Goal: Task Accomplishment & Management: Book appointment/travel/reservation

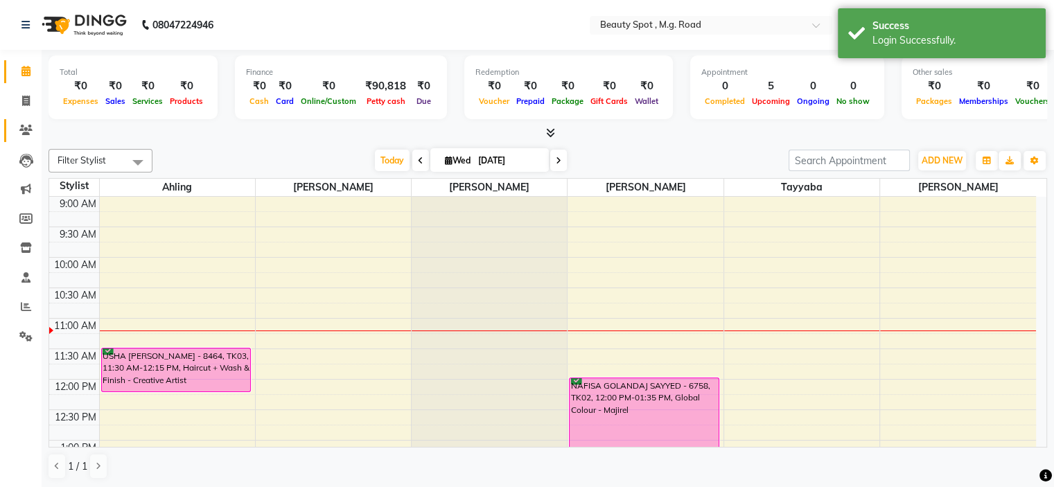
click at [25, 125] on icon at bounding box center [25, 130] width 13 height 10
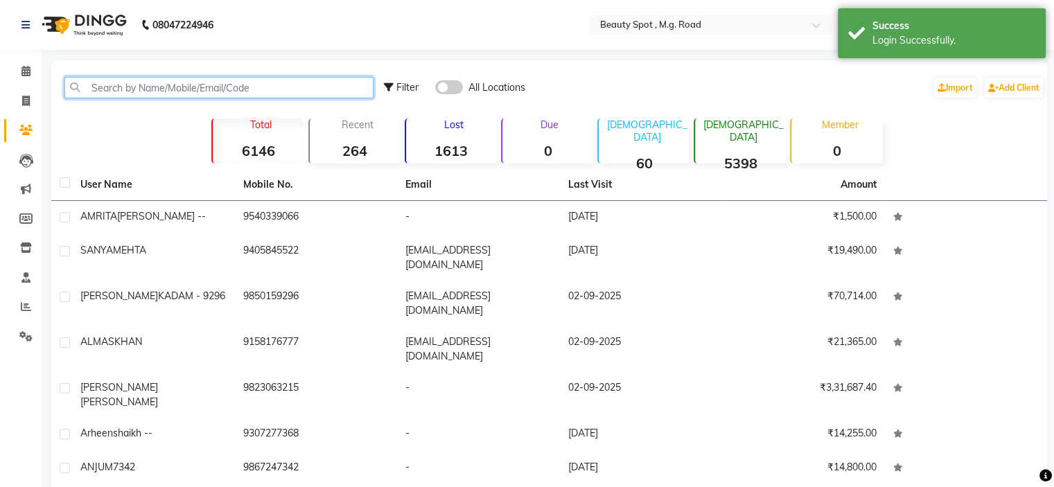
click at [202, 85] on input "text" at bounding box center [218, 87] width 309 height 21
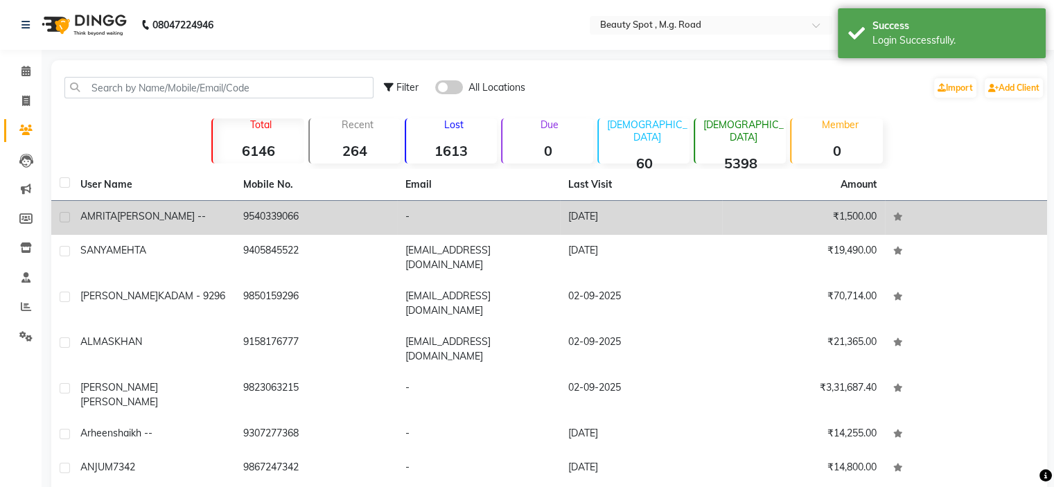
click at [152, 214] on span "[PERSON_NAME] --" at bounding box center [161, 216] width 89 height 12
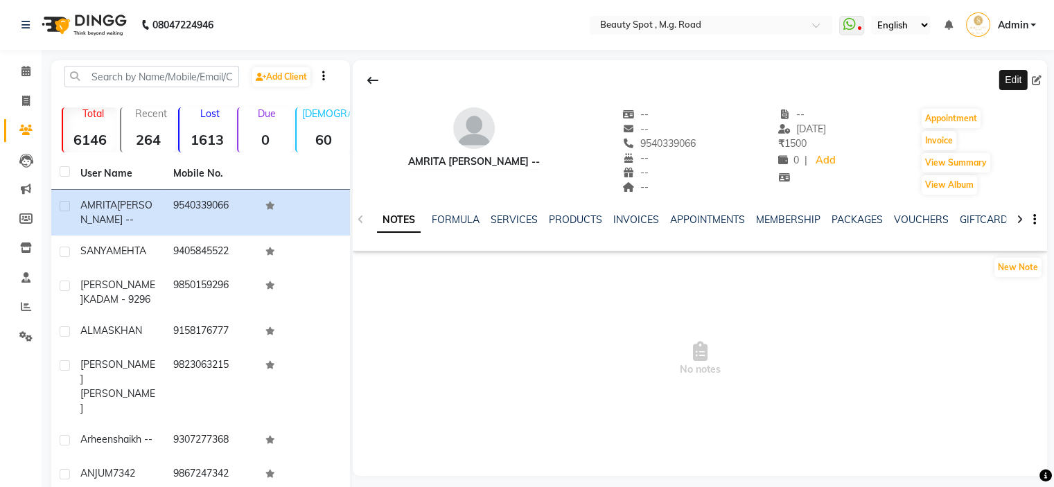
click at [1035, 80] on icon at bounding box center [1037, 81] width 10 height 10
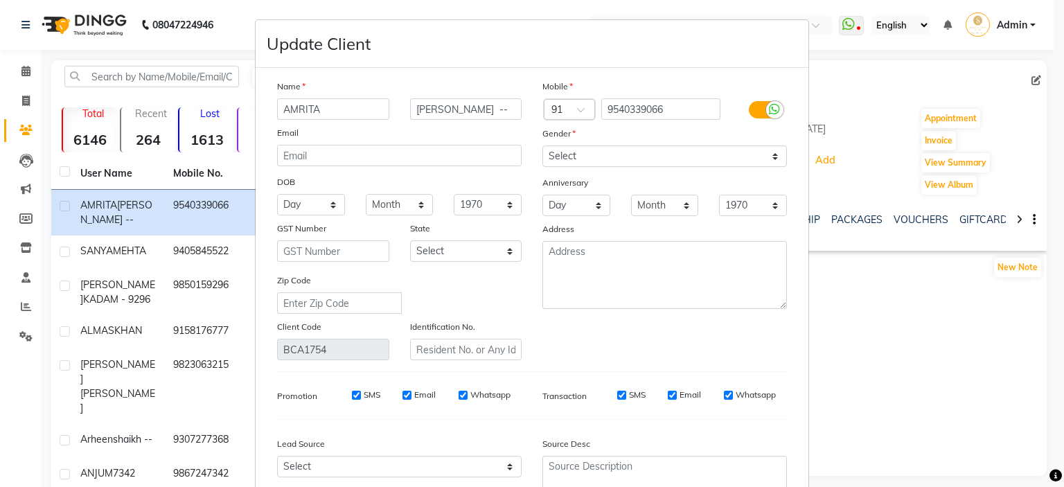
click at [277, 112] on input "AMRITA" at bounding box center [333, 108] width 112 height 21
click at [492, 99] on input "[PERSON_NAME] --" at bounding box center [466, 108] width 112 height 21
drag, startPoint x: 492, startPoint y: 100, endPoint x: 377, endPoint y: 118, distance: 116.4
click at [377, 118] on div "AMRITA [PERSON_NAME] --" at bounding box center [399, 108] width 265 height 21
click at [358, 107] on input "AMRITA" at bounding box center [333, 108] width 112 height 21
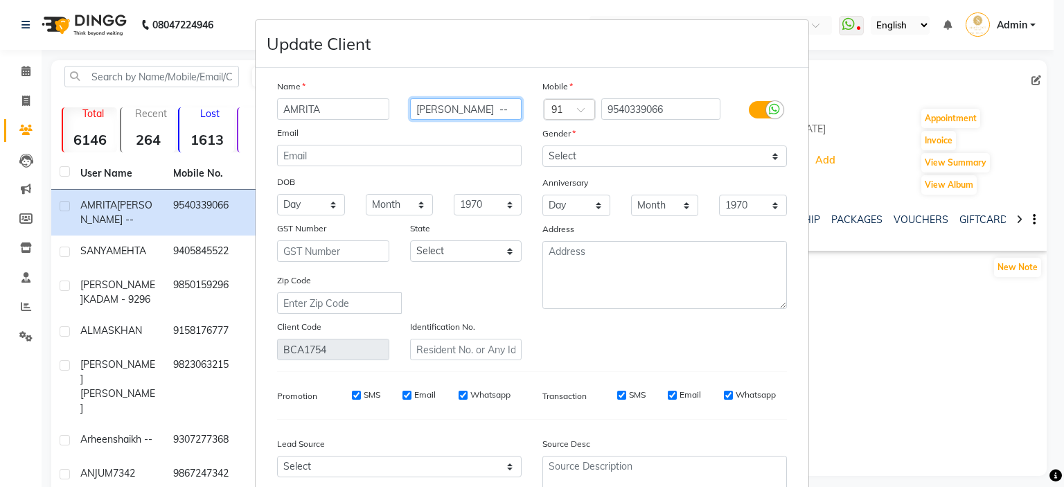
drag, startPoint x: 450, startPoint y: 111, endPoint x: 398, endPoint y: 113, distance: 51.3
click at [400, 113] on div "[PERSON_NAME] --" at bounding box center [466, 108] width 133 height 21
type input "--"
click at [340, 112] on input "AMRITA" at bounding box center [333, 108] width 112 height 21
paste input "[PERSON_NAME]"
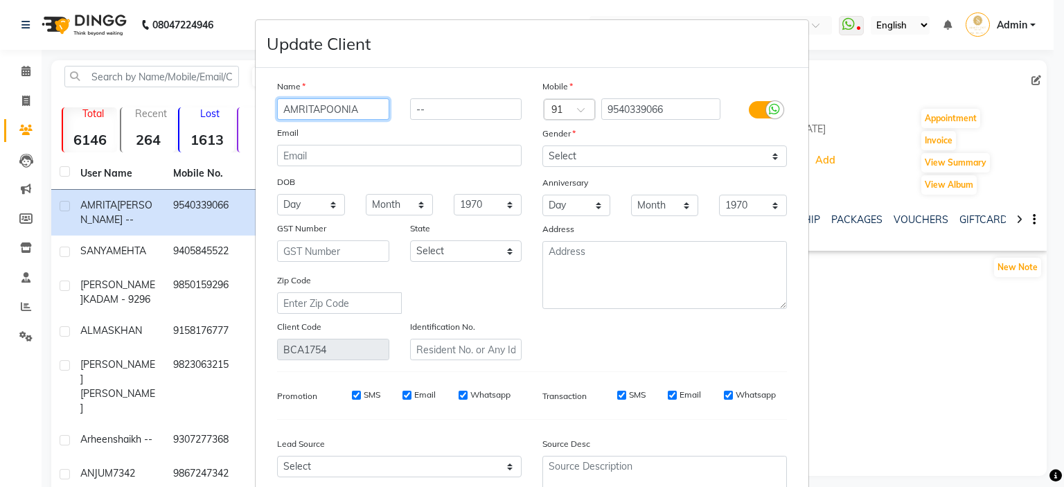
click at [313, 109] on input "AMRITAPOONIA" at bounding box center [333, 108] width 112 height 21
click at [359, 107] on input "[PERSON_NAME]" at bounding box center [333, 108] width 112 height 21
type input "AMRITA POONIA BLACK LIST"
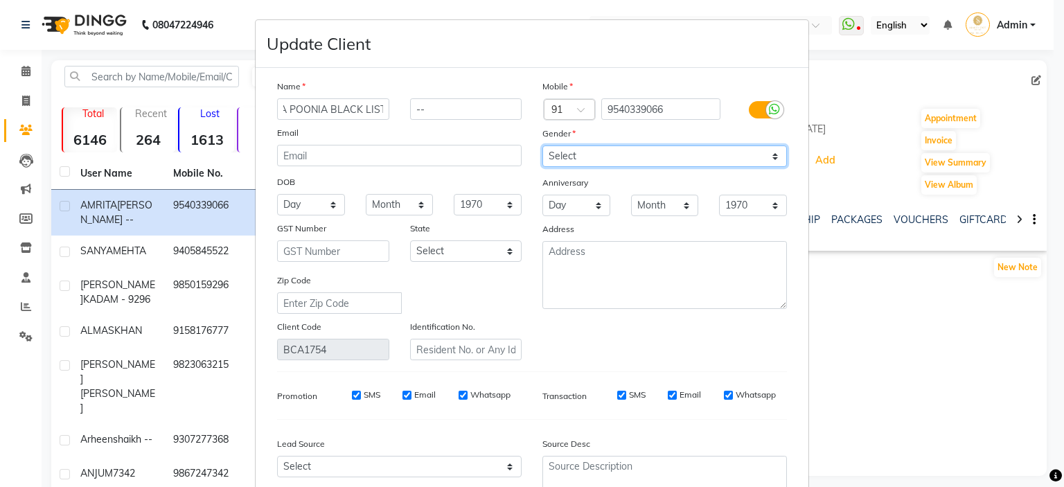
click at [643, 152] on select "Select [DEMOGRAPHIC_DATA] [DEMOGRAPHIC_DATA] Other Prefer Not To Say" at bounding box center [665, 156] width 245 height 21
select select "[DEMOGRAPHIC_DATA]"
click at [543, 146] on select "Select [DEMOGRAPHIC_DATA] [DEMOGRAPHIC_DATA] Other Prefer Not To Say" at bounding box center [665, 156] width 245 height 21
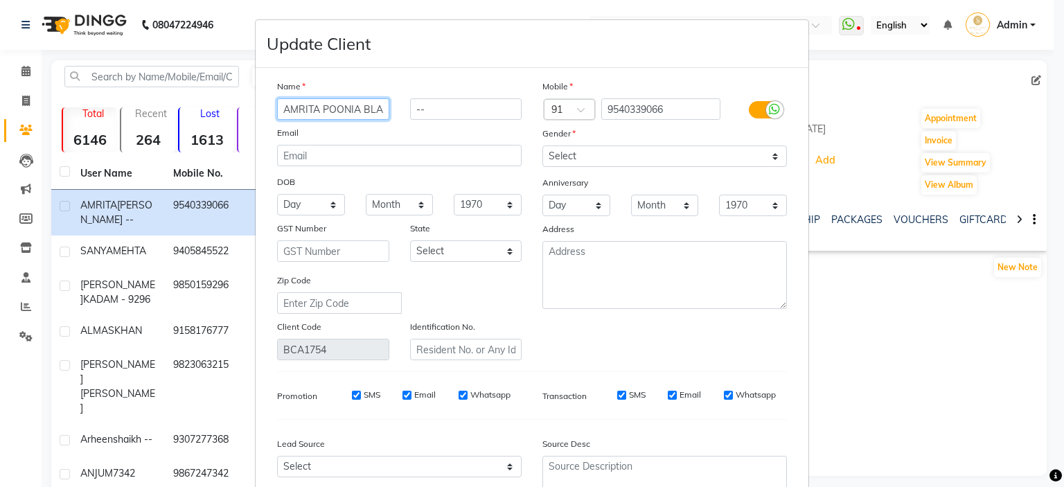
click at [311, 113] on input "AMRITA POONIA BLACK LIST" at bounding box center [333, 108] width 112 height 21
click at [358, 107] on input "AMRITA POONIA BLACK LIST" at bounding box center [333, 108] width 112 height 21
click at [356, 108] on input "[PERSON_NAME]⚫ BLACK LIST" at bounding box center [333, 108] width 112 height 21
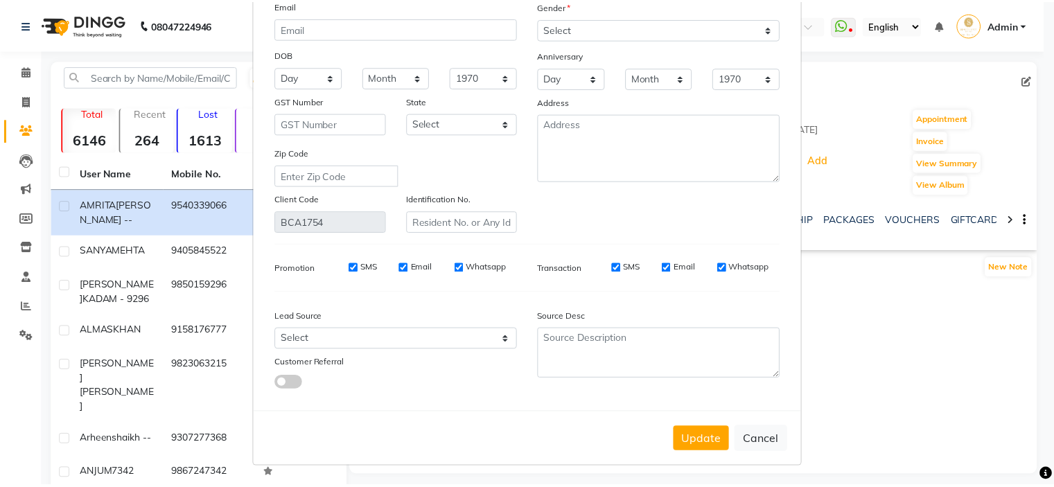
scroll to position [134, 0]
type input "[PERSON_NAME] ⚫ BLACK LIST"
click at [696, 445] on button "Update" at bounding box center [708, 440] width 56 height 25
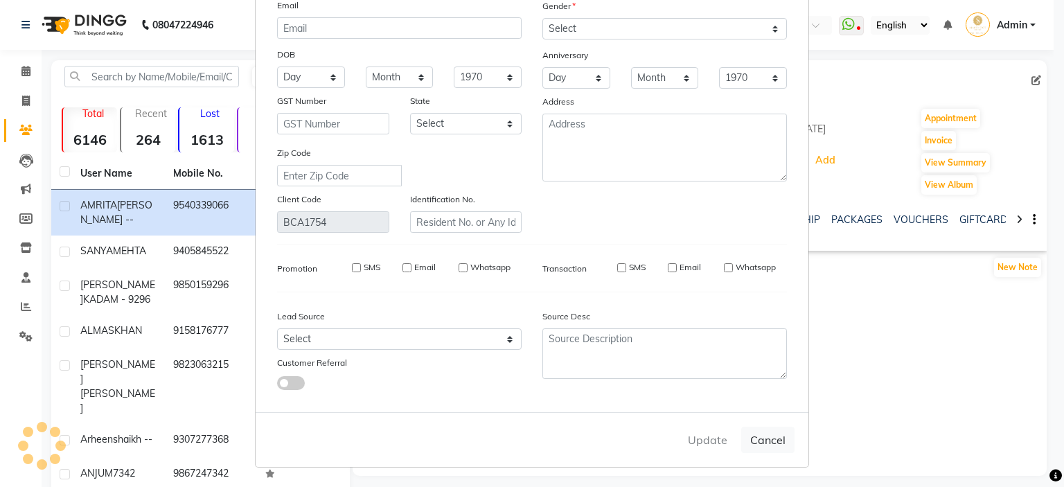
select select
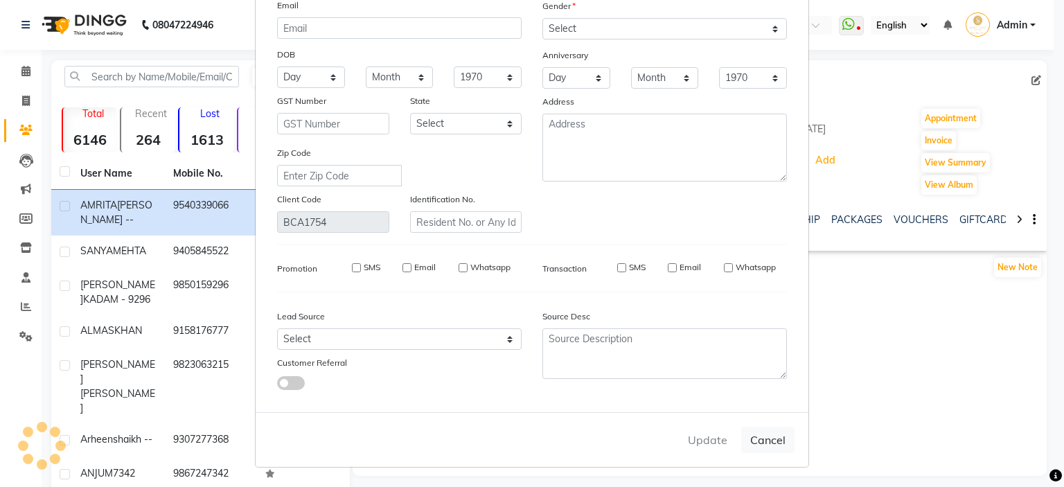
select select
checkbox input "false"
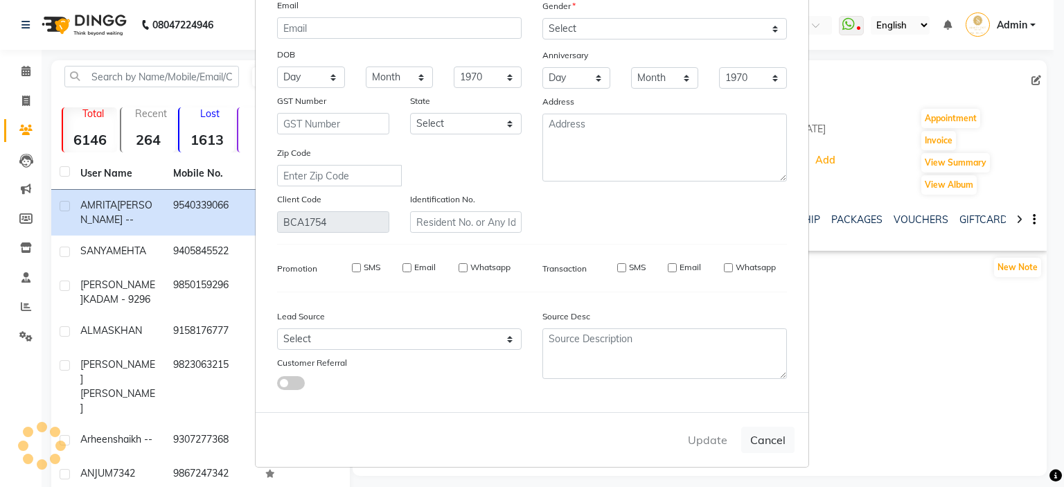
checkbox input "false"
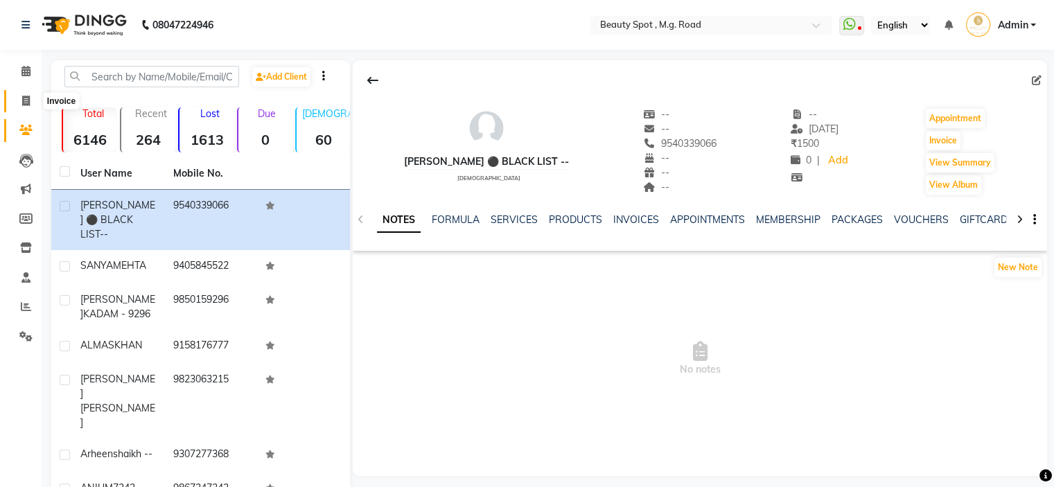
click at [22, 106] on icon at bounding box center [26, 101] width 8 height 10
select select "7357"
select select "service"
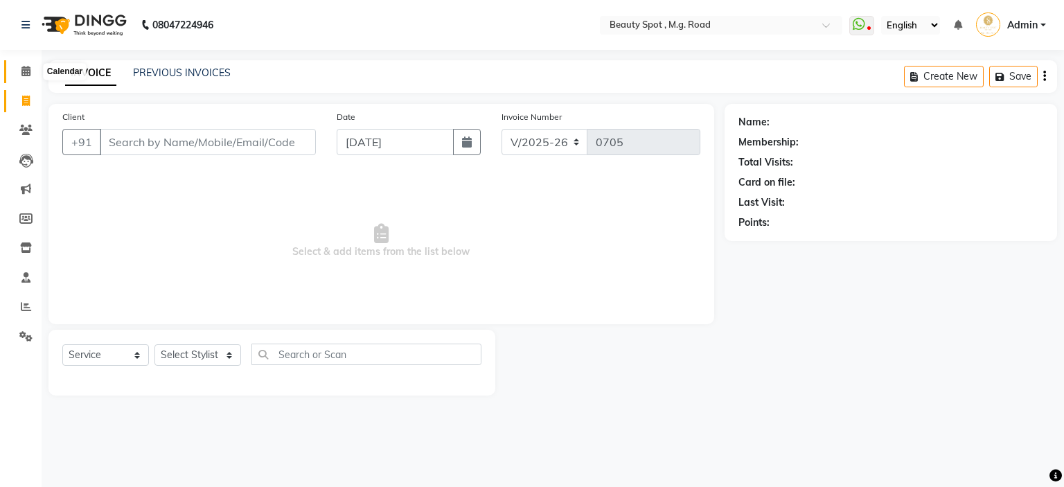
click at [30, 76] on span at bounding box center [26, 72] width 24 height 16
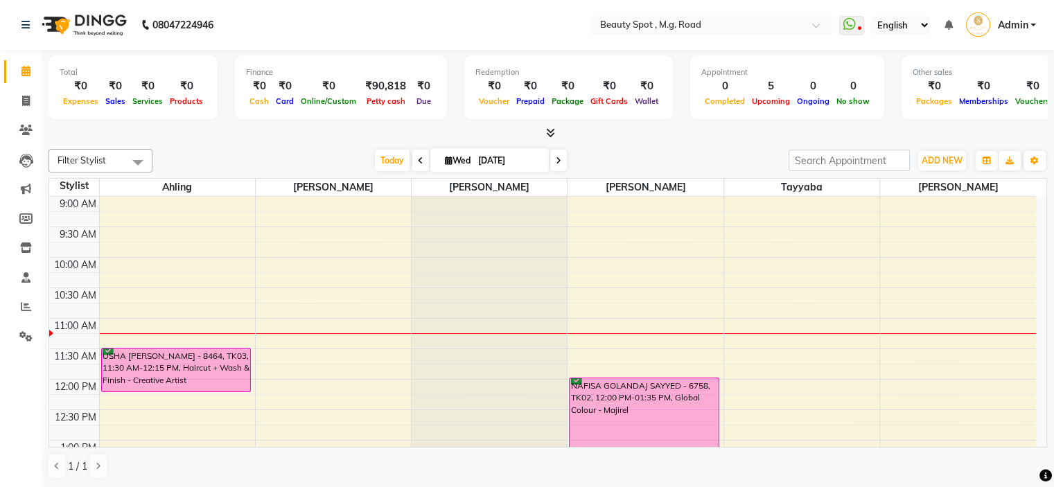
click at [624, 165] on div "[DATE] [DATE]" at bounding box center [470, 160] width 622 height 21
click at [34, 99] on span at bounding box center [26, 102] width 24 height 16
select select "7357"
select select "service"
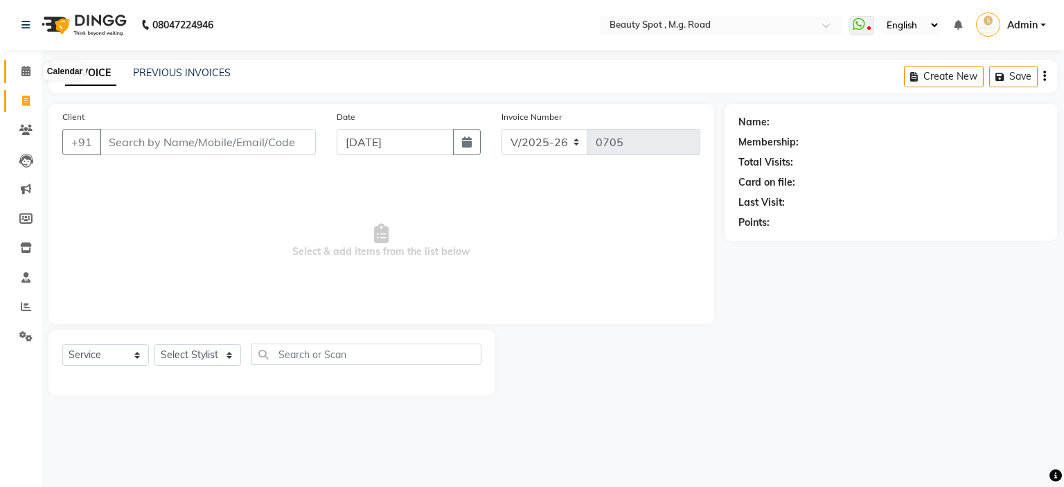
click at [24, 71] on icon at bounding box center [25, 71] width 9 height 10
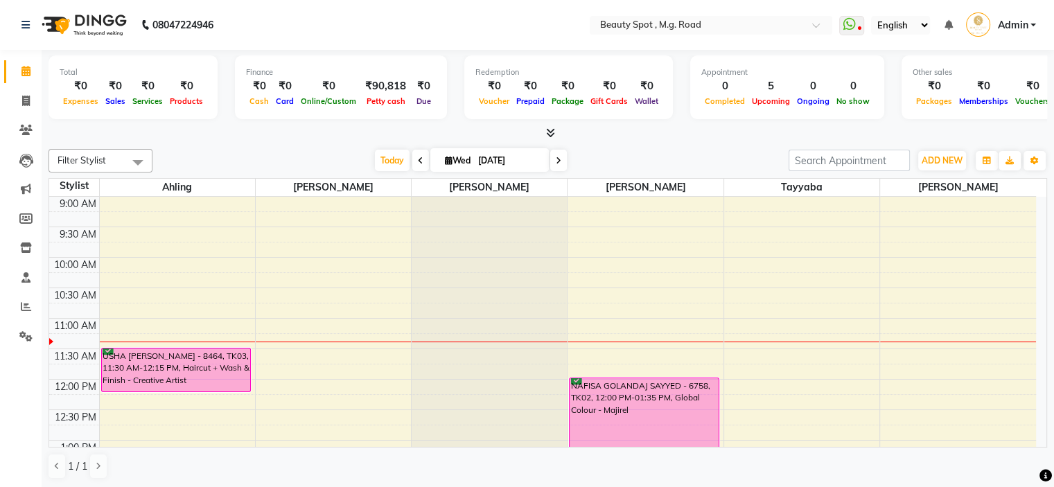
click at [543, 162] on span "[DATE]" at bounding box center [489, 160] width 119 height 24
click at [557, 163] on icon at bounding box center [559, 161] width 6 height 8
type input "[DATE]"
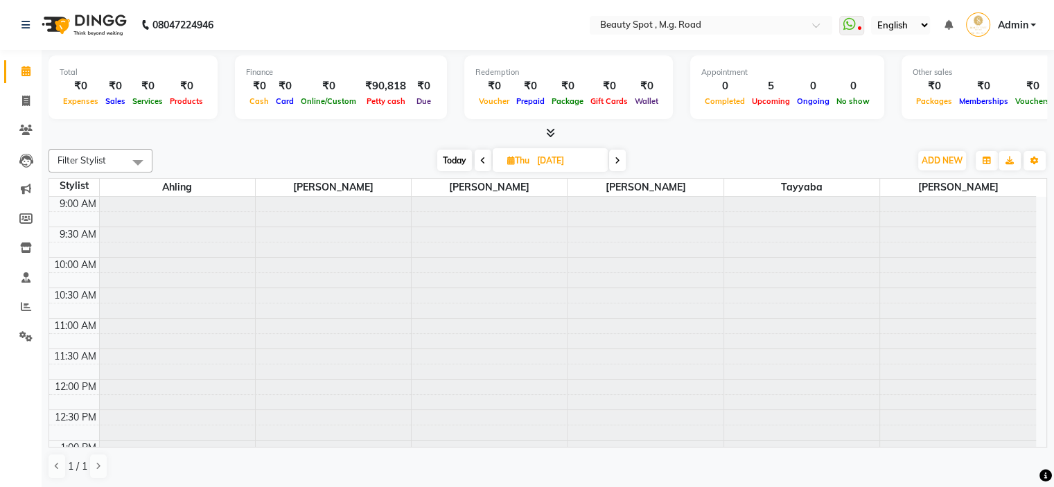
scroll to position [121, 0]
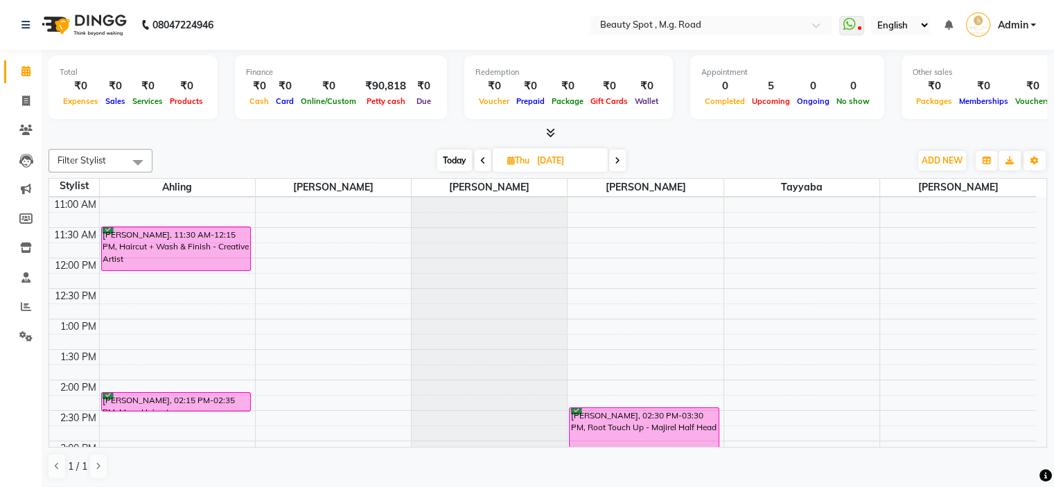
click at [555, 157] on input "[DATE]" at bounding box center [567, 160] width 69 height 21
select select "9"
select select "2025"
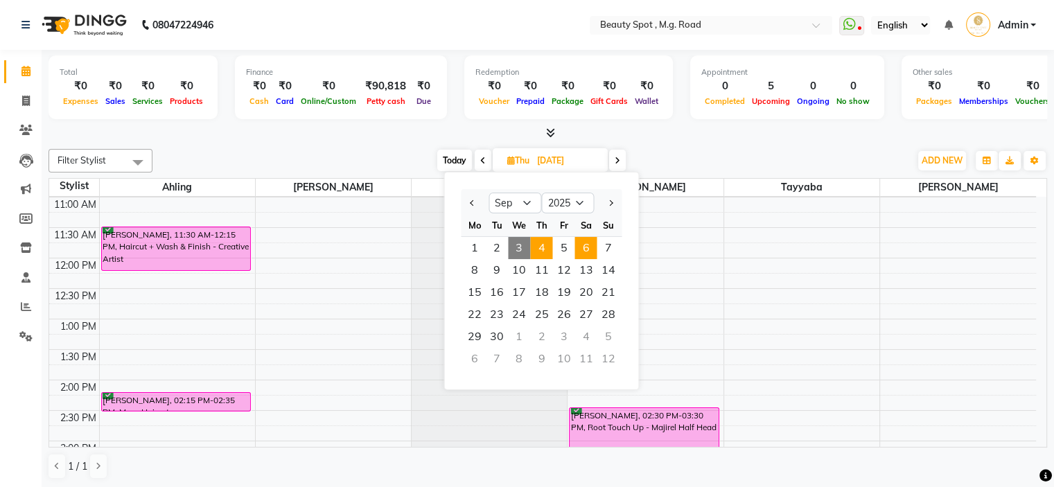
click at [588, 249] on span "6" at bounding box center [585, 248] width 22 height 22
type input "[DATE]"
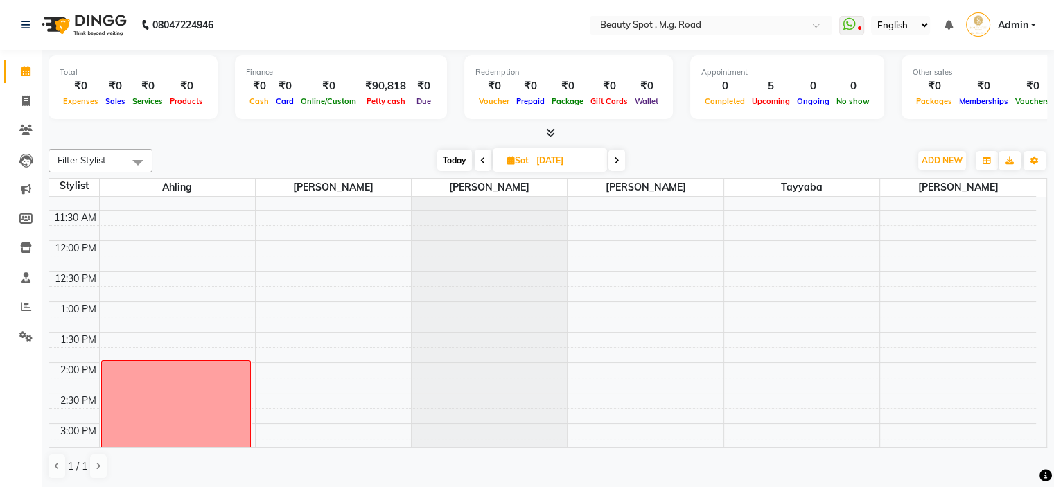
scroll to position [139, 0]
click at [521, 159] on span "Sat" at bounding box center [518, 160] width 28 height 10
select select "9"
select select "2025"
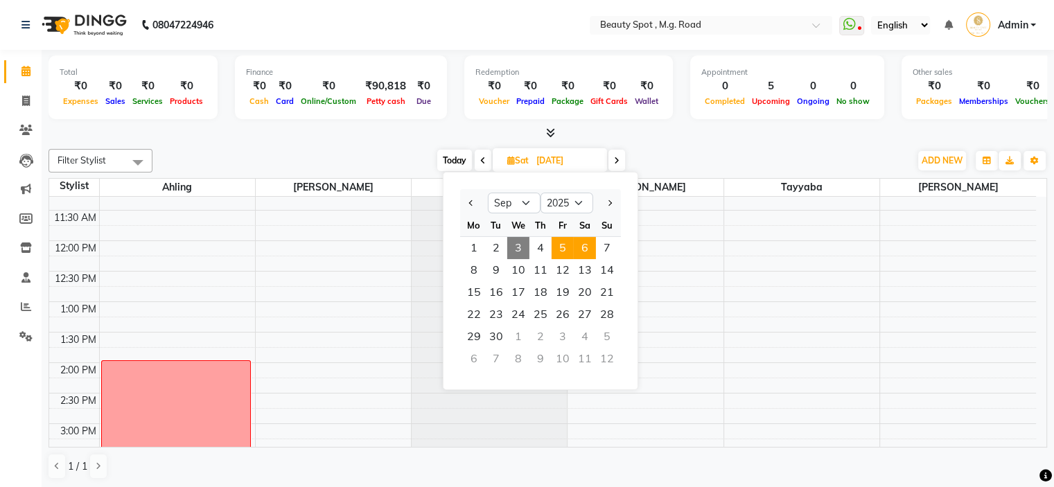
click at [568, 246] on span "5" at bounding box center [563, 248] width 22 height 22
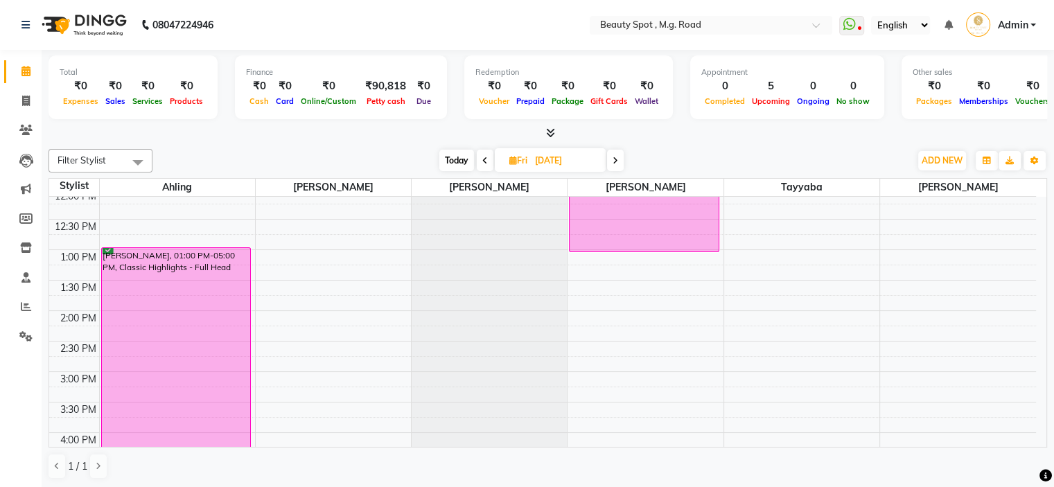
scroll to position [121, 0]
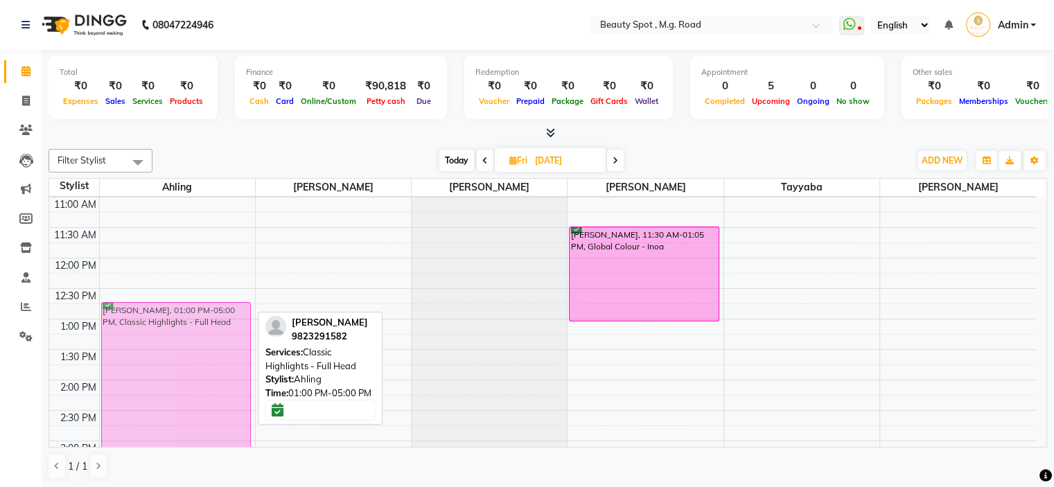
drag, startPoint x: 188, startPoint y: 385, endPoint x: 204, endPoint y: 378, distance: 18.3
click at [204, 378] on div "[PERSON_NAME], 01:00 PM-05:00 PM, Classic Highlights - Full Head [PERSON_NAME],…" at bounding box center [177, 411] width 155 height 670
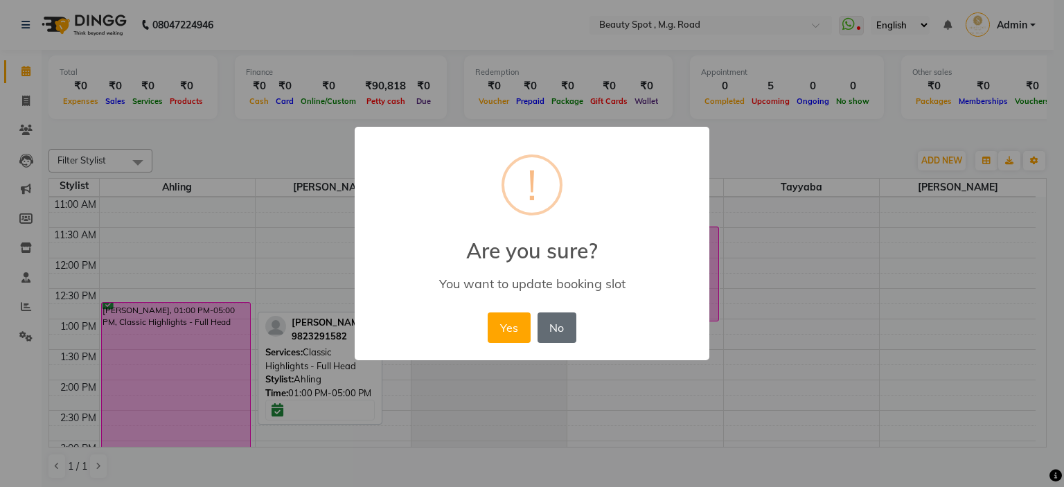
click at [565, 329] on button "No" at bounding box center [557, 328] width 39 height 30
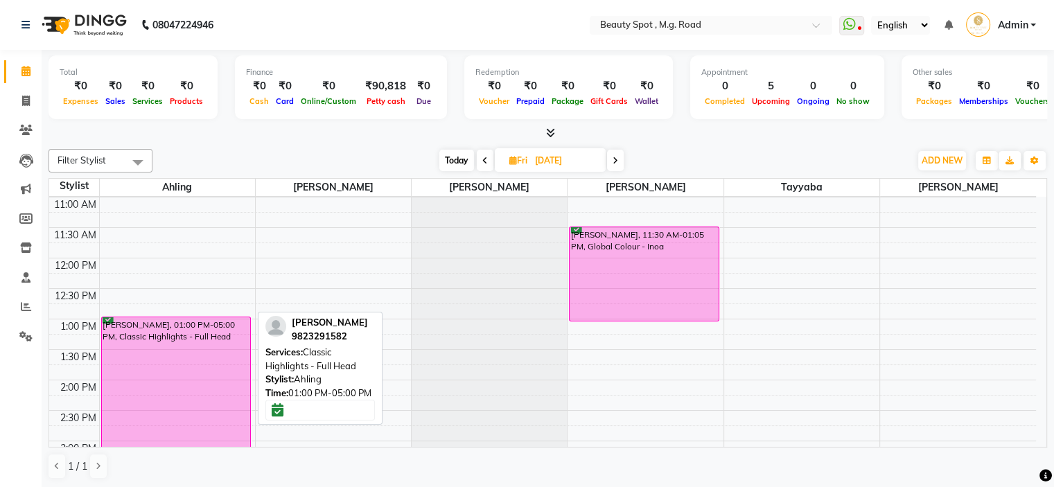
click at [455, 162] on span "Today" at bounding box center [456, 160] width 35 height 21
type input "[DATE]"
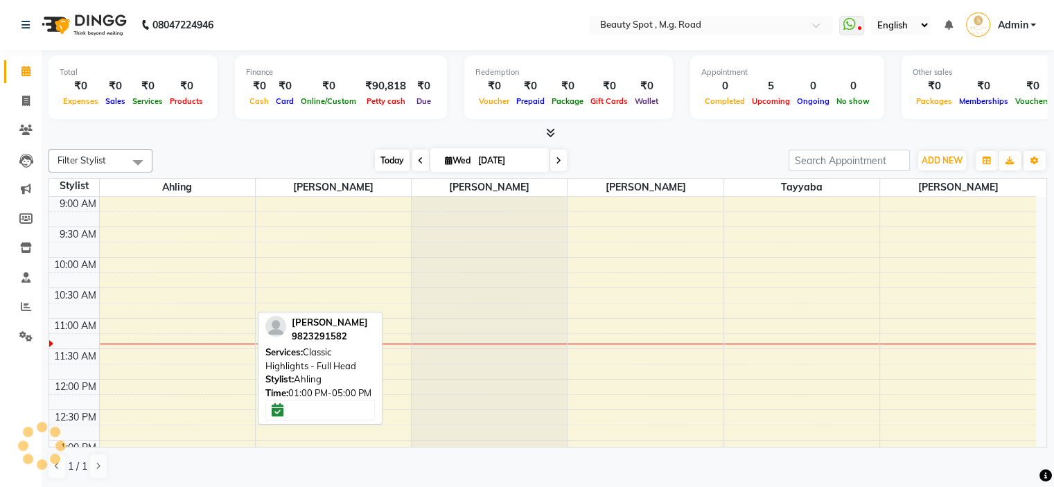
scroll to position [122, 0]
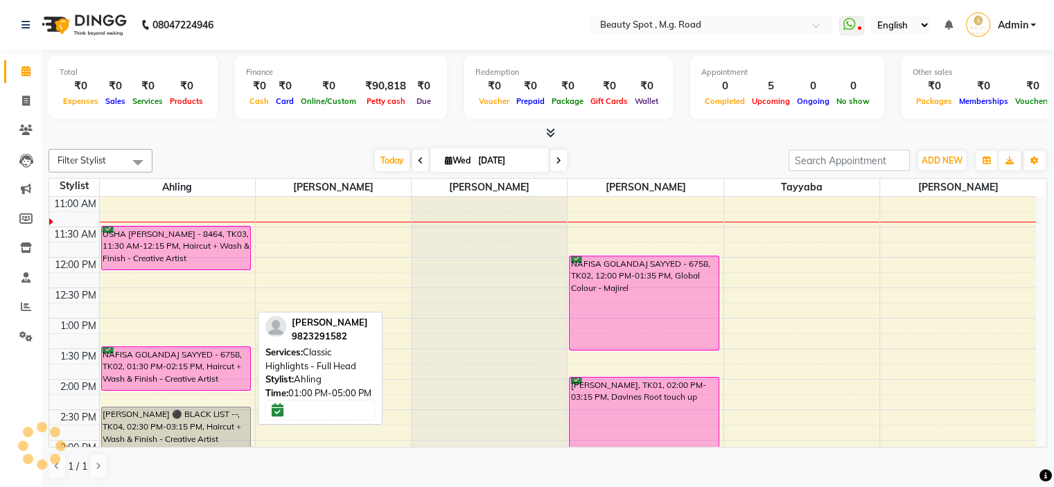
click at [475, 158] on input "[DATE]" at bounding box center [508, 160] width 69 height 21
select select "9"
select select "2025"
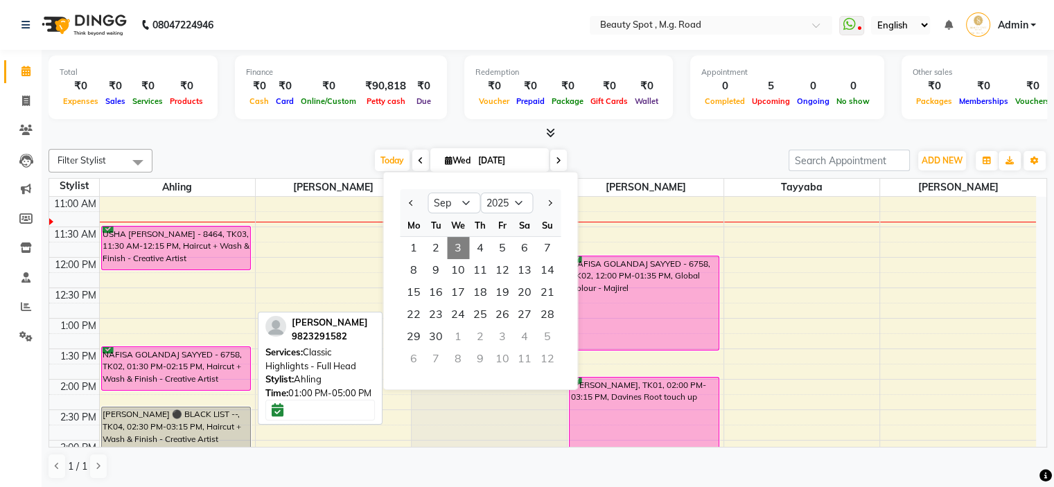
scroll to position [0, 0]
click at [621, 150] on div "[DATE] [DATE] Jan Feb Mar Apr May Jun [DATE] Aug Sep Oct Nov [DATE] 2016 2017 2…" at bounding box center [470, 160] width 622 height 21
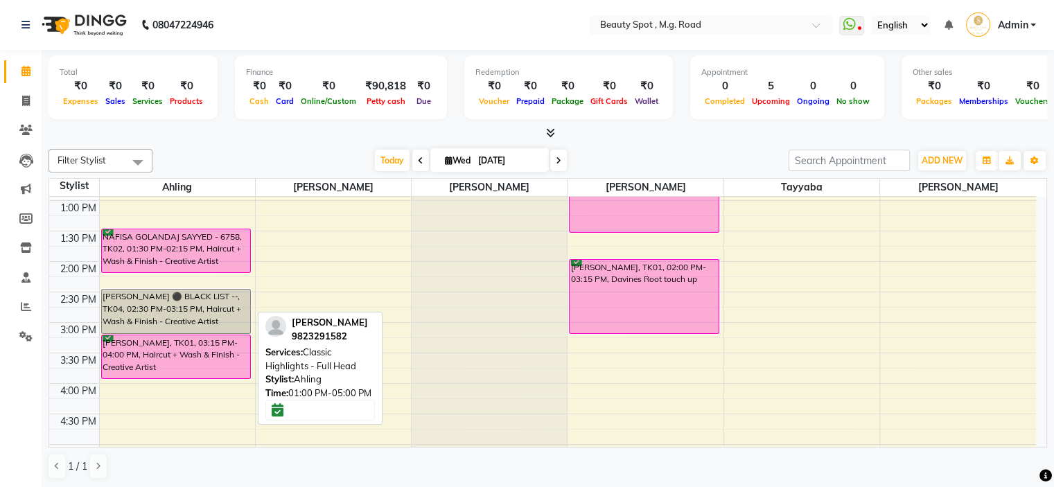
scroll to position [261, 0]
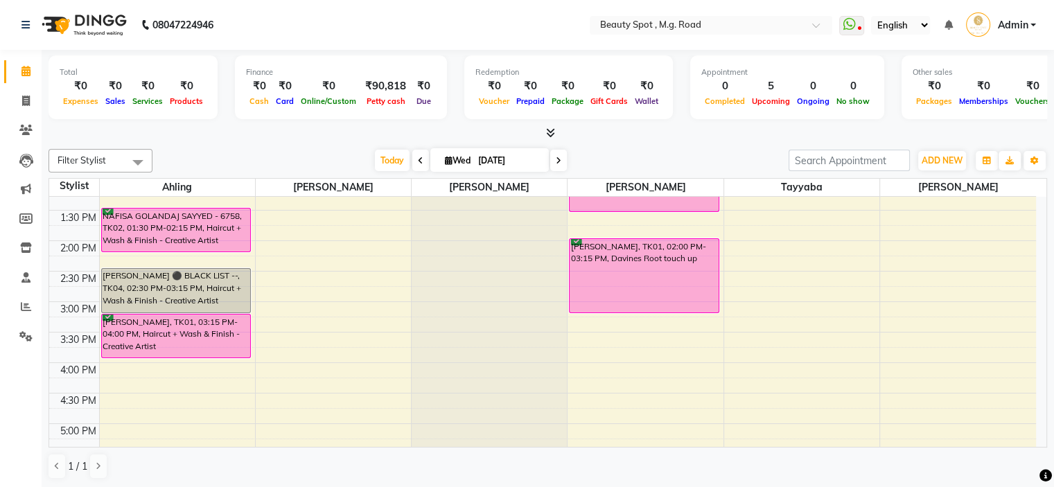
click at [480, 160] on input "[DATE]" at bounding box center [508, 160] width 69 height 21
select select "9"
select select "2025"
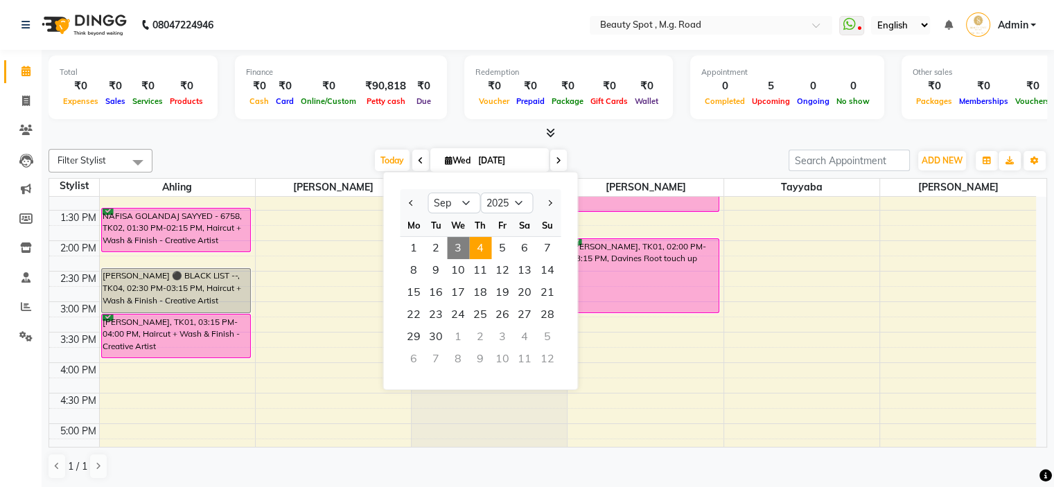
click at [488, 248] on span "4" at bounding box center [480, 248] width 22 height 22
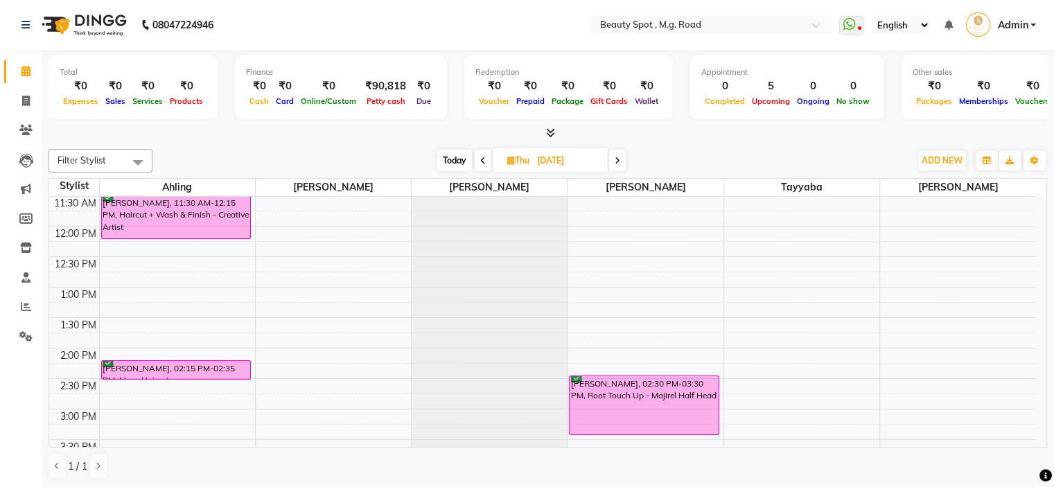
scroll to position [122, 0]
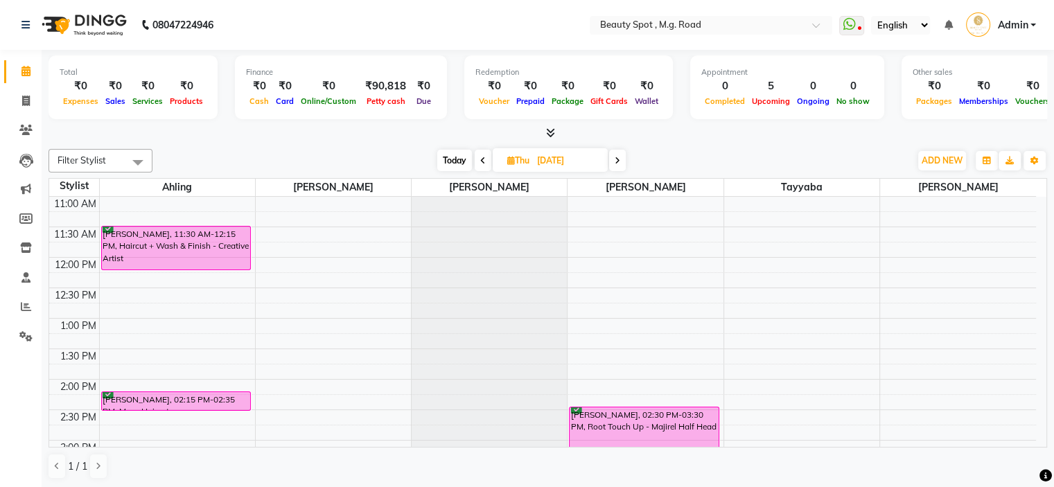
click at [455, 162] on span "Today" at bounding box center [454, 160] width 35 height 21
type input "[DATE]"
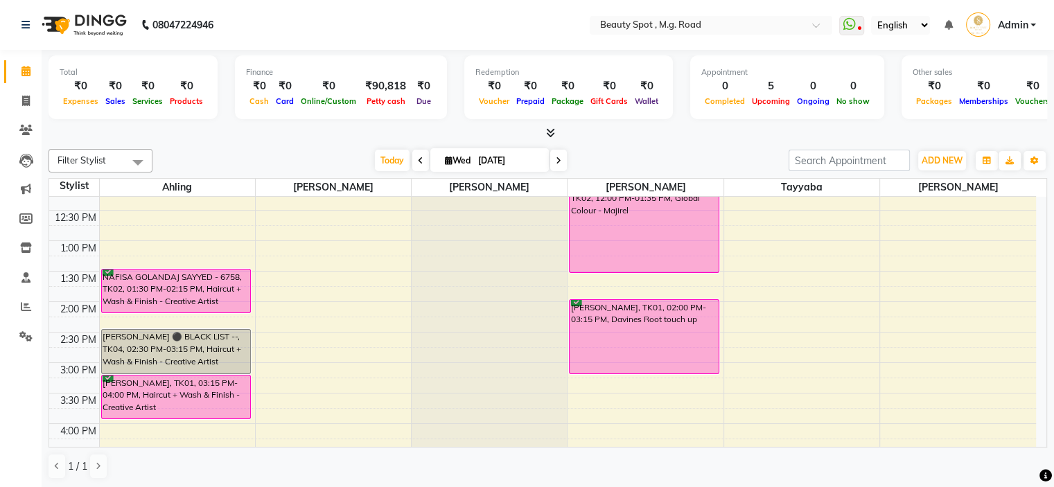
scroll to position [191, 0]
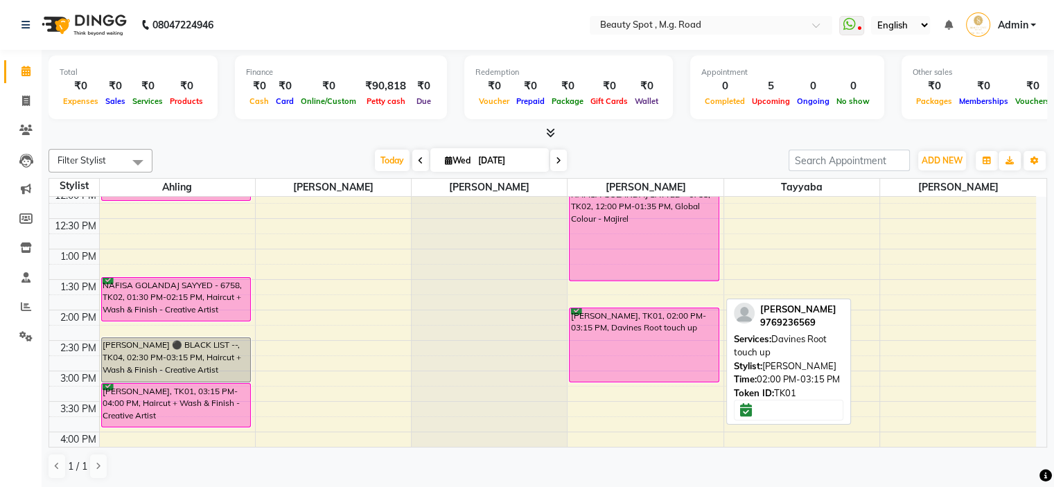
click at [651, 340] on div "[PERSON_NAME], TK01, 02:00 PM-03:15 PM, Davines Root touch up" at bounding box center [644, 344] width 149 height 73
click at [629, 344] on div "[PERSON_NAME], TK01, 02:00 PM-03:15 PM, Davines Root touch up" at bounding box center [644, 344] width 149 height 73
select select "6"
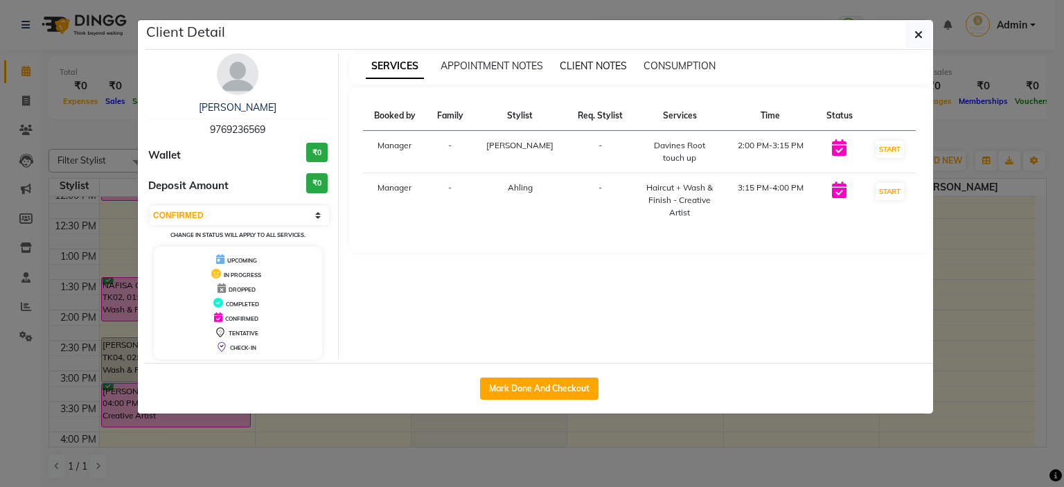
click at [599, 64] on span "CLIENT NOTES" at bounding box center [593, 66] width 67 height 12
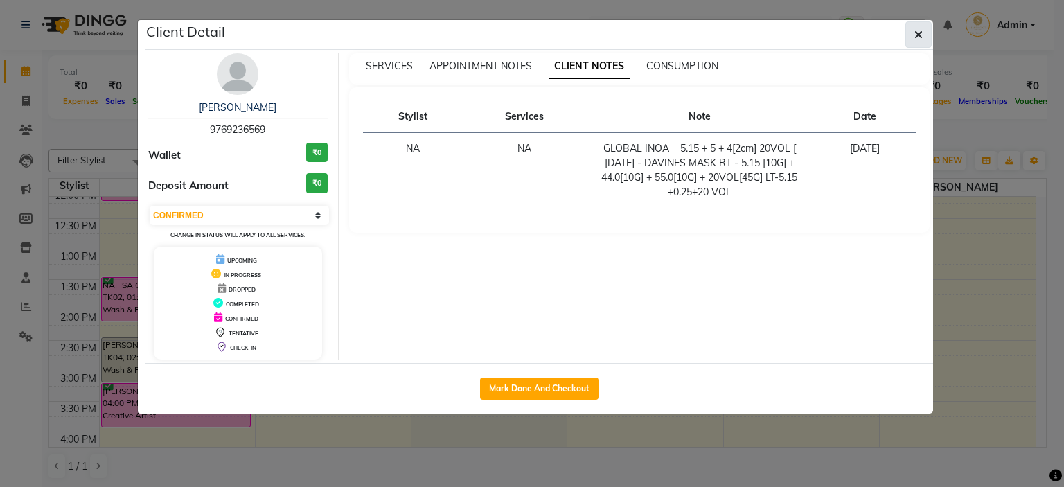
click at [918, 37] on icon "button" at bounding box center [919, 34] width 8 height 11
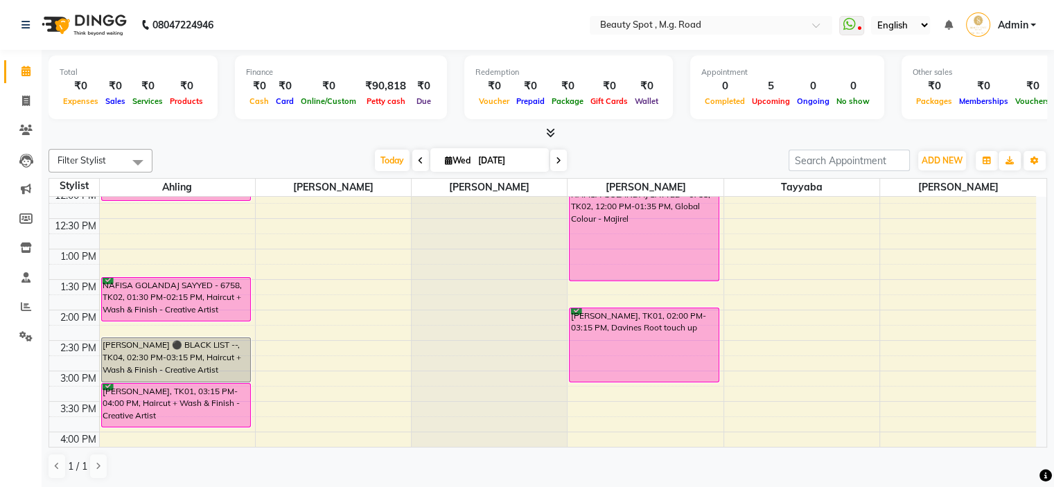
click at [562, 160] on span at bounding box center [558, 160] width 17 height 21
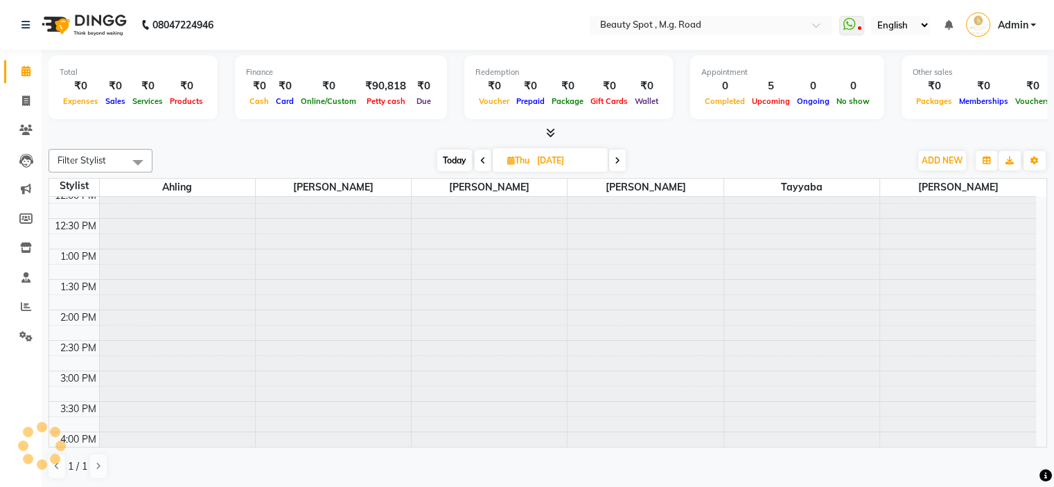
scroll to position [121, 0]
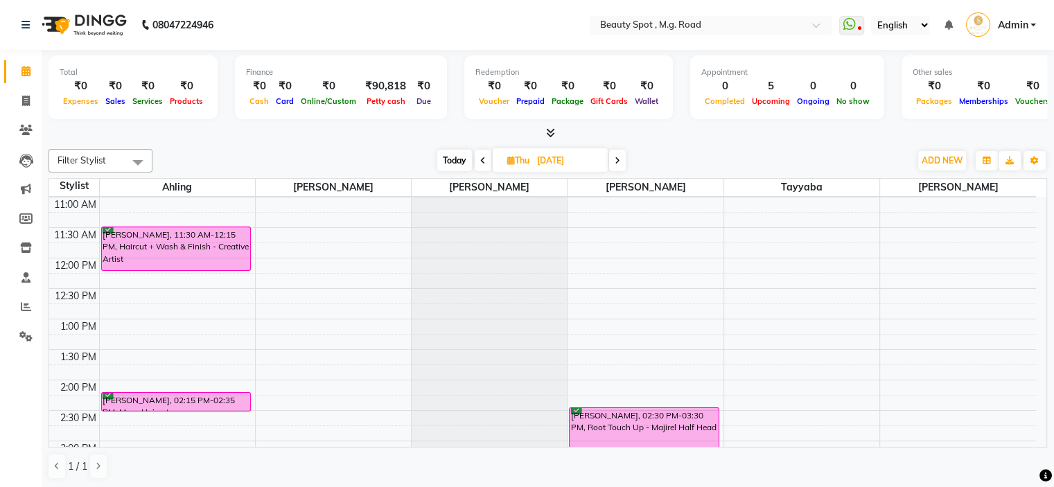
click at [612, 162] on span at bounding box center [617, 160] width 17 height 21
type input "[DATE]"
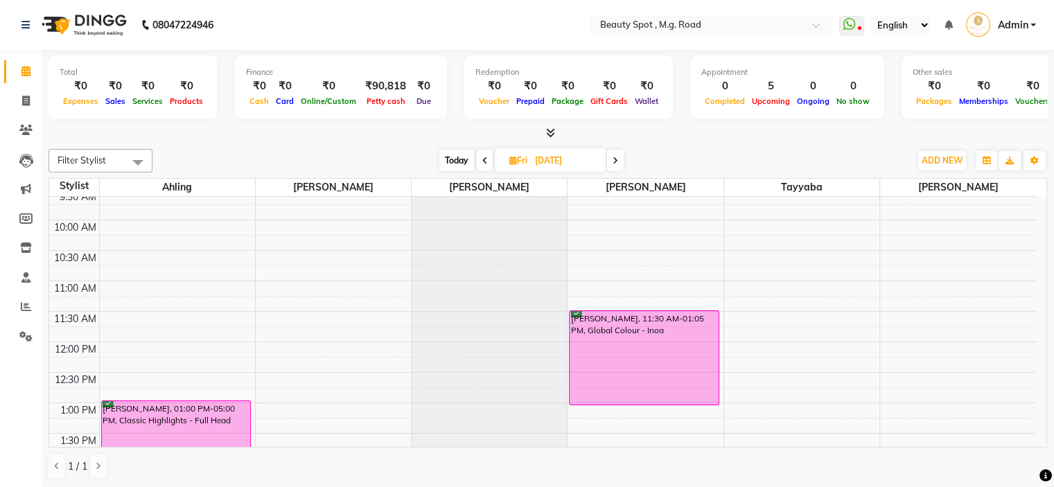
scroll to position [0, 0]
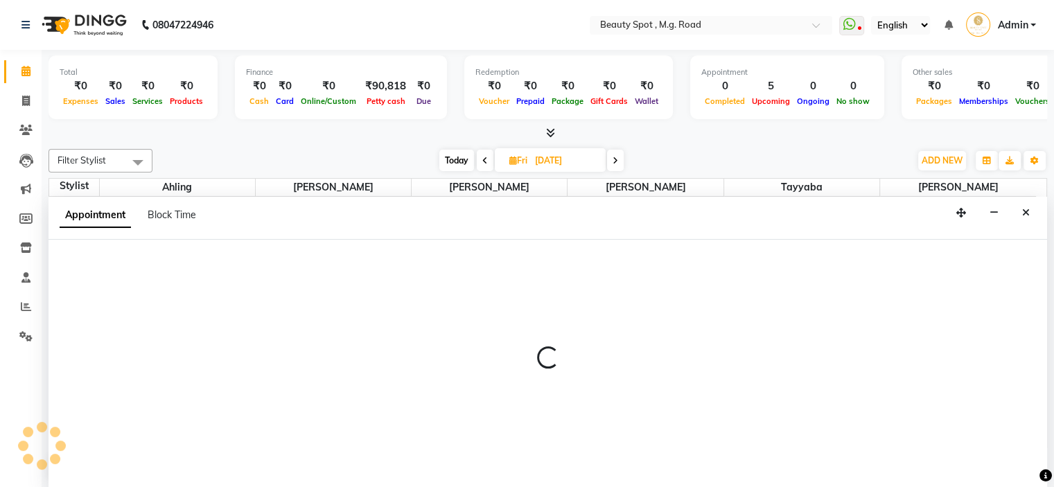
select select "70085"
select select "600"
select select "tentative"
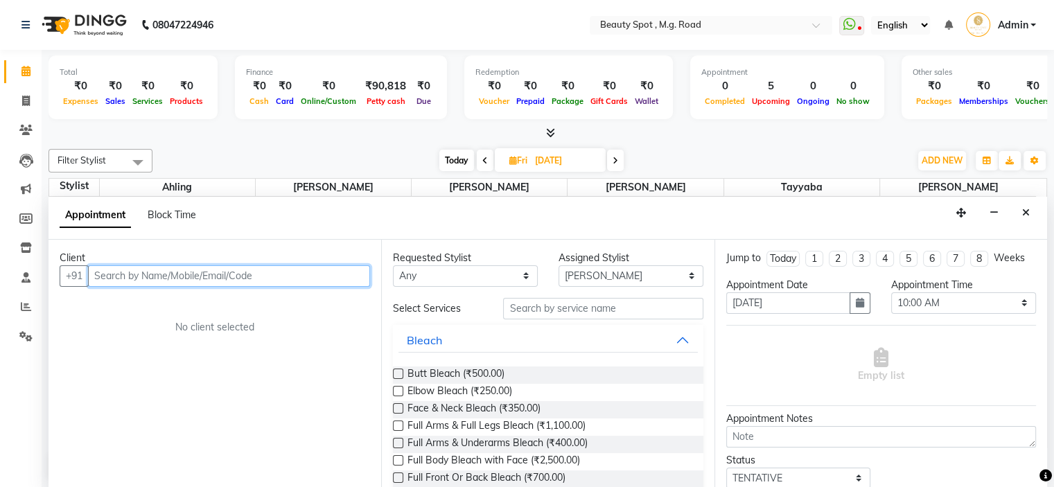
click at [265, 278] on input "text" at bounding box center [229, 275] width 282 height 21
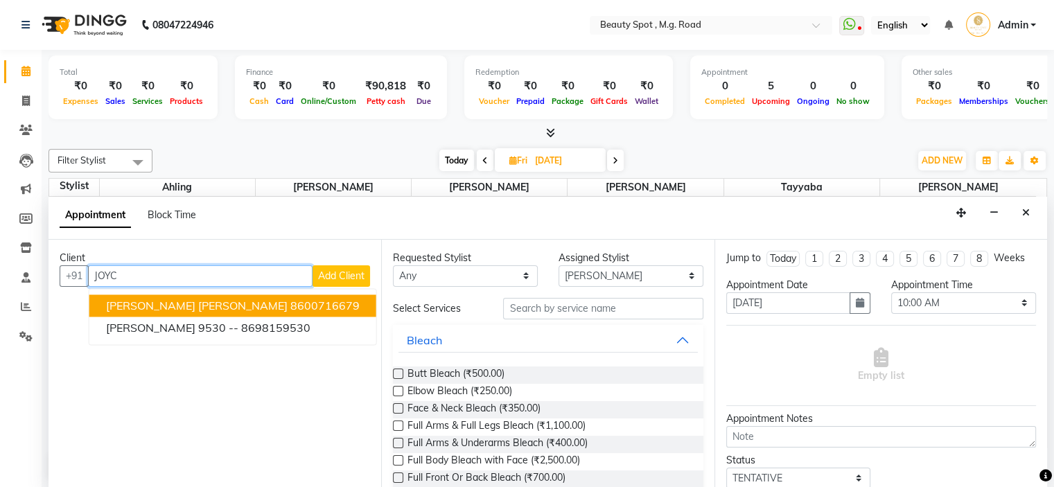
click at [290, 301] on ngb-highlight "8600716679" at bounding box center [324, 306] width 69 height 14
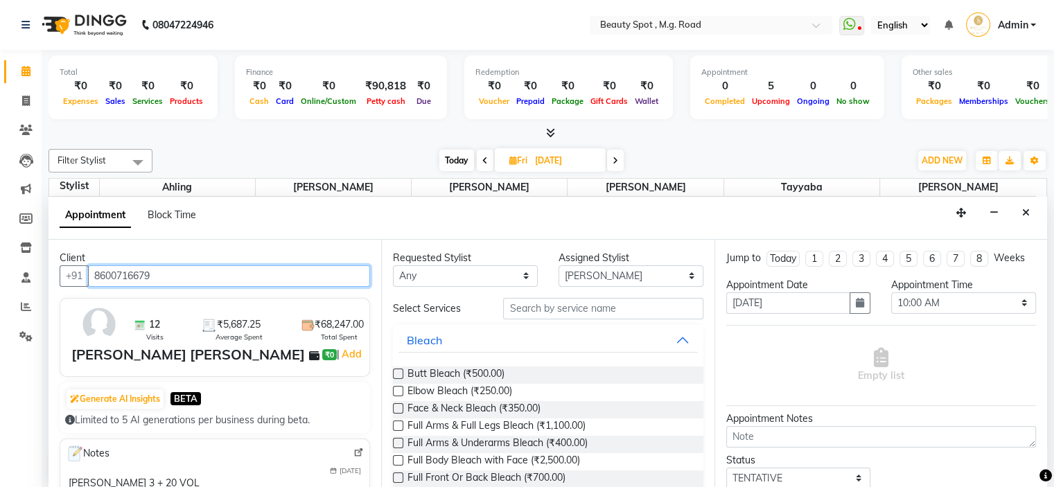
type input "8600716679"
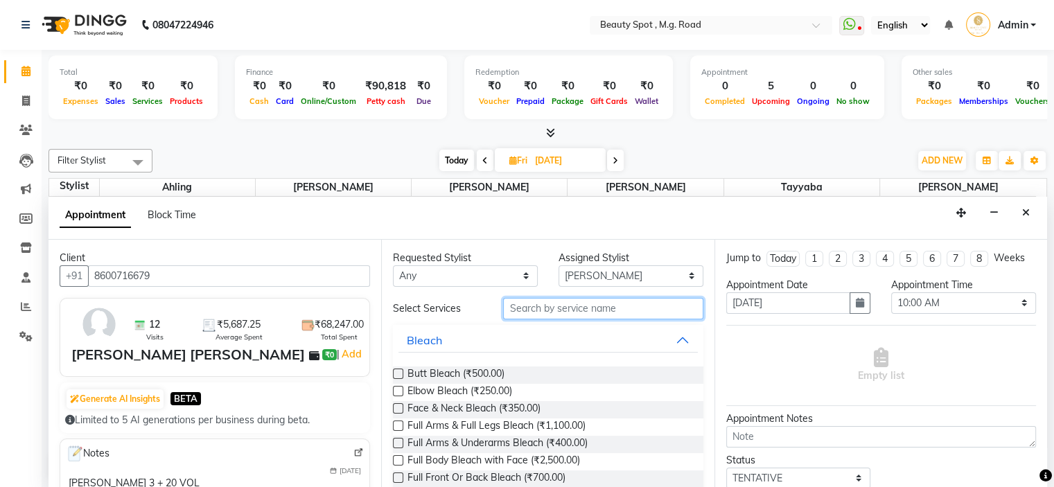
click at [572, 308] on input "text" at bounding box center [603, 308] width 200 height 21
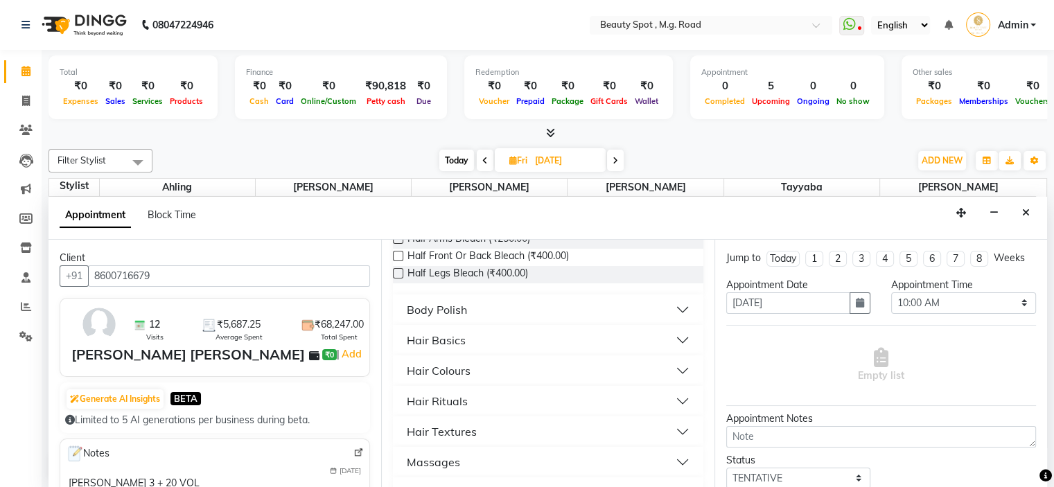
scroll to position [139, 0]
type input "HA"
click at [465, 360] on div "Hair Colours" at bounding box center [439, 367] width 64 height 17
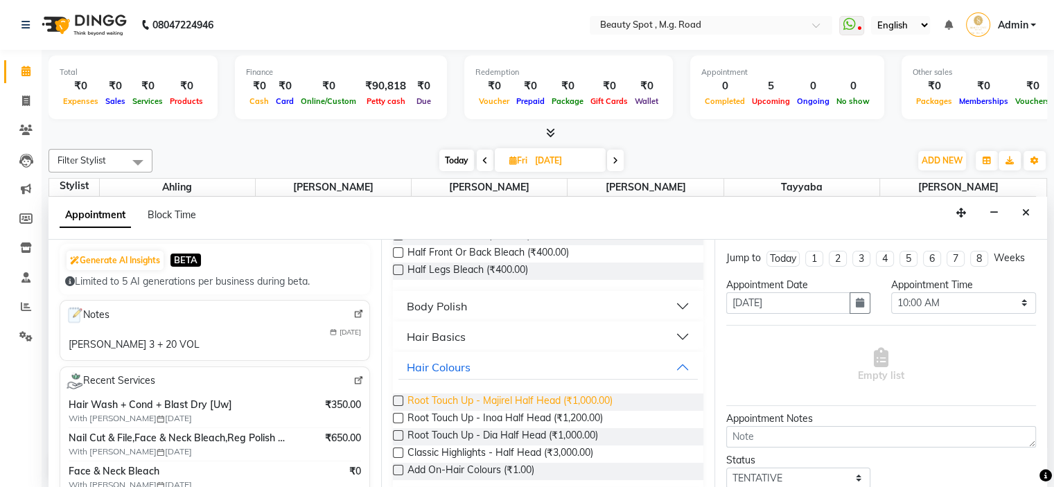
click at [516, 398] on span "Root Touch Up - Majirel Half Head (₹1,000.00)" at bounding box center [509, 402] width 205 height 17
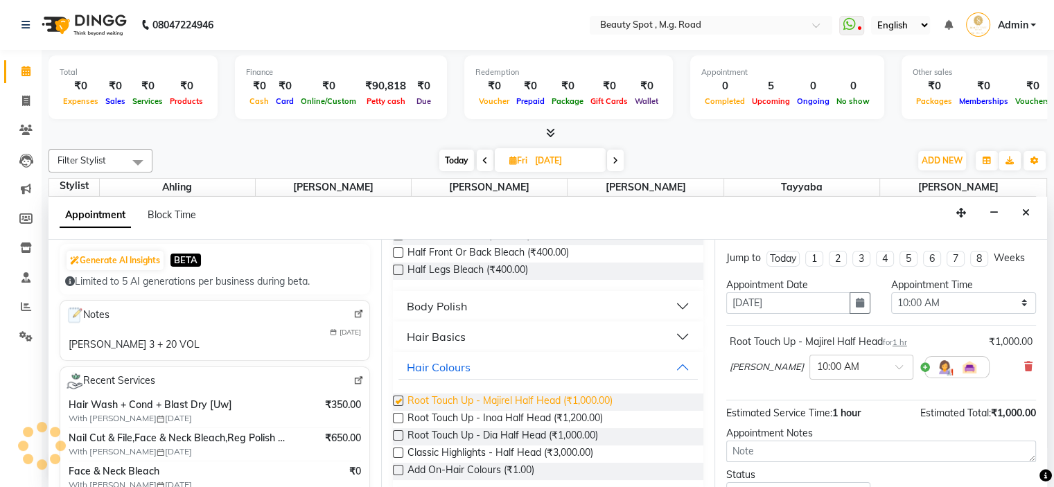
checkbox input "false"
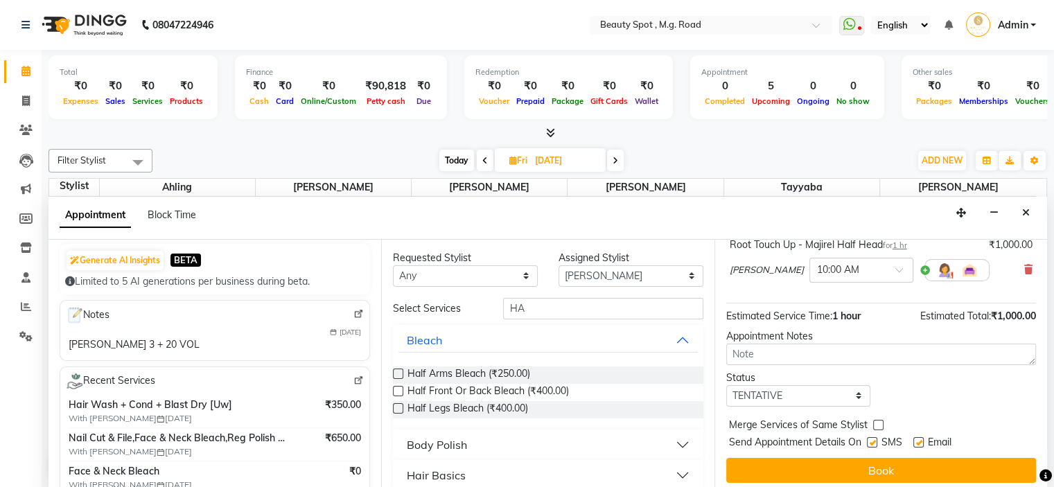
scroll to position [101, 0]
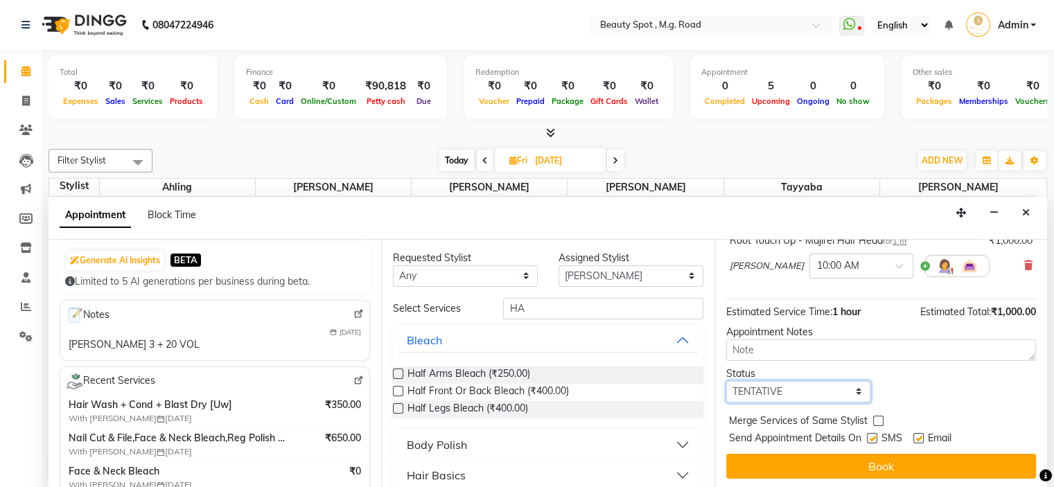
click at [800, 391] on select "Select TENTATIVE CONFIRM UPCOMING" at bounding box center [798, 391] width 145 height 21
select select "confirm booking"
click at [726, 381] on select "Select TENTATIVE CONFIRM UPCOMING" at bounding box center [798, 391] width 145 height 21
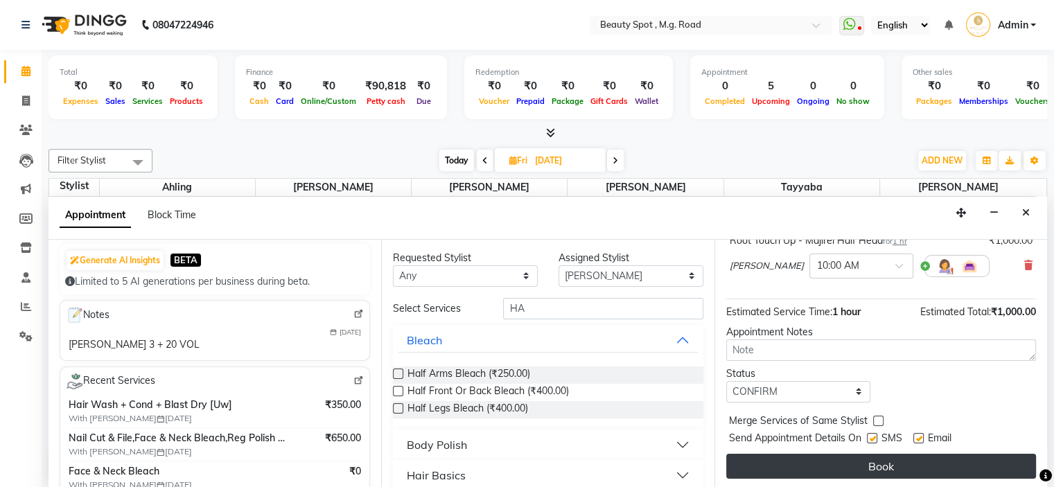
click at [792, 465] on button "Book" at bounding box center [881, 466] width 310 height 25
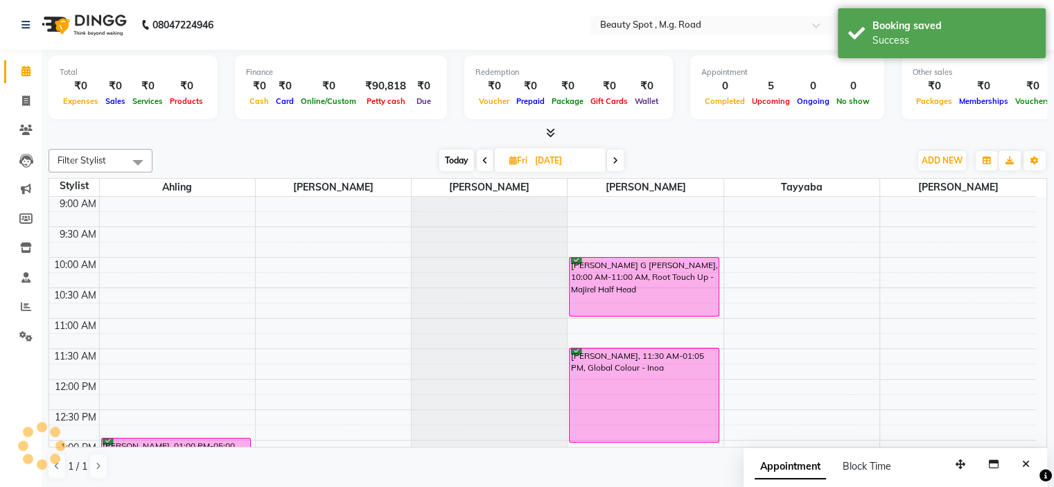
scroll to position [0, 0]
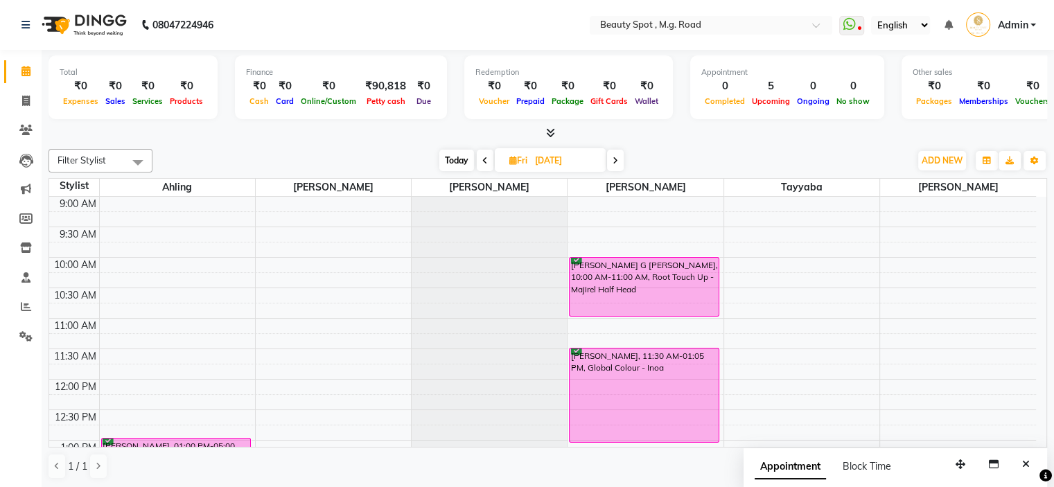
click at [460, 156] on span "Today" at bounding box center [456, 160] width 35 height 21
type input "[DATE]"
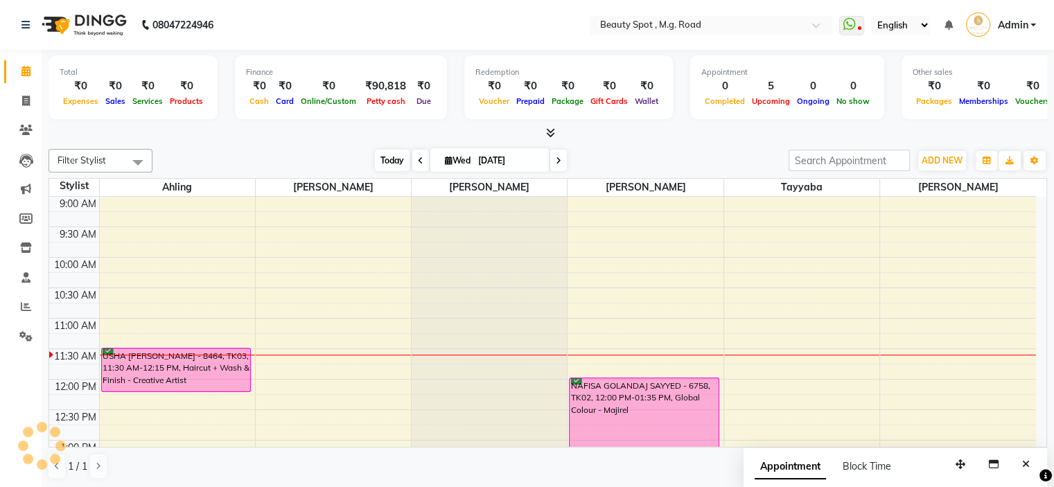
scroll to position [121, 0]
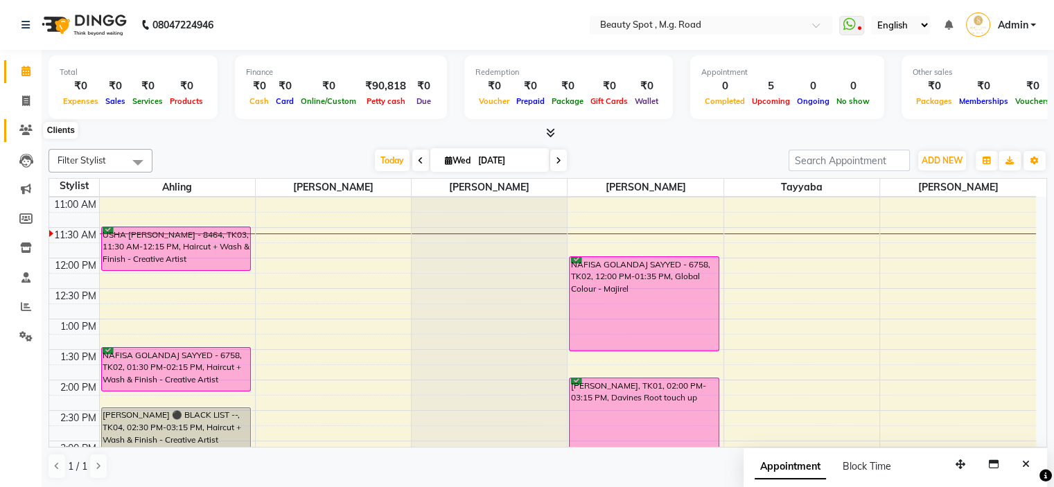
click at [25, 129] on icon at bounding box center [25, 130] width 13 height 10
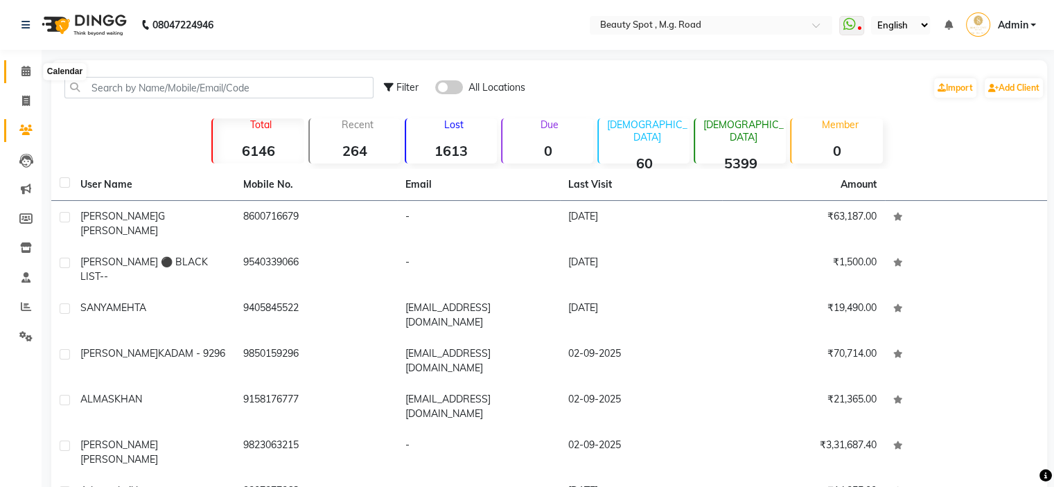
click at [25, 69] on icon at bounding box center [25, 71] width 9 height 10
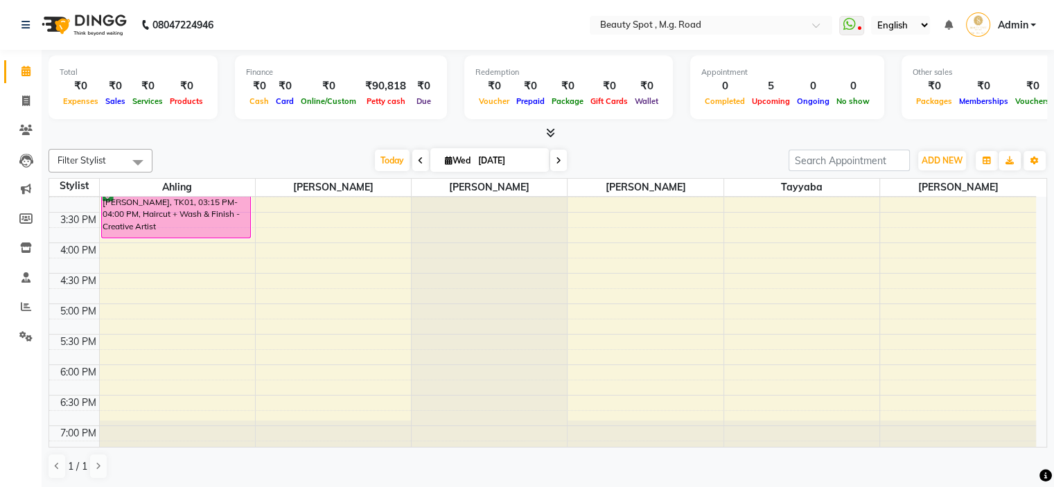
scroll to position [413, 0]
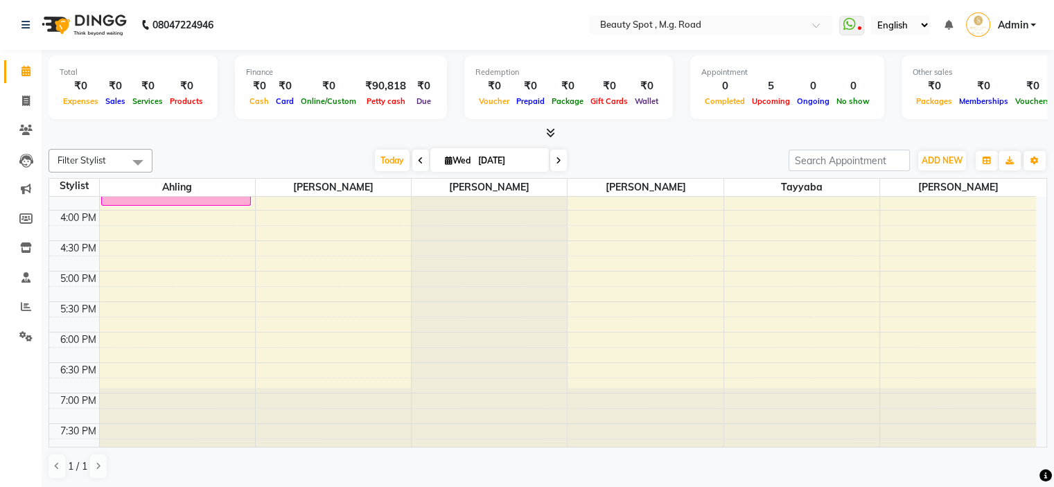
click at [484, 158] on input "[DATE]" at bounding box center [508, 160] width 69 height 21
select select "9"
select select "2025"
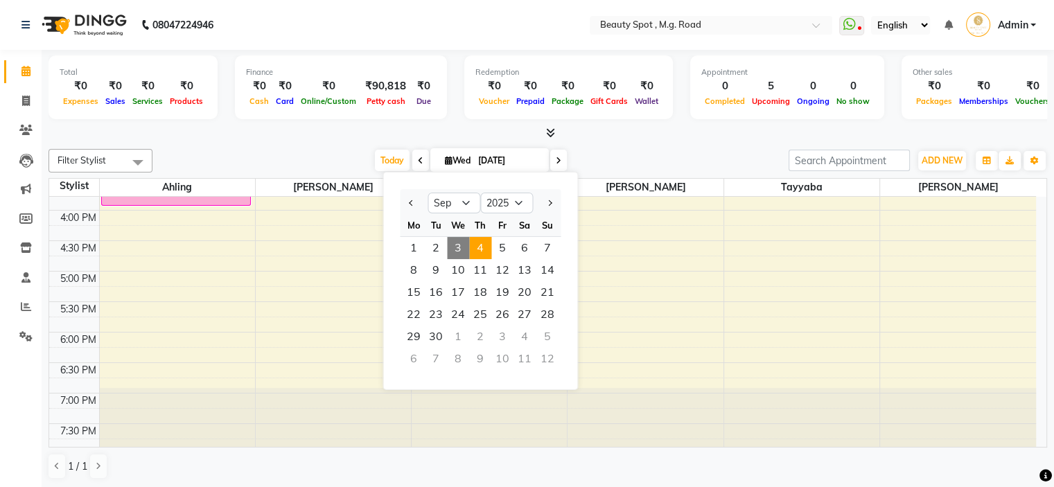
click at [480, 249] on span "4" at bounding box center [480, 248] width 22 height 22
type input "[DATE]"
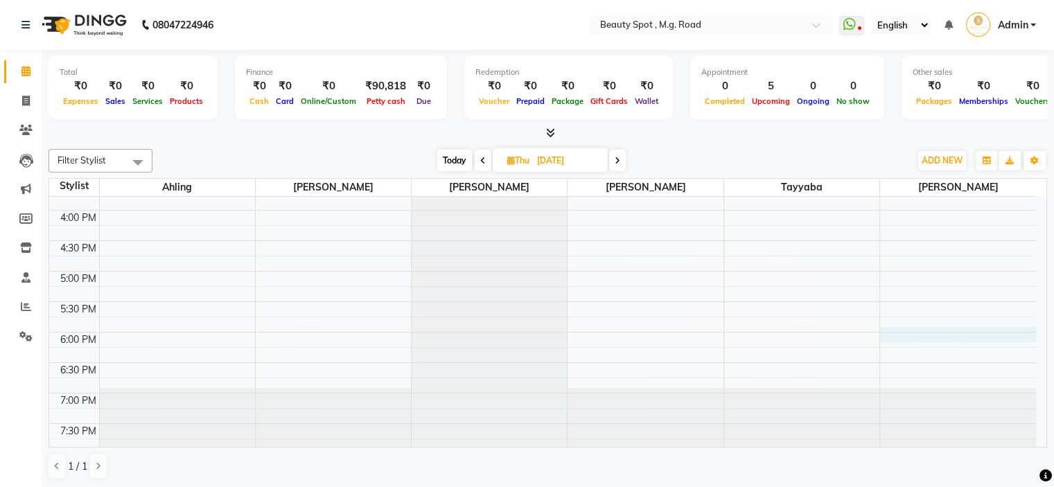
click at [885, 332] on div "9:00 AM 9:30 AM 10:00 AM 10:30 AM 11:00 AM 11:30 AM 12:00 PM 12:30 PM 1:00 PM 1…" at bounding box center [542, 119] width 987 height 670
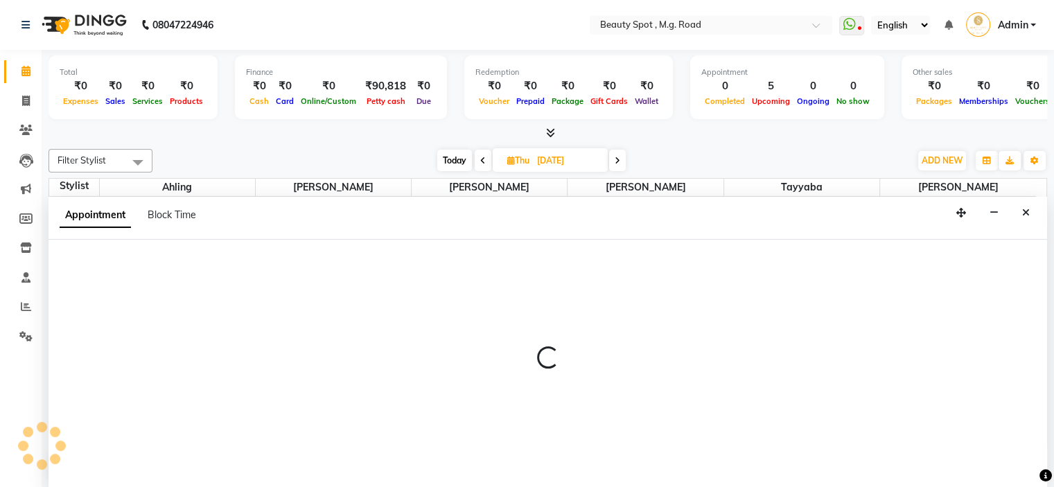
select select "71898"
select select "tentative"
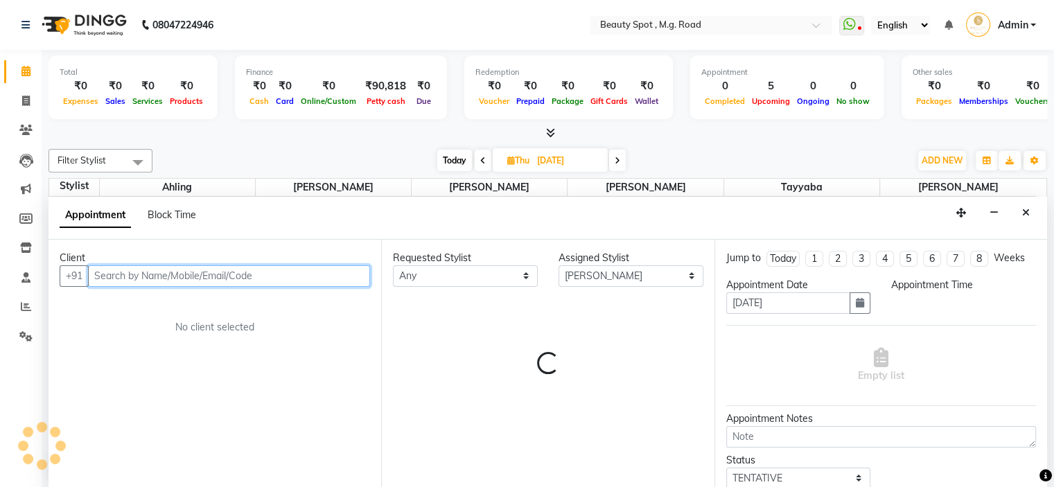
select select "1080"
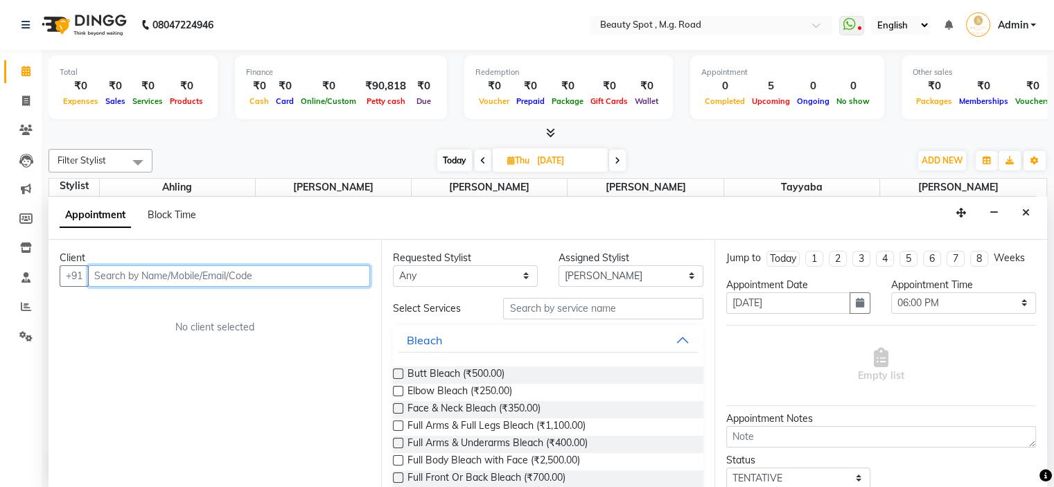
click at [293, 272] on input "text" at bounding box center [229, 275] width 282 height 21
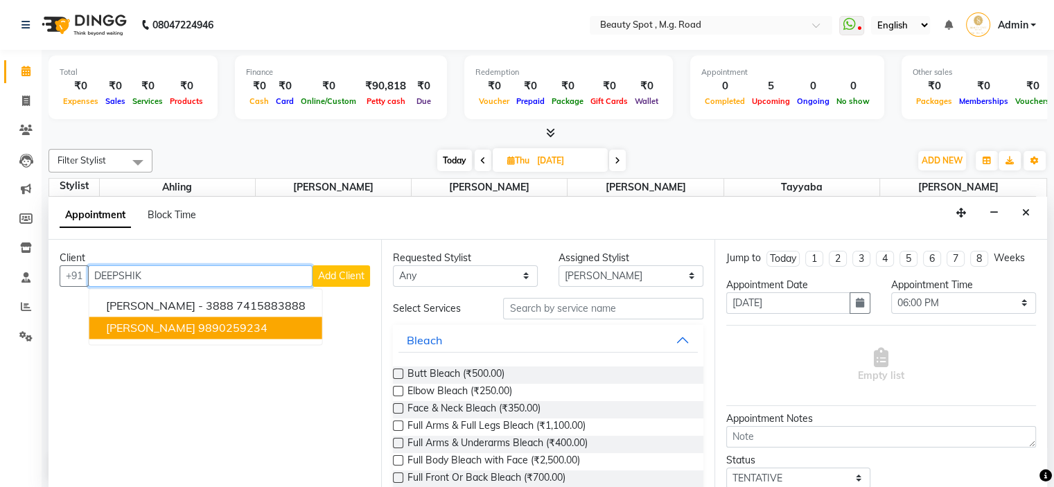
click at [267, 332] on ngb-highlight "9890259234" at bounding box center [232, 328] width 69 height 14
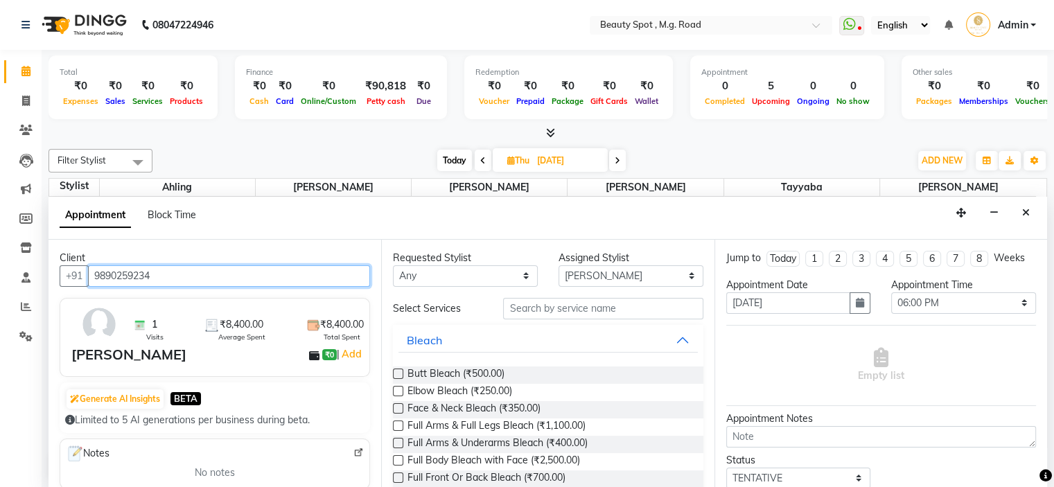
type input "9890259234"
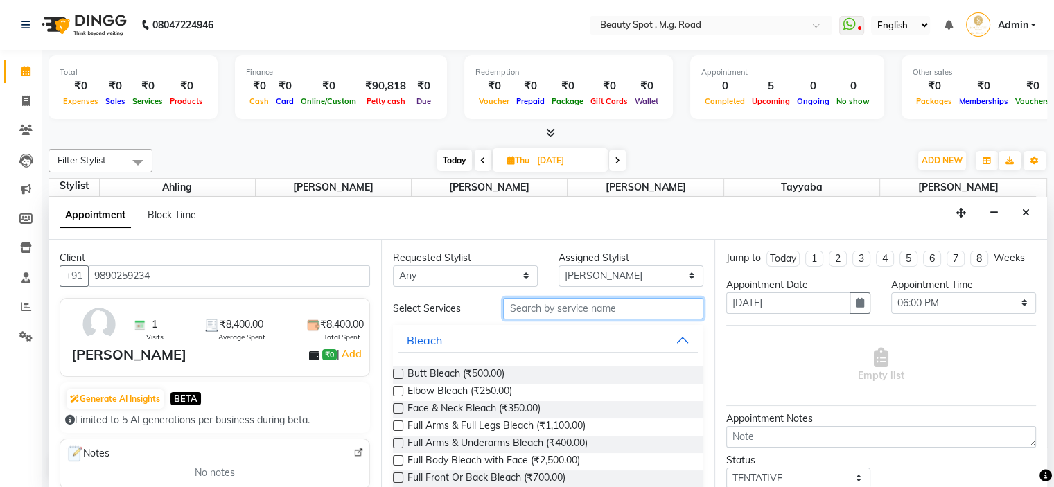
click at [573, 301] on input "text" at bounding box center [603, 308] width 200 height 21
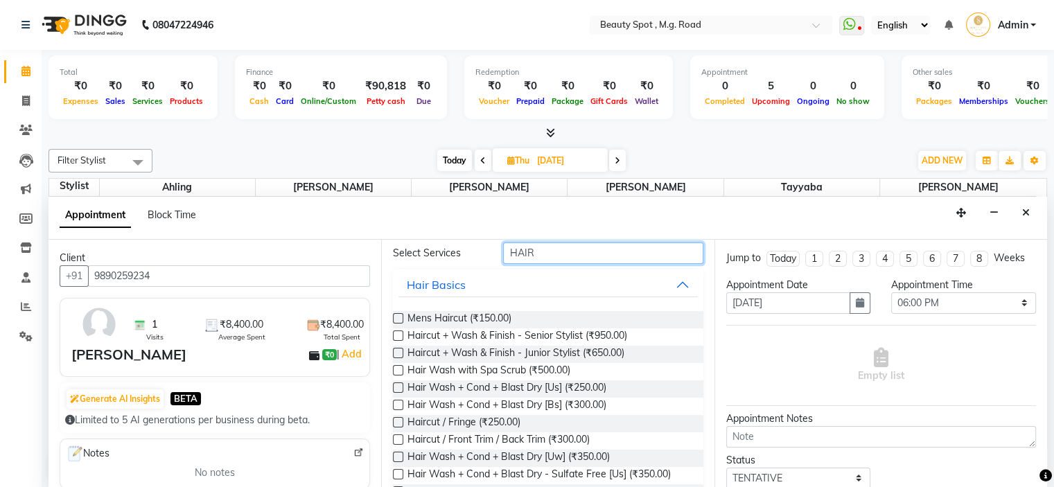
scroll to position [139, 0]
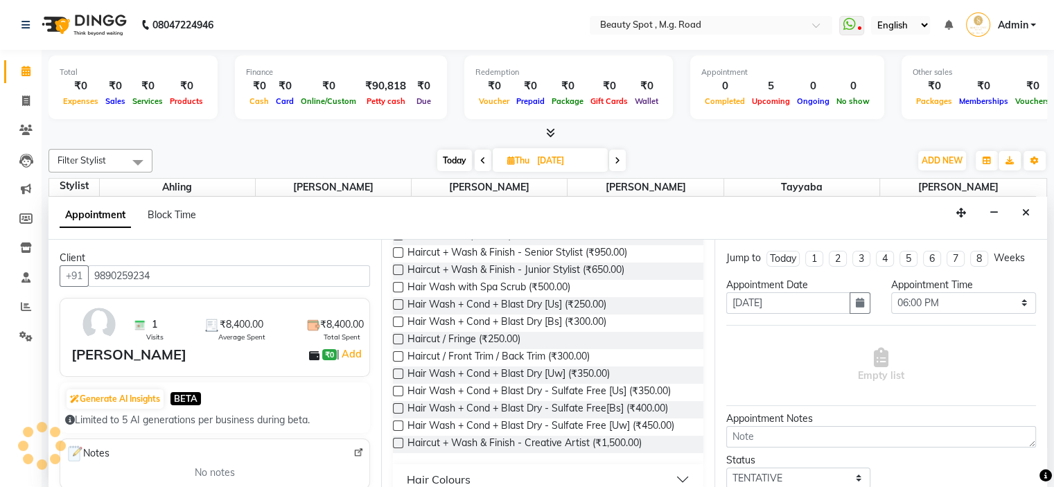
type input "HAIR"
click at [395, 441] on label at bounding box center [398, 443] width 10 height 10
click at [395, 441] on input "checkbox" at bounding box center [397, 444] width 9 height 9
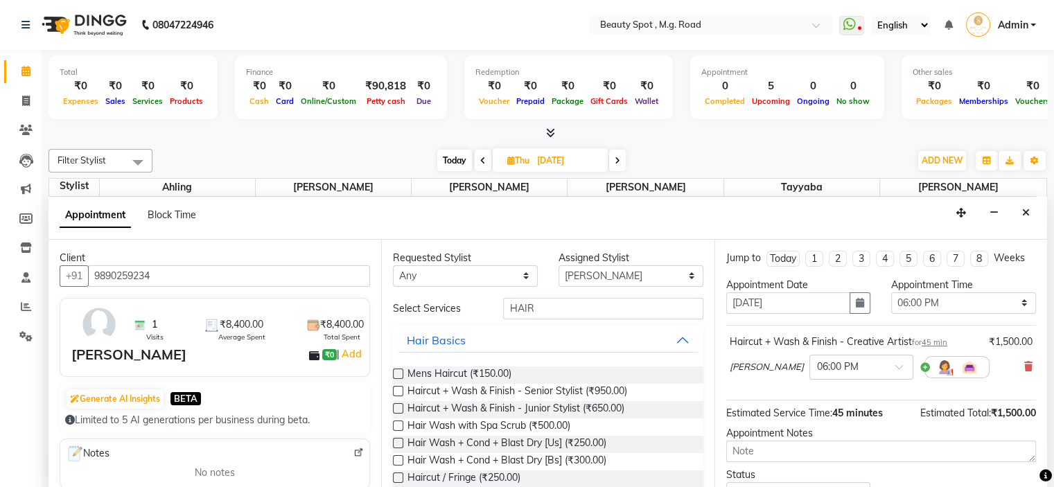
scroll to position [277, 0]
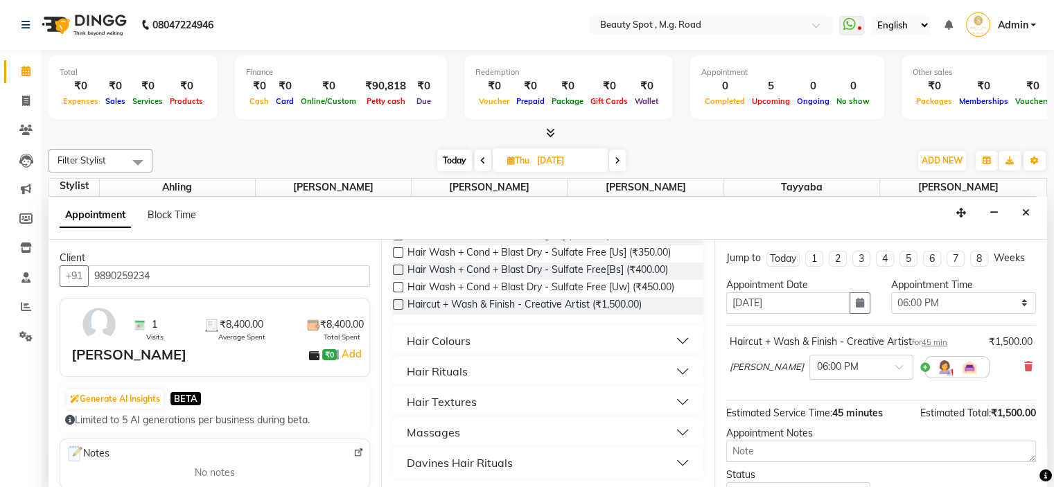
click at [396, 299] on label at bounding box center [398, 304] width 10 height 10
click at [396, 301] on input "checkbox" at bounding box center [397, 305] width 9 height 9
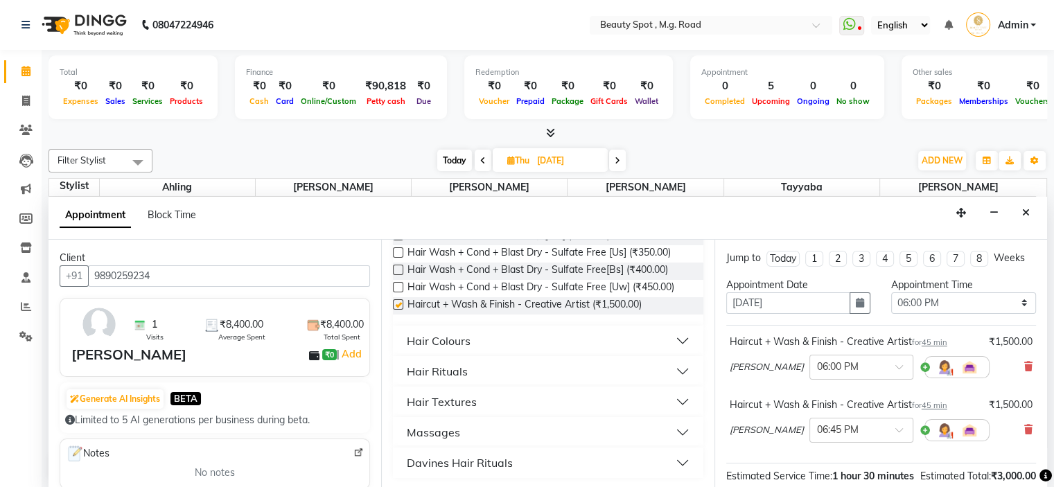
checkbox input "false"
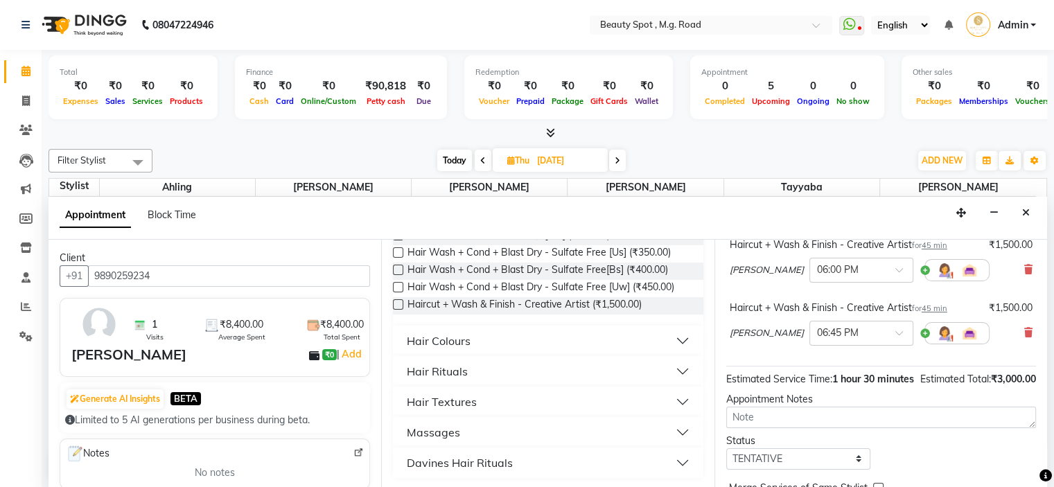
scroll to position [179, 0]
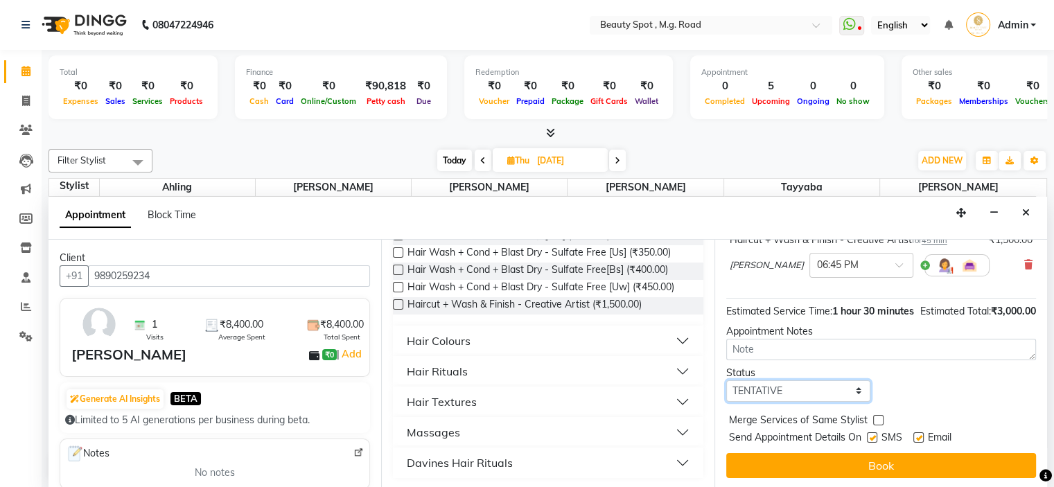
click at [826, 396] on select "Select TENTATIVE CONFIRM UPCOMING" at bounding box center [798, 390] width 145 height 21
select select "confirm booking"
click at [726, 380] on select "Select TENTATIVE CONFIRM UPCOMING" at bounding box center [798, 390] width 145 height 21
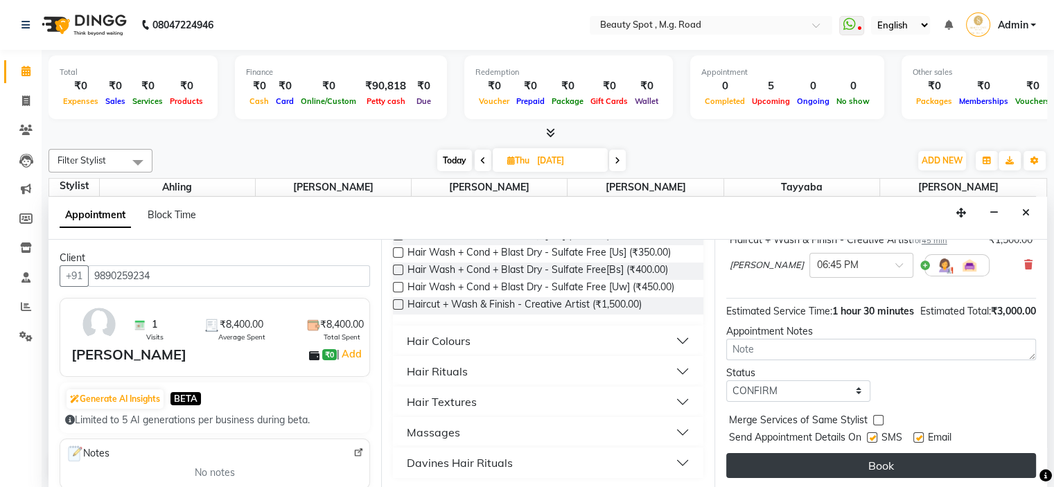
click at [823, 465] on button "Book" at bounding box center [881, 465] width 310 height 25
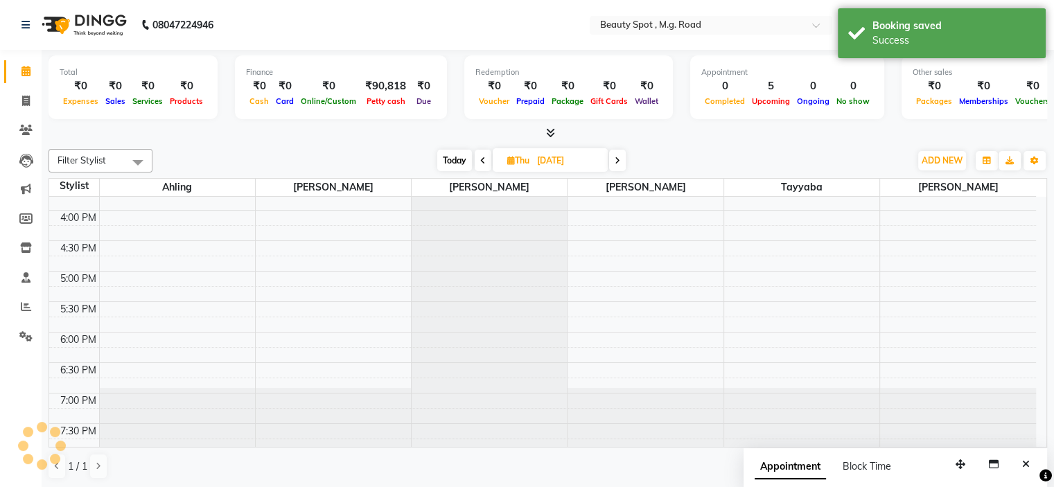
scroll to position [0, 0]
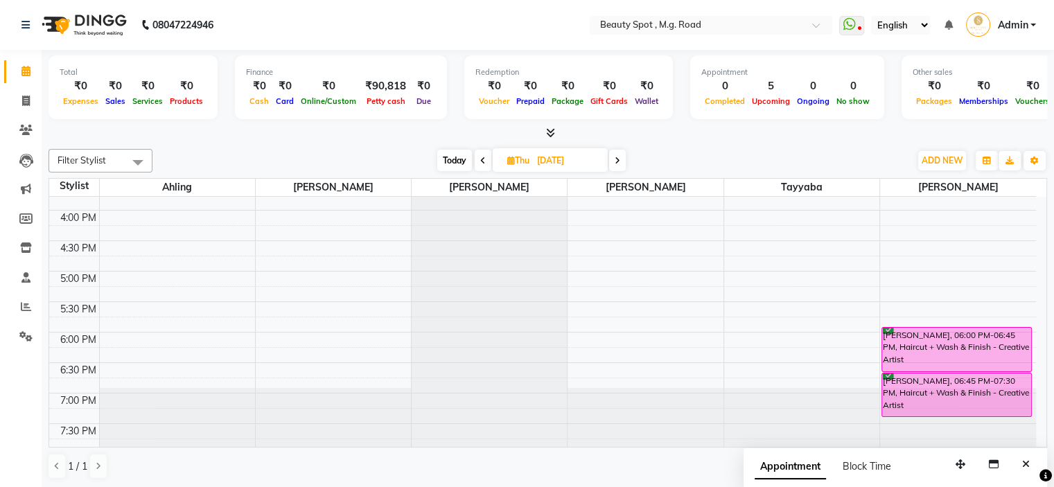
click at [446, 153] on span "Today" at bounding box center [454, 160] width 35 height 21
type input "[DATE]"
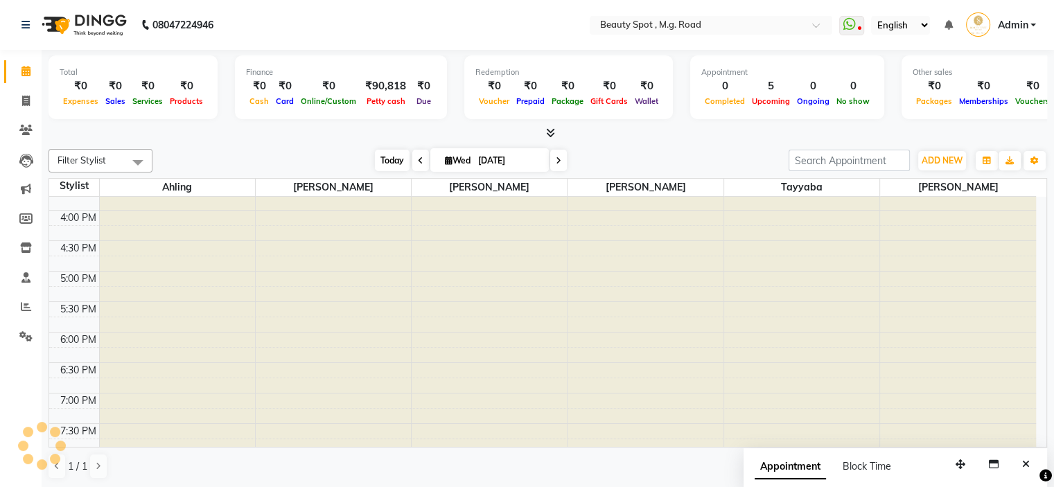
scroll to position [182, 0]
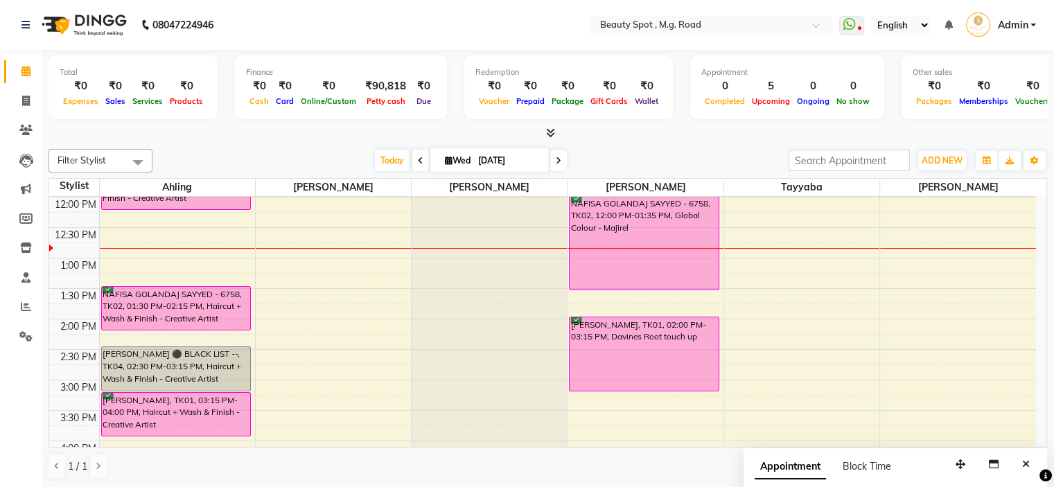
click at [480, 166] on input "[DATE]" at bounding box center [508, 160] width 69 height 21
select select "9"
select select "2025"
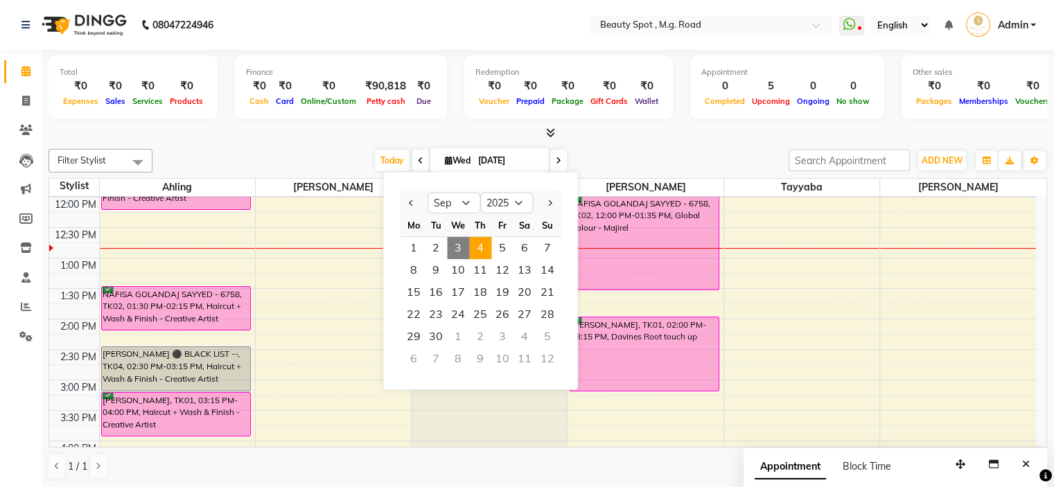
click at [477, 250] on span "4" at bounding box center [480, 248] width 22 height 22
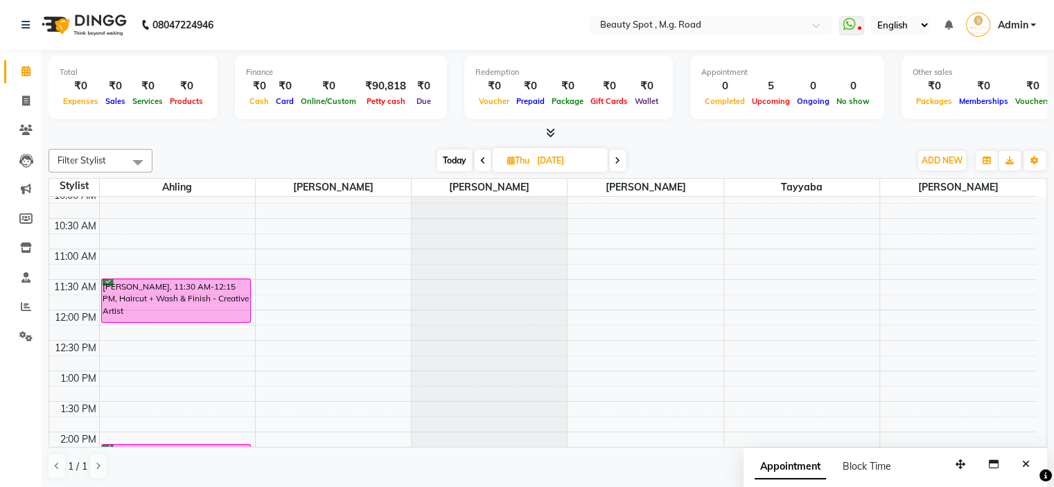
scroll to position [0, 0]
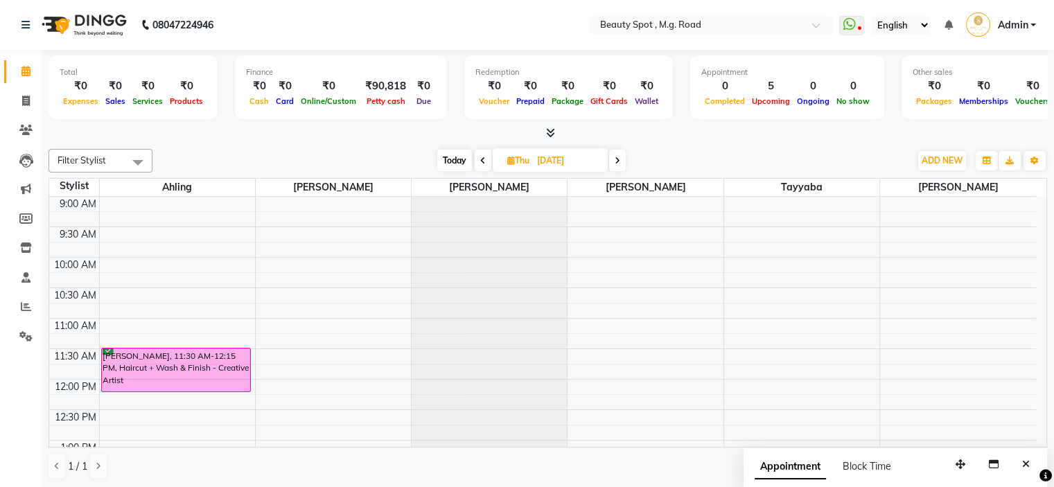
click at [448, 158] on span "Today" at bounding box center [454, 160] width 35 height 21
type input "[DATE]"
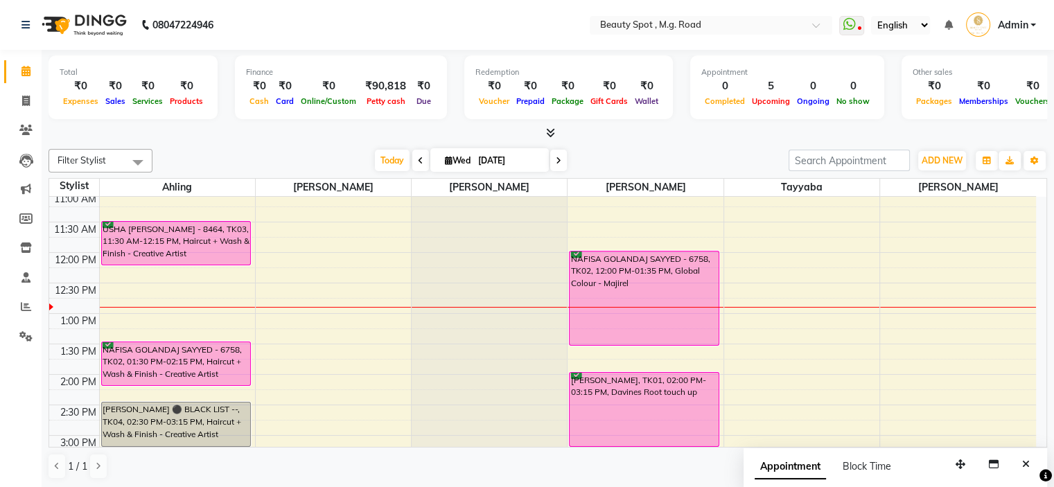
scroll to position [113, 0]
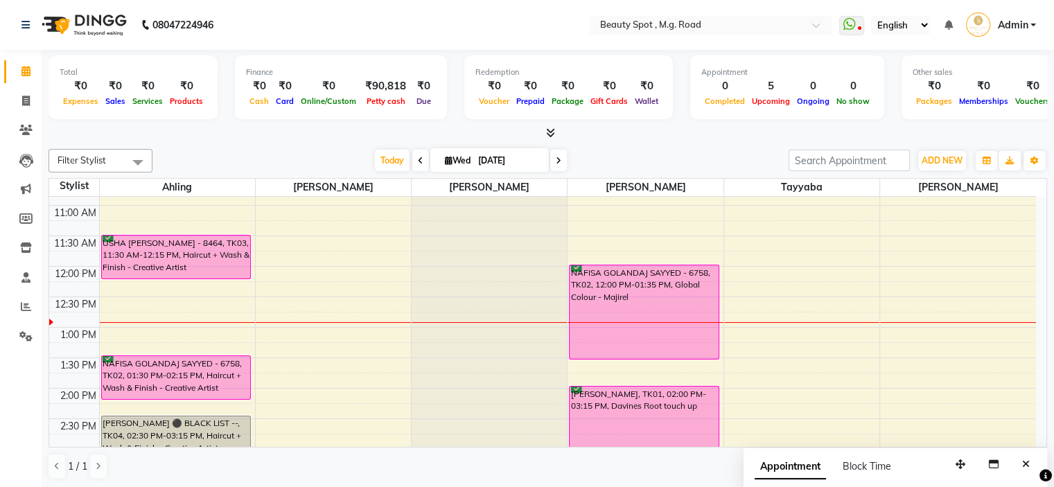
drag, startPoint x: 452, startPoint y: 277, endPoint x: 249, endPoint y: 161, distance: 233.1
click at [249, 161] on div "[DATE] [DATE]" at bounding box center [470, 160] width 622 height 21
click at [484, 157] on input "[DATE]" at bounding box center [508, 160] width 69 height 21
select select "9"
select select "2025"
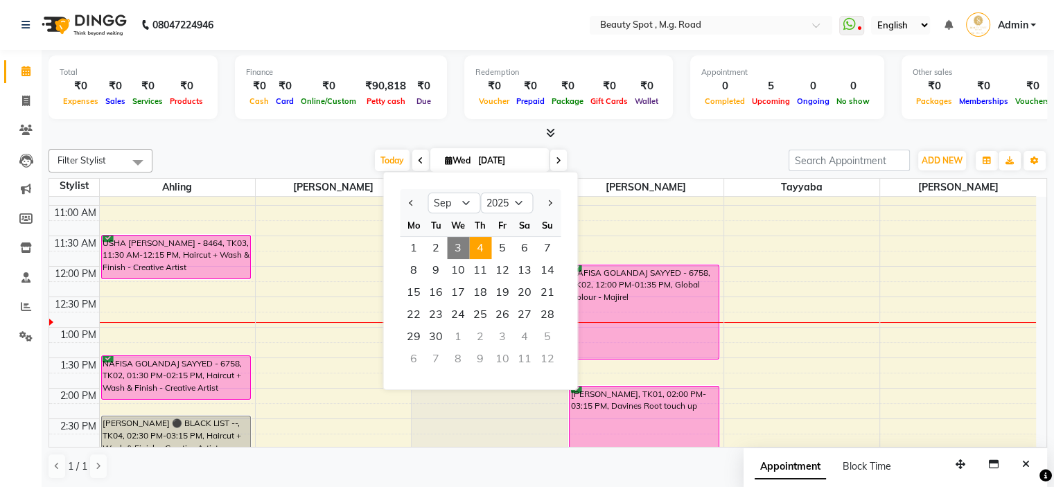
click at [477, 244] on span "4" at bounding box center [480, 248] width 22 height 22
type input "[DATE]"
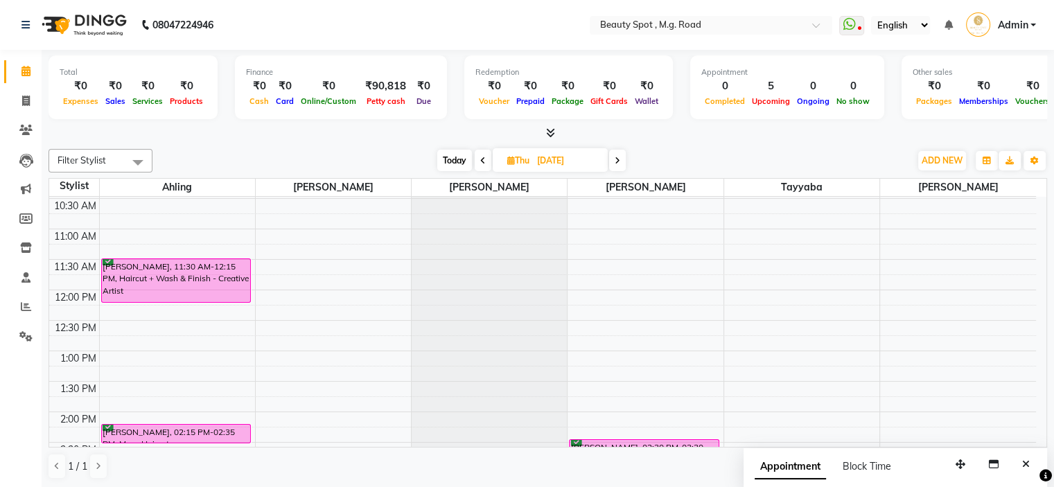
scroll to position [0, 0]
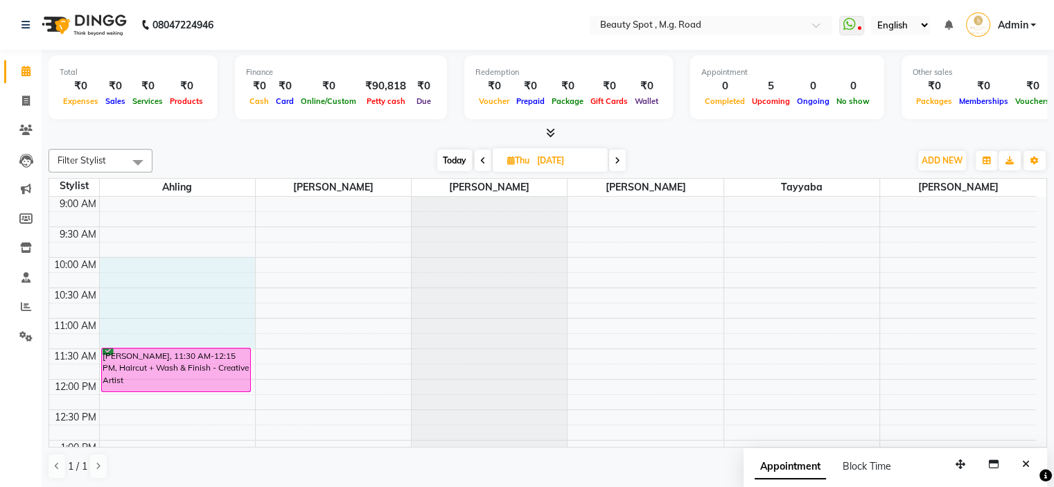
drag, startPoint x: 139, startPoint y: 258, endPoint x: 139, endPoint y: 338, distance: 79.7
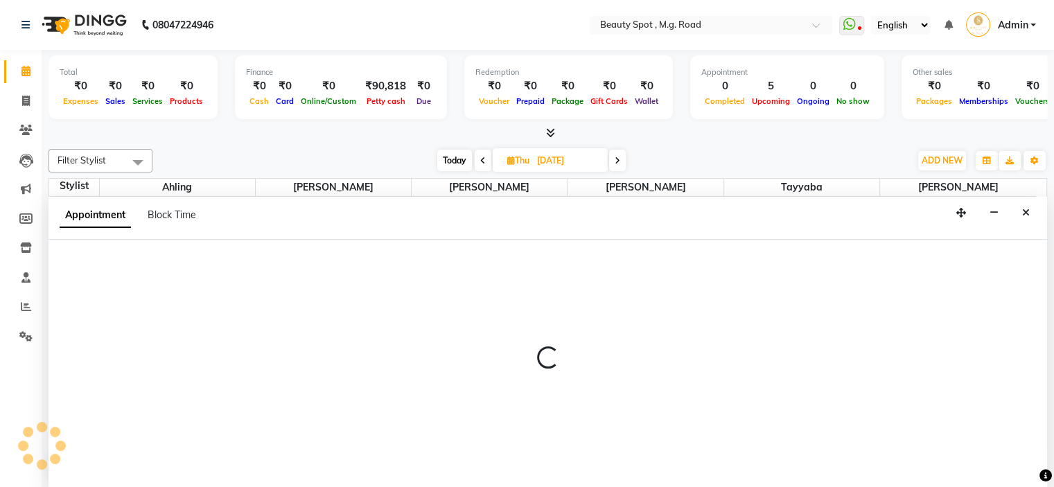
select select "71897"
select select "tentative"
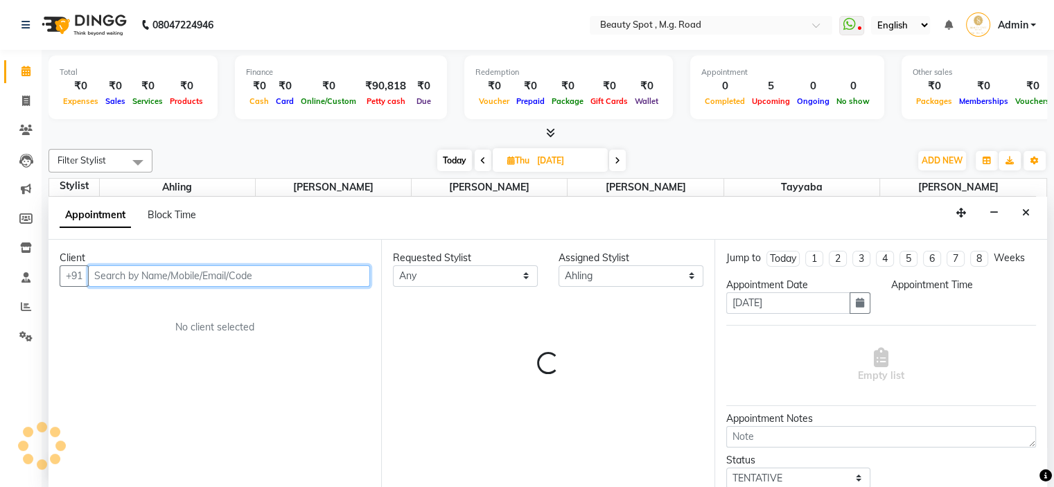
select select "600"
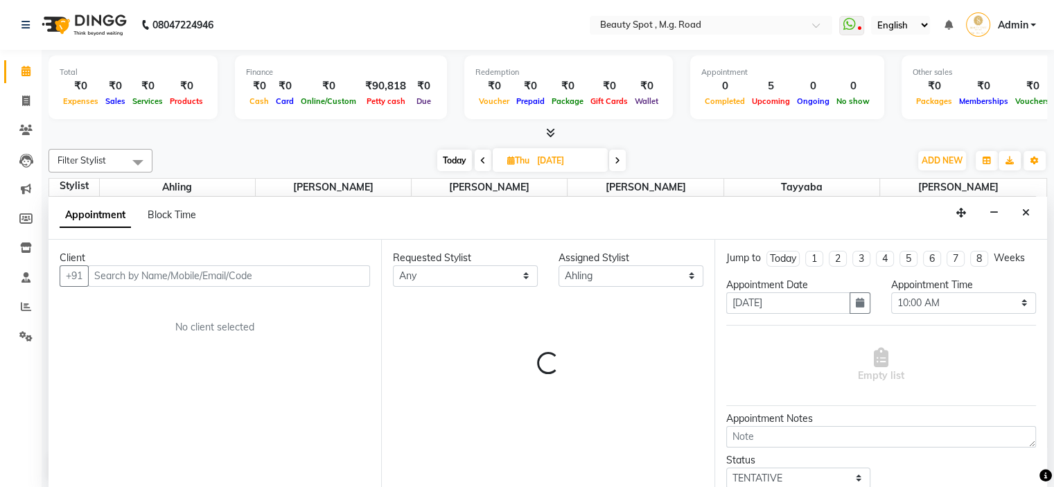
click at [184, 220] on div "Block Time" at bounding box center [172, 215] width 49 height 15
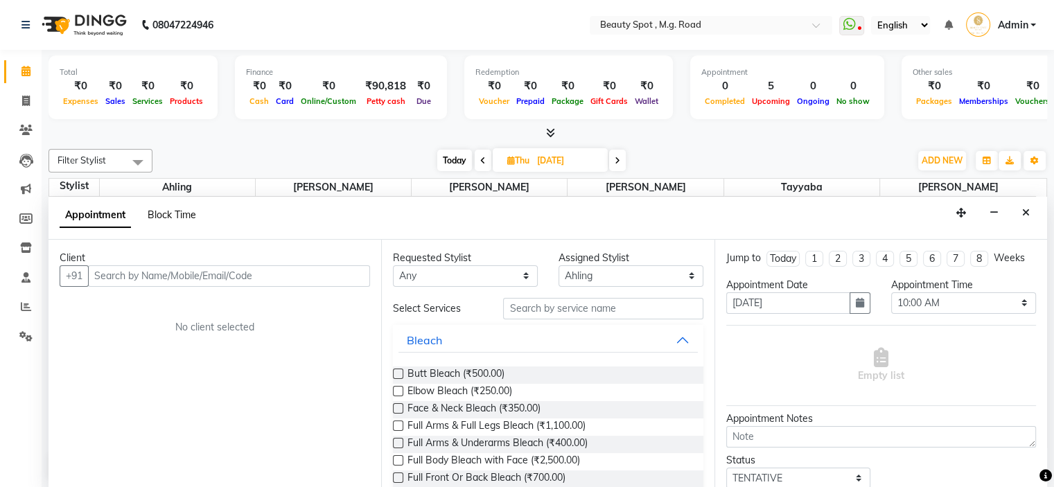
click at [186, 211] on span "Block Time" at bounding box center [172, 215] width 49 height 12
select select "71897"
select select "600"
select select "690"
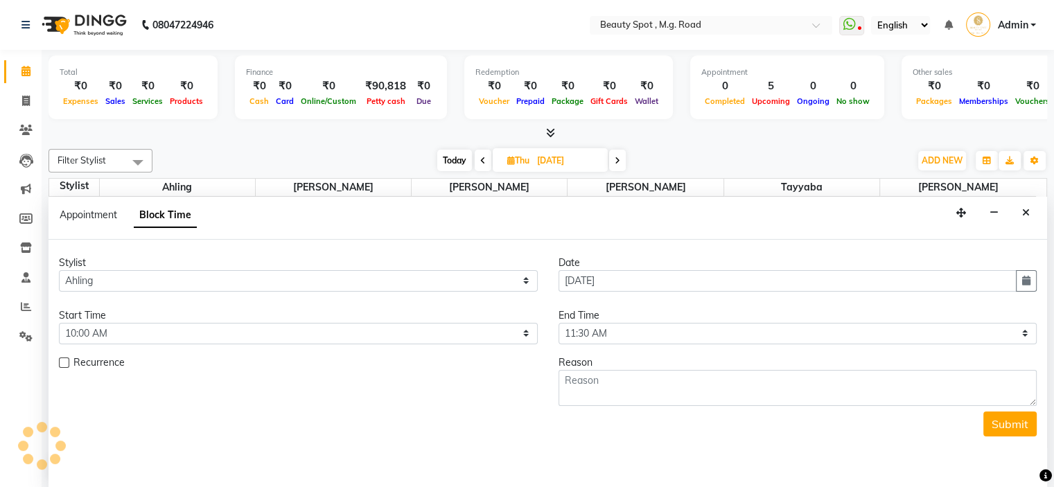
scroll to position [182, 0]
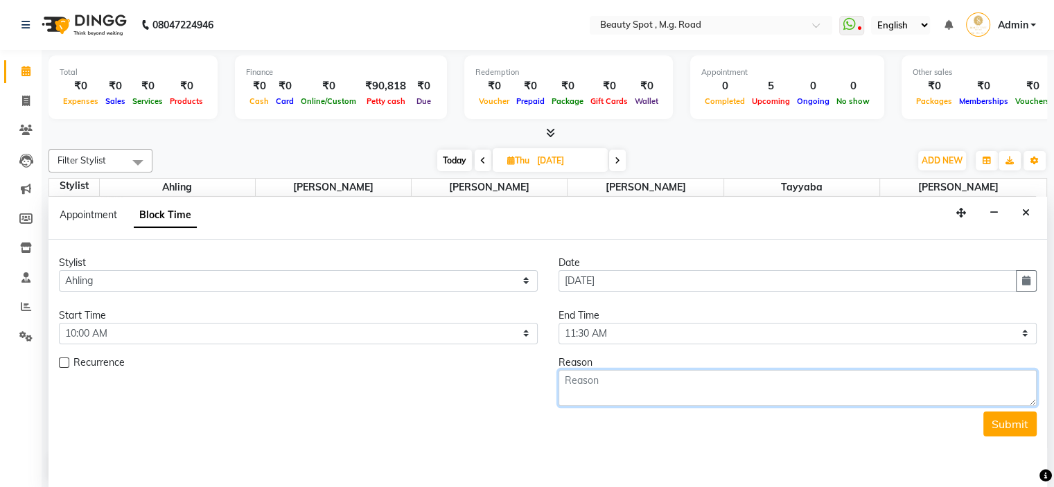
click at [605, 393] on textarea at bounding box center [798, 388] width 479 height 36
click at [862, 385] on textarea at bounding box center [798, 388] width 479 height 36
type textarea "PERSONAL"
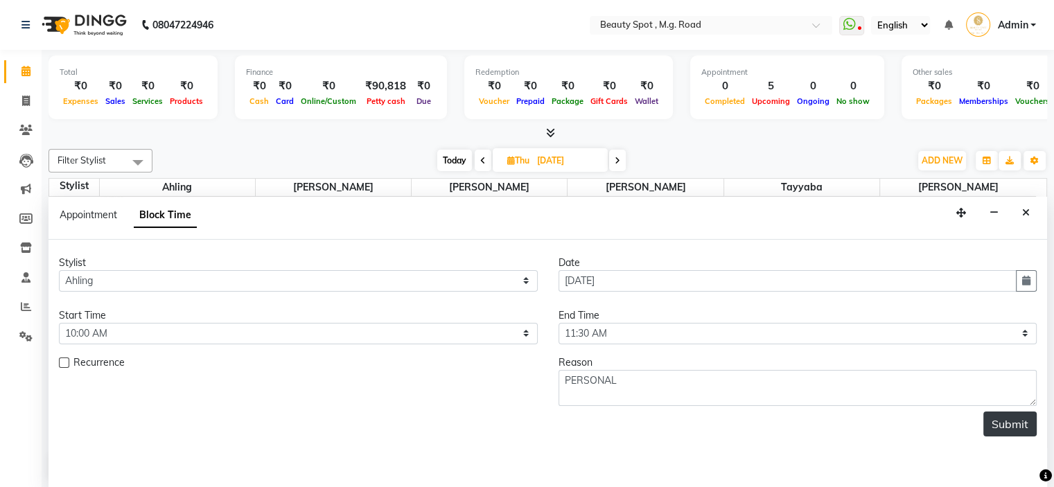
click at [1015, 421] on button "Submit" at bounding box center [1009, 424] width 53 height 25
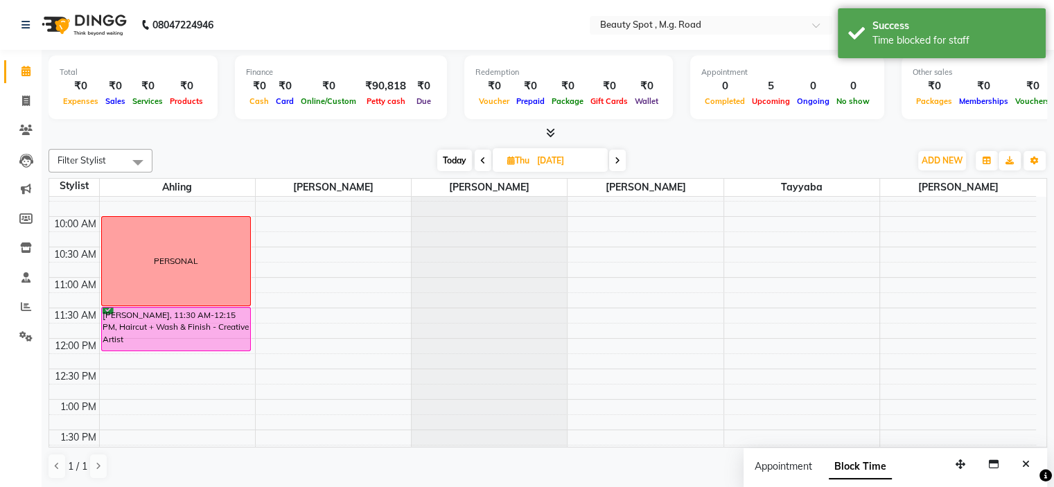
scroll to position [0, 0]
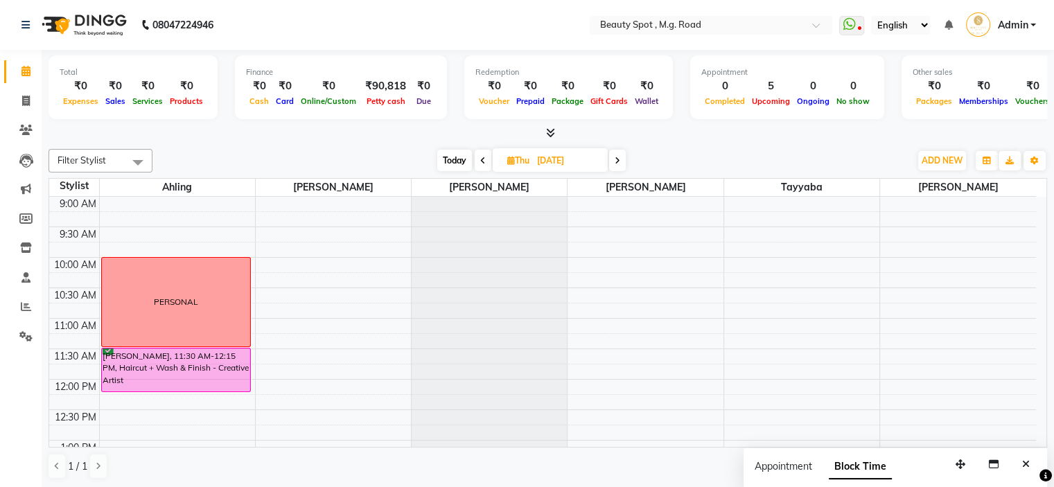
click at [622, 160] on span at bounding box center [617, 160] width 17 height 21
type input "[DATE]"
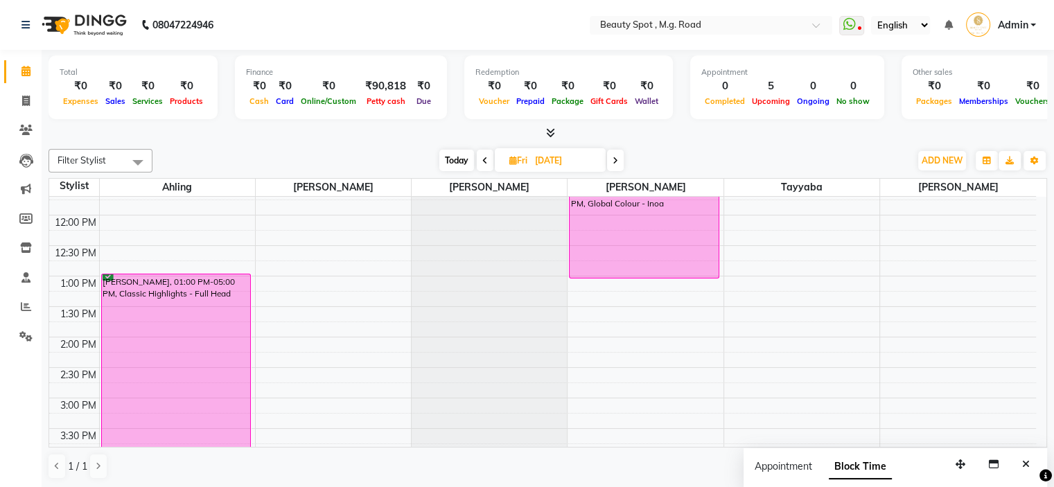
scroll to position [35, 0]
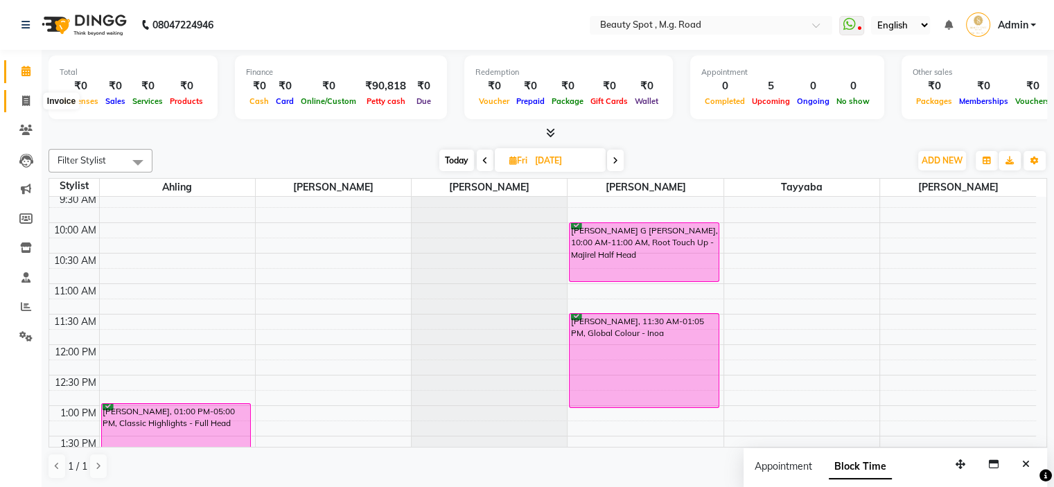
click at [30, 96] on span at bounding box center [26, 102] width 24 height 16
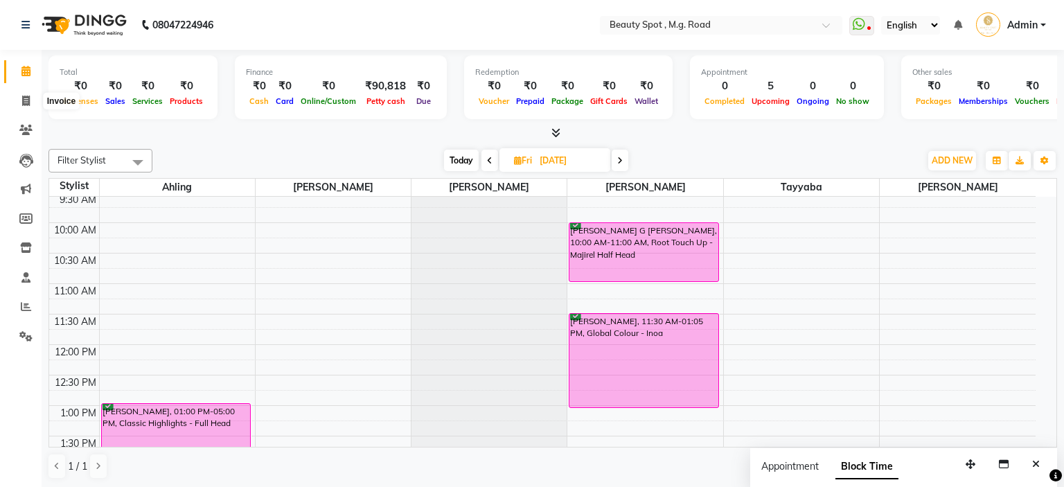
select select "service"
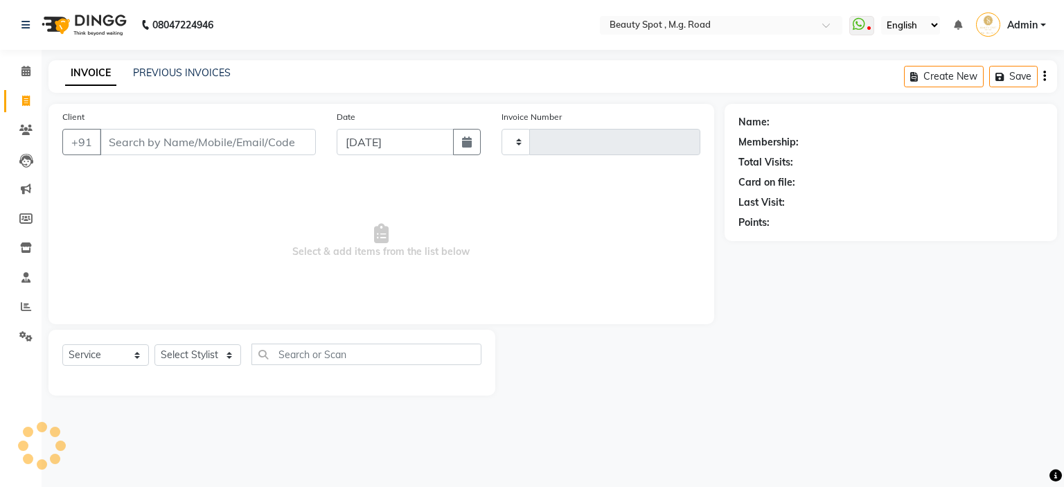
type input "0705"
select select "7357"
drag, startPoint x: 19, startPoint y: 81, endPoint x: 24, endPoint y: 74, distance: 8.1
click at [19, 80] on link "Calendar" at bounding box center [20, 71] width 33 height 23
click at [24, 74] on icon at bounding box center [25, 71] width 9 height 10
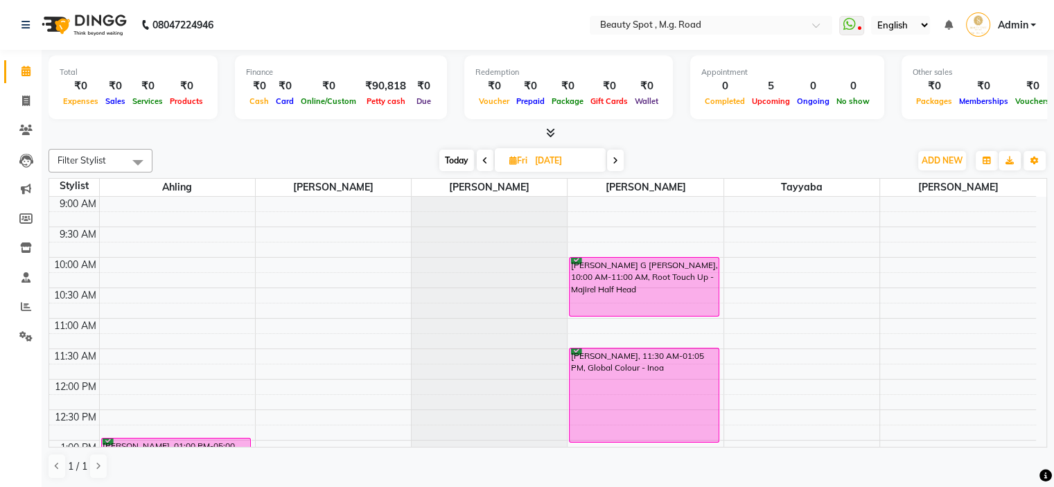
click at [455, 157] on span "Today" at bounding box center [456, 160] width 35 height 21
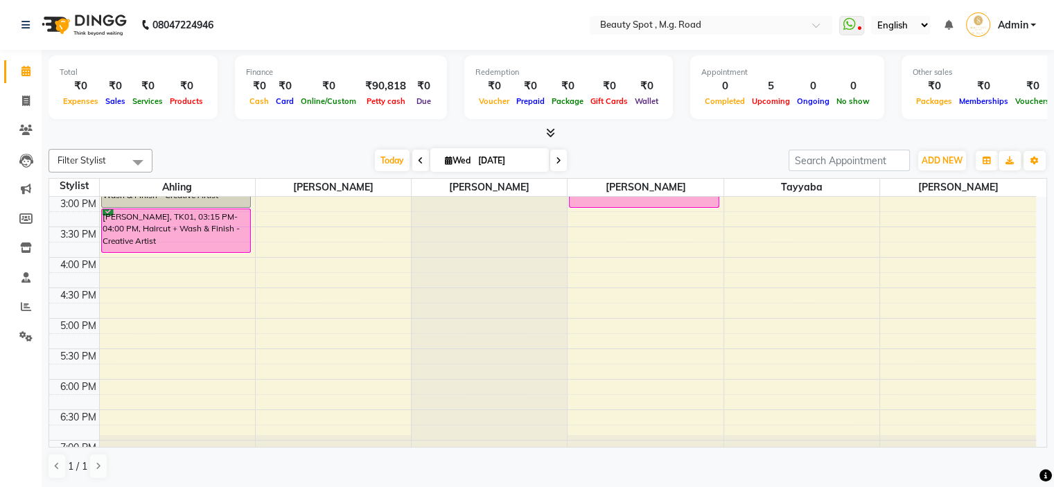
scroll to position [353, 0]
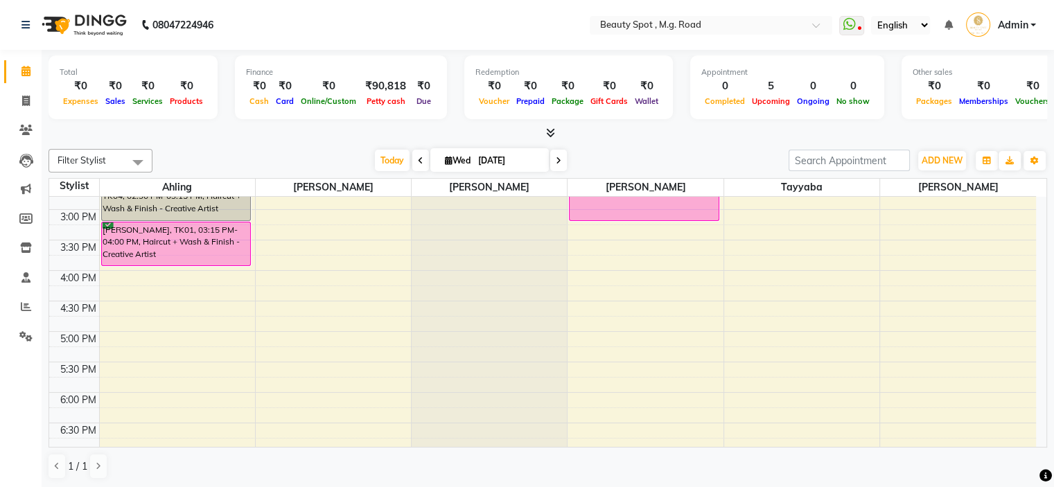
click at [557, 157] on icon at bounding box center [559, 161] width 6 height 8
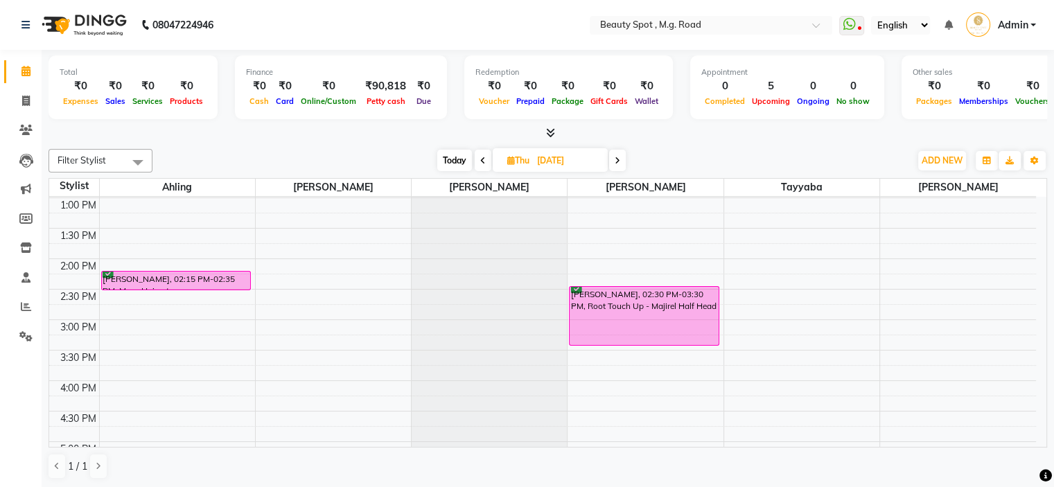
scroll to position [104, 0]
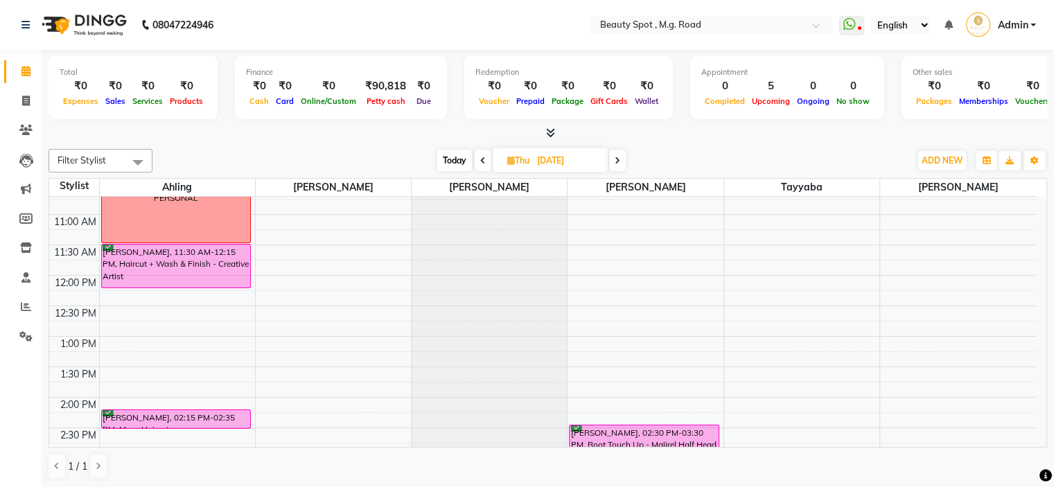
click at [620, 157] on icon at bounding box center [618, 161] width 6 height 8
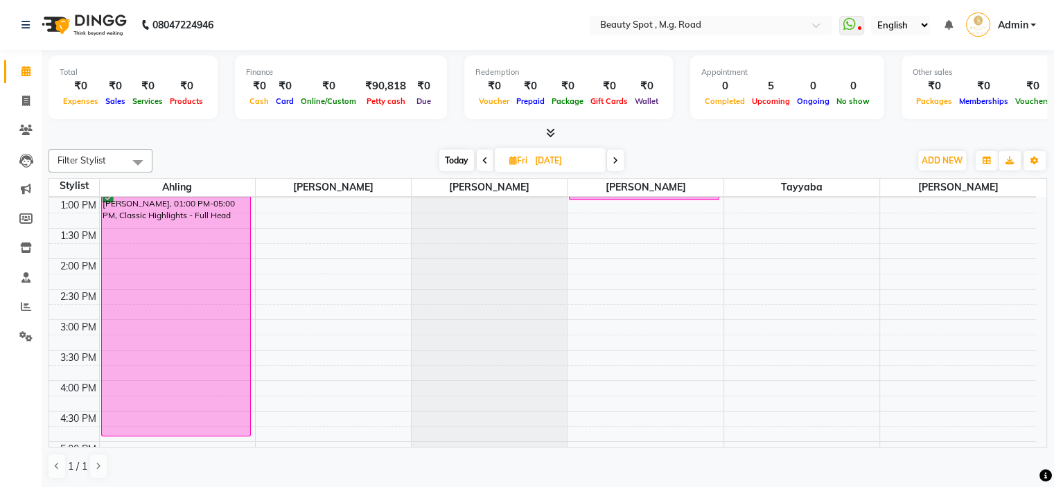
scroll to position [173, 0]
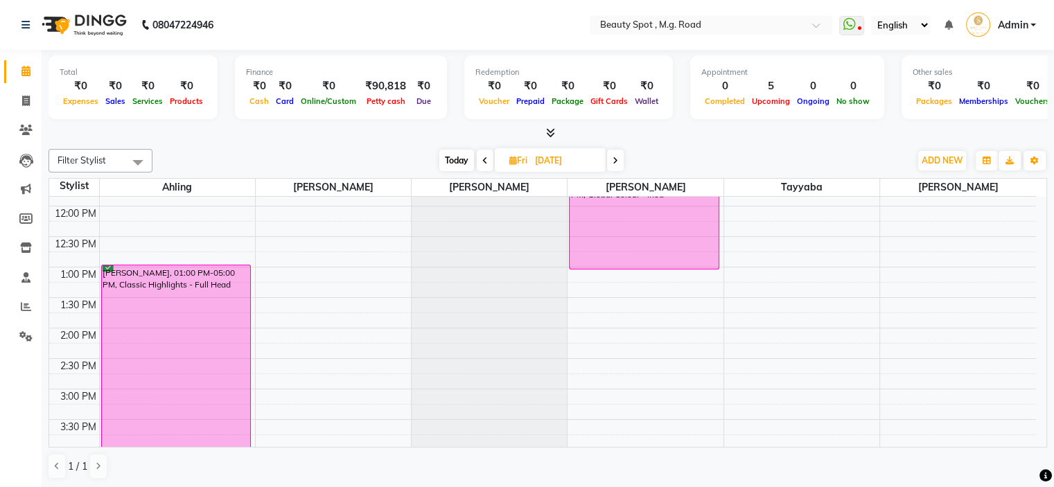
click at [618, 159] on span at bounding box center [615, 160] width 17 height 21
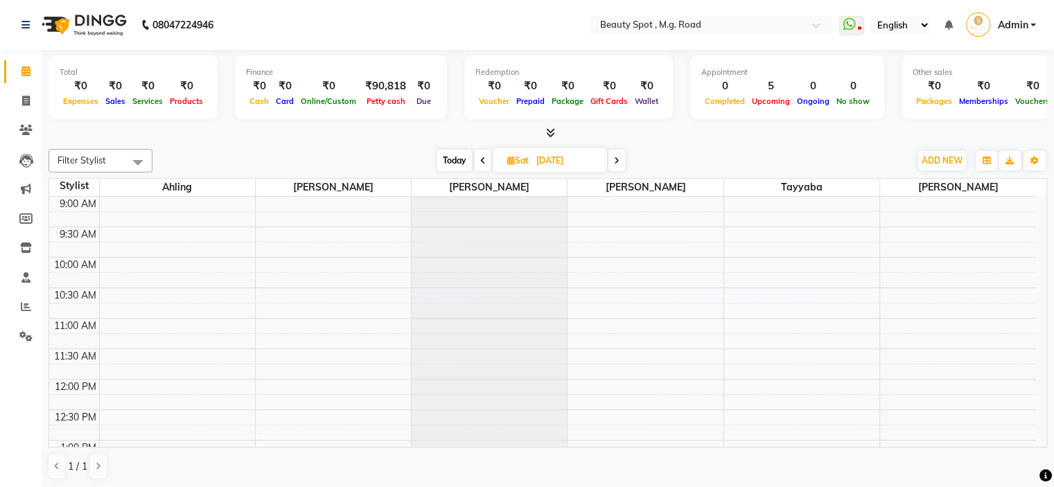
scroll to position [0, 0]
click at [619, 159] on icon at bounding box center [617, 161] width 6 height 8
type input "[DATE]"
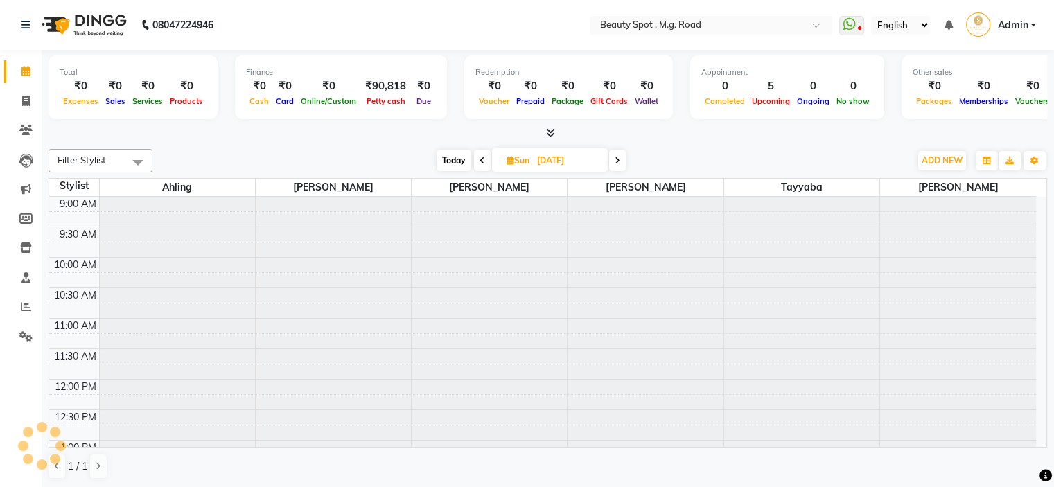
scroll to position [243, 0]
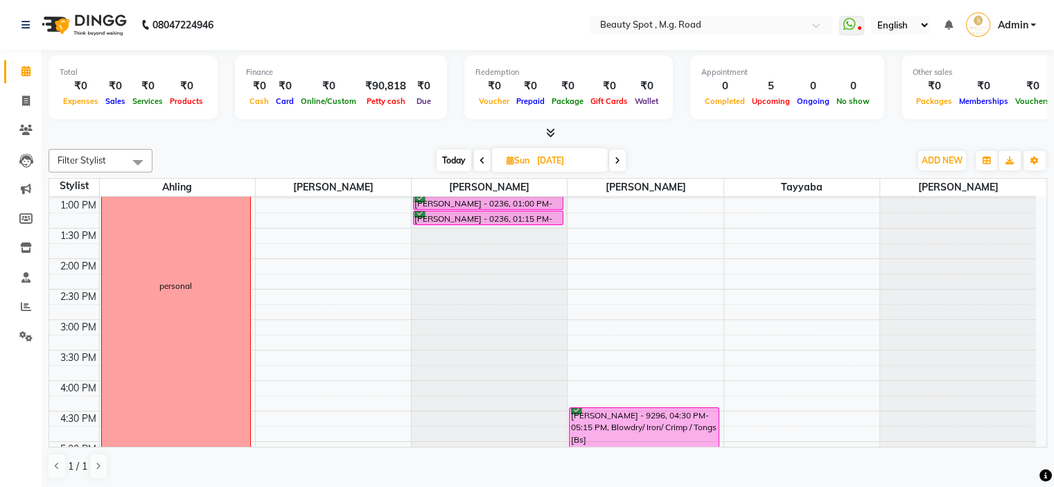
click at [542, 160] on input "[DATE]" at bounding box center [567, 160] width 69 height 21
select select "9"
select select "2025"
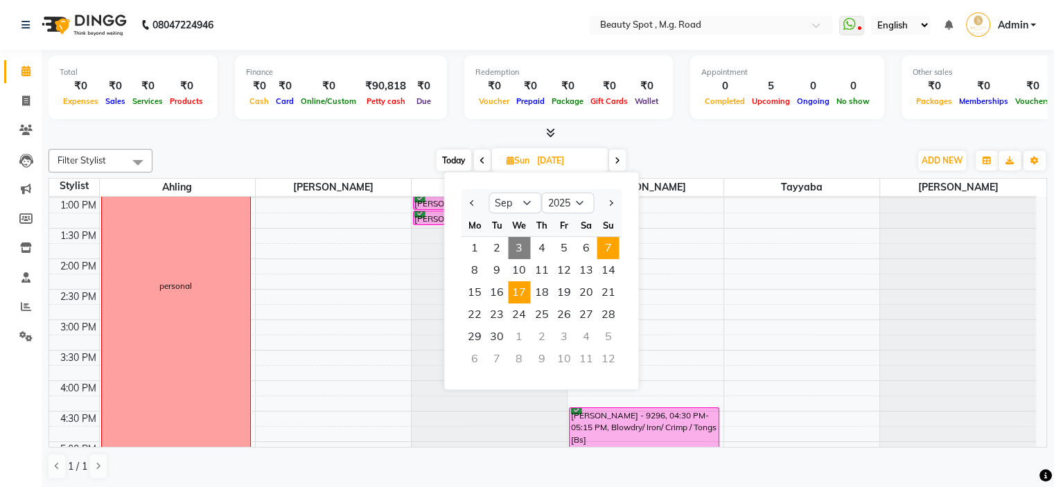
click at [518, 292] on span "17" at bounding box center [519, 292] width 22 height 22
type input "[DATE]"
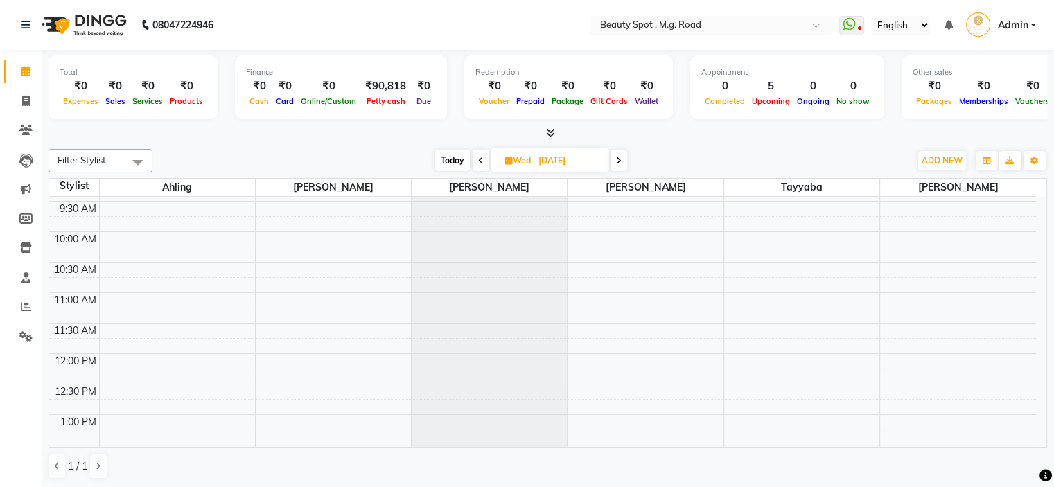
scroll to position [0, 0]
click at [24, 69] on icon at bounding box center [25, 71] width 9 height 10
click at [27, 100] on icon at bounding box center [26, 101] width 8 height 10
select select "service"
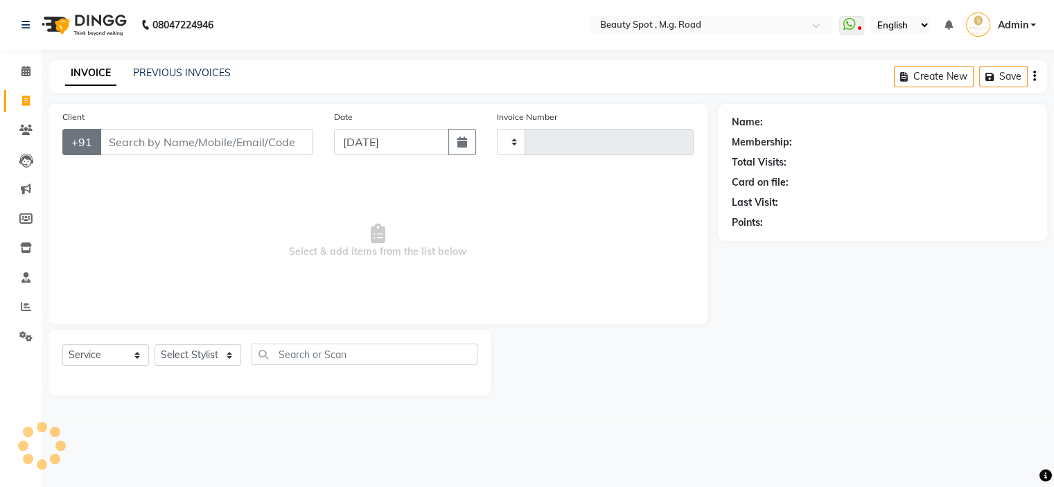
type input "0705"
select select "7357"
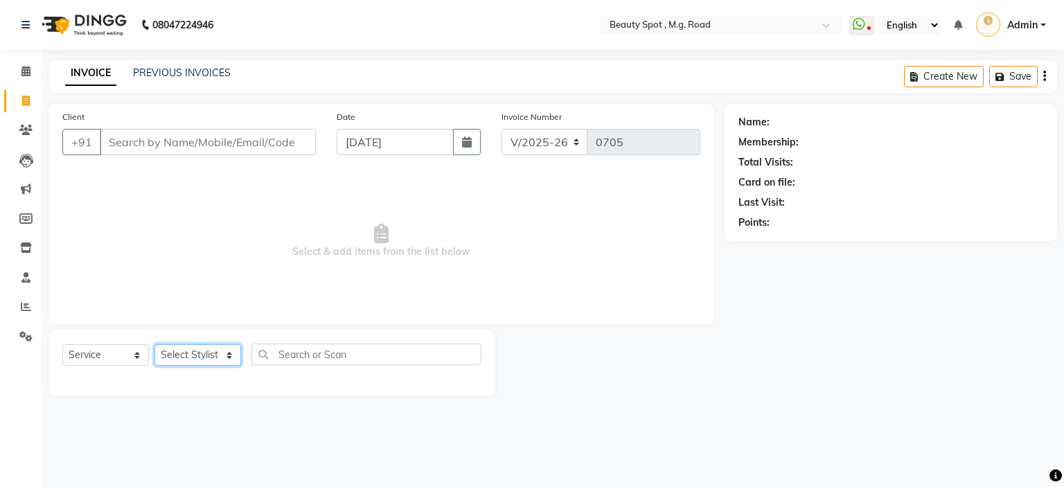
click at [178, 354] on select "Select Stylist [PERSON_NAME] Manager [PERSON_NAME] [PERSON_NAME]" at bounding box center [198, 354] width 87 height 21
select select "72654"
click at [155, 345] on select "Select Stylist [PERSON_NAME] Manager [PERSON_NAME] [PERSON_NAME]" at bounding box center [198, 354] width 87 height 21
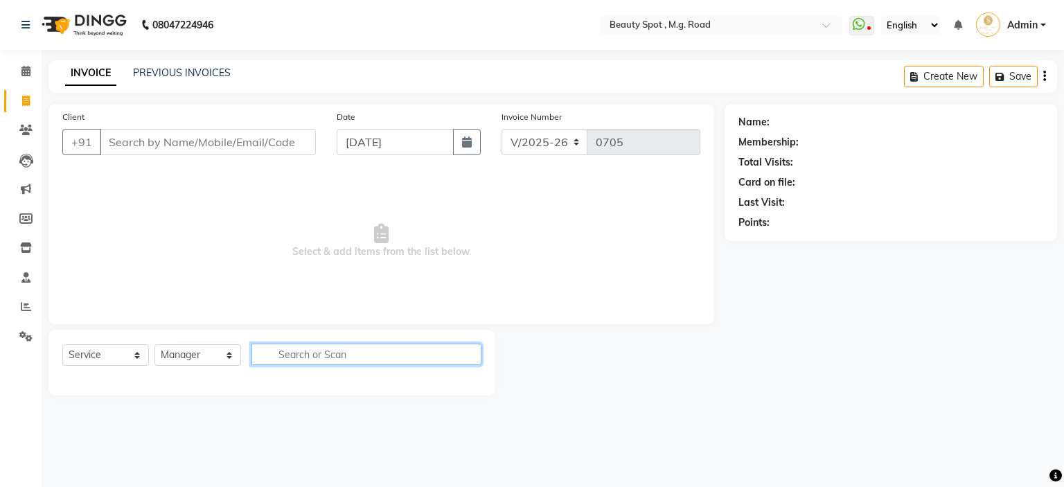
click at [399, 355] on input "text" at bounding box center [367, 354] width 230 height 21
type input "[PERSON_NAME]"
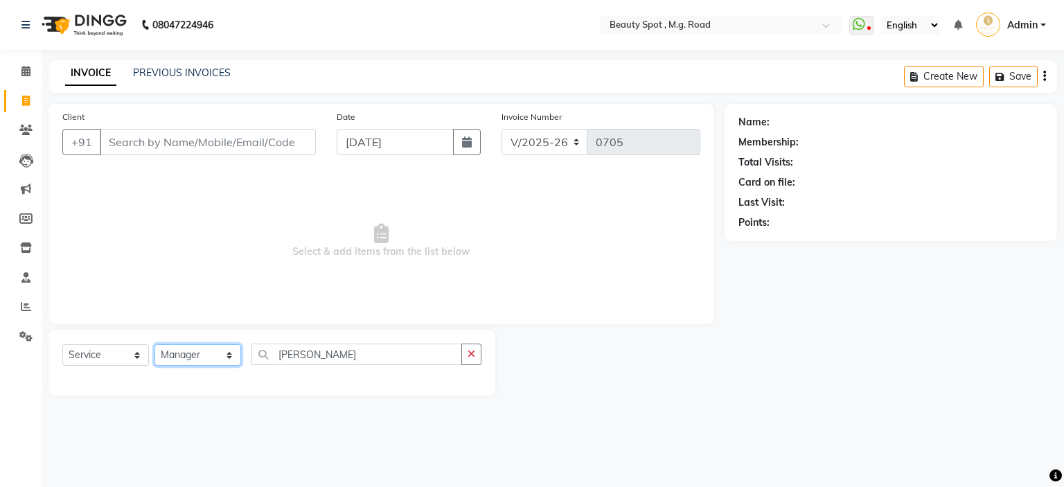
click at [186, 360] on select "Select Stylist [PERSON_NAME] Manager [PERSON_NAME] [PERSON_NAME]" at bounding box center [198, 354] width 87 height 21
select select "63580"
click at [155, 345] on select "Select Stylist [PERSON_NAME] Manager [PERSON_NAME] [PERSON_NAME]" at bounding box center [198, 354] width 87 height 21
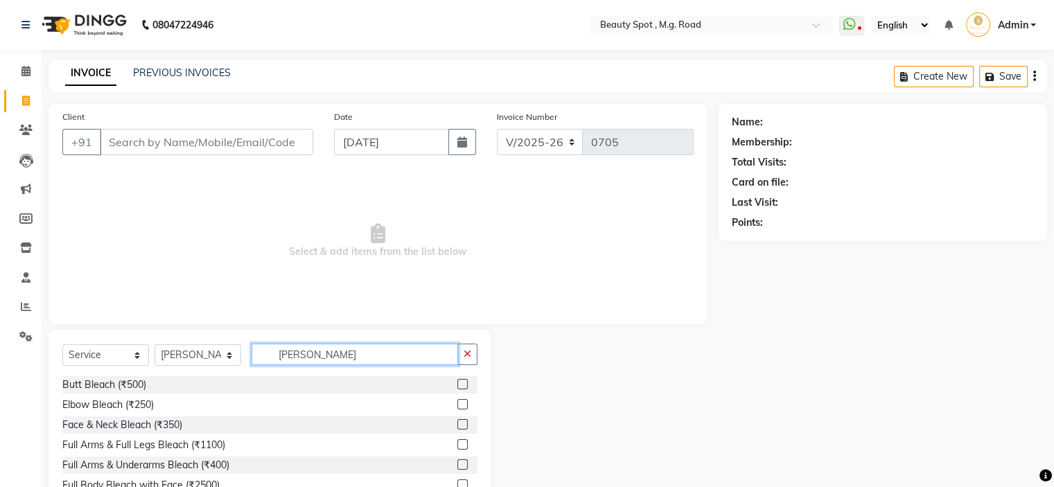
click at [344, 351] on input "[PERSON_NAME]" at bounding box center [355, 354] width 207 height 21
type input "M"
type input "[PERSON_NAME]"
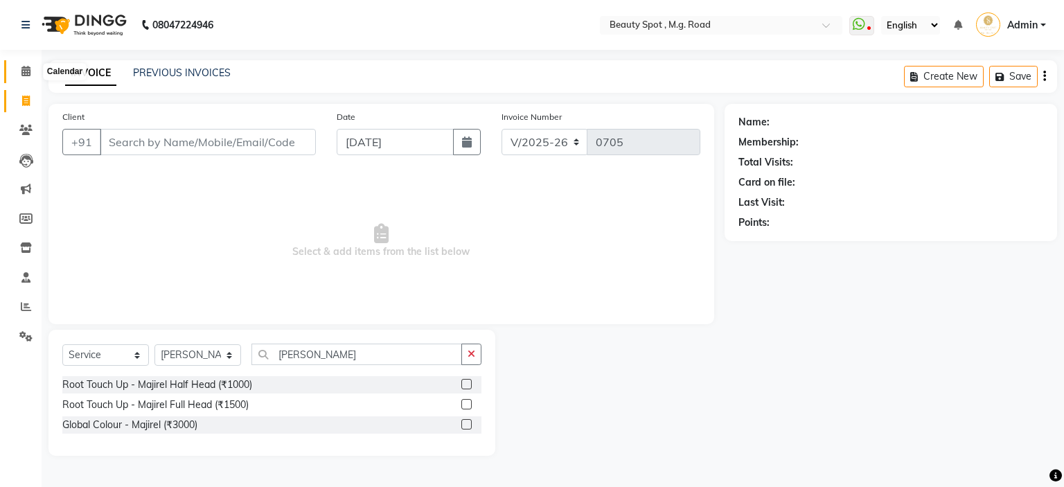
click at [34, 75] on span at bounding box center [26, 72] width 24 height 16
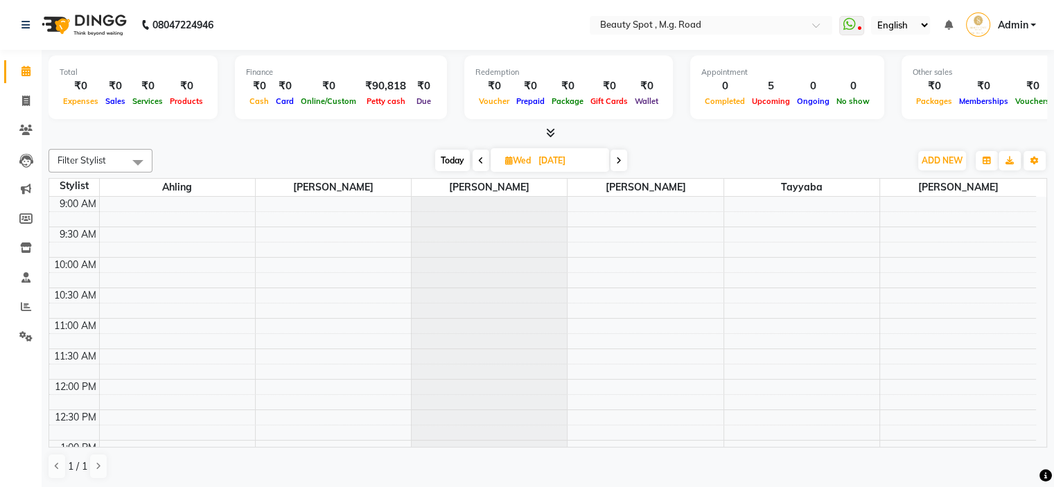
click at [449, 157] on span "Today" at bounding box center [452, 160] width 35 height 21
type input "[DATE]"
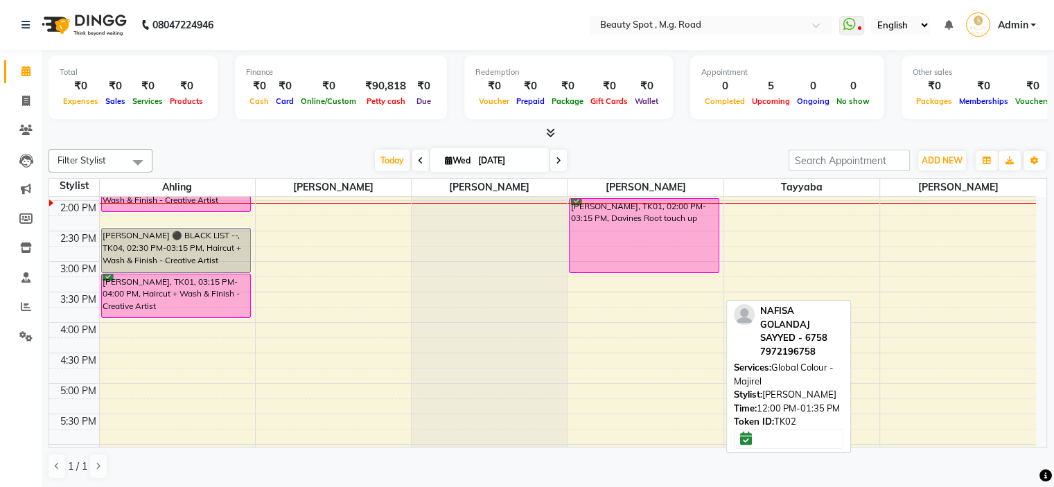
scroll to position [302, 0]
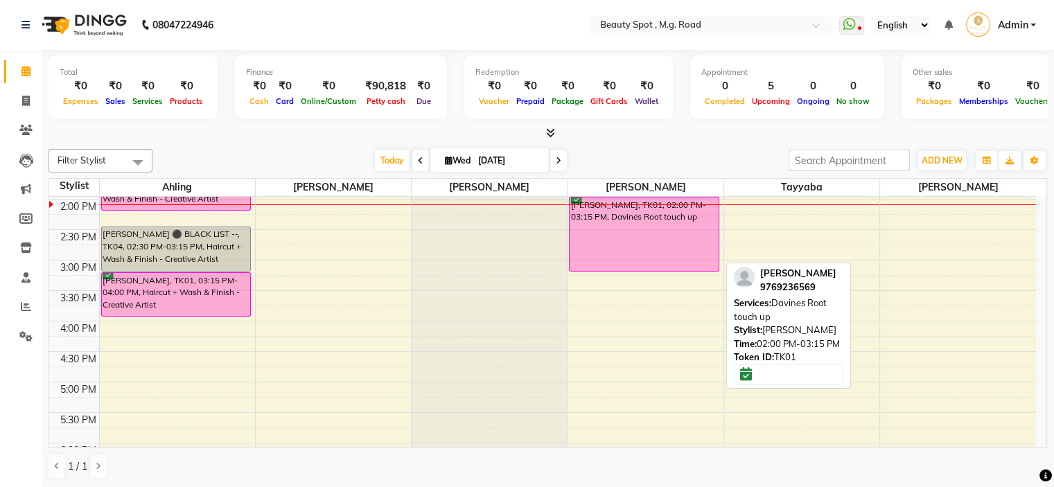
click at [648, 225] on div "[PERSON_NAME], TK01, 02:00 PM-03:15 PM, Davines Root touch up" at bounding box center [644, 234] width 149 height 73
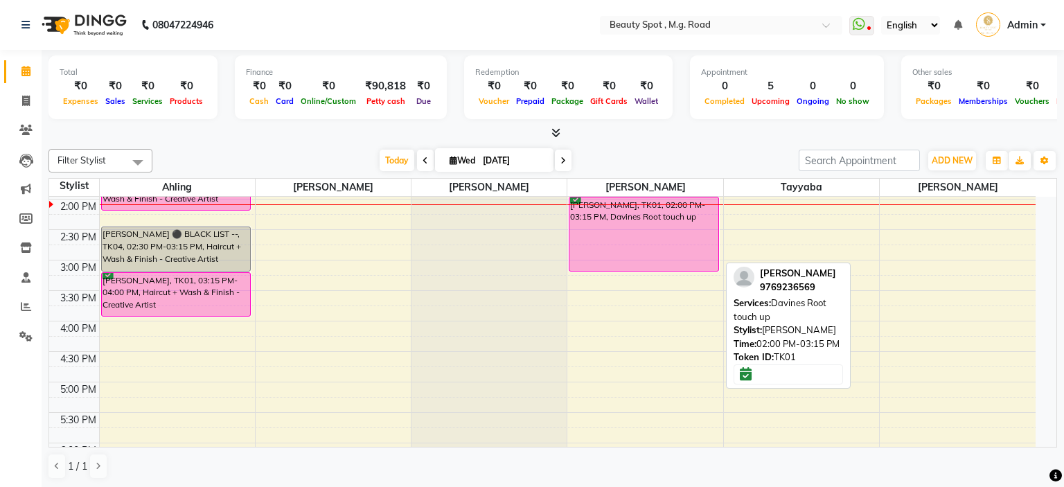
select select "6"
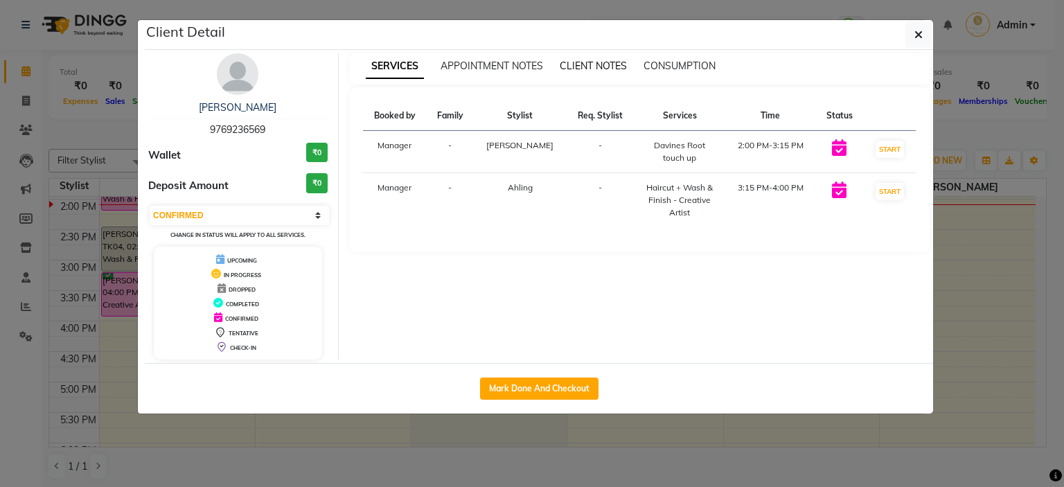
click at [593, 64] on span "CLIENT NOTES" at bounding box center [593, 66] width 67 height 12
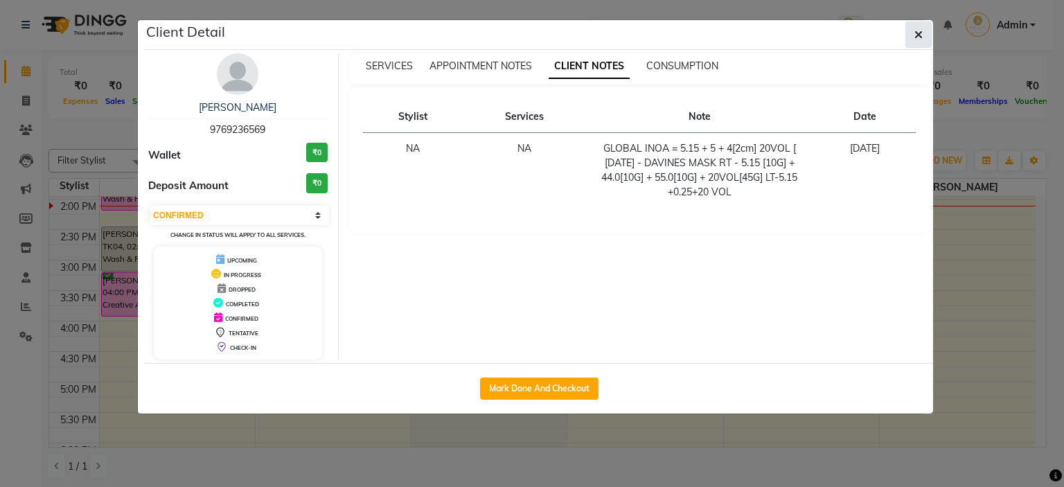
click at [920, 33] on icon "button" at bounding box center [919, 34] width 8 height 11
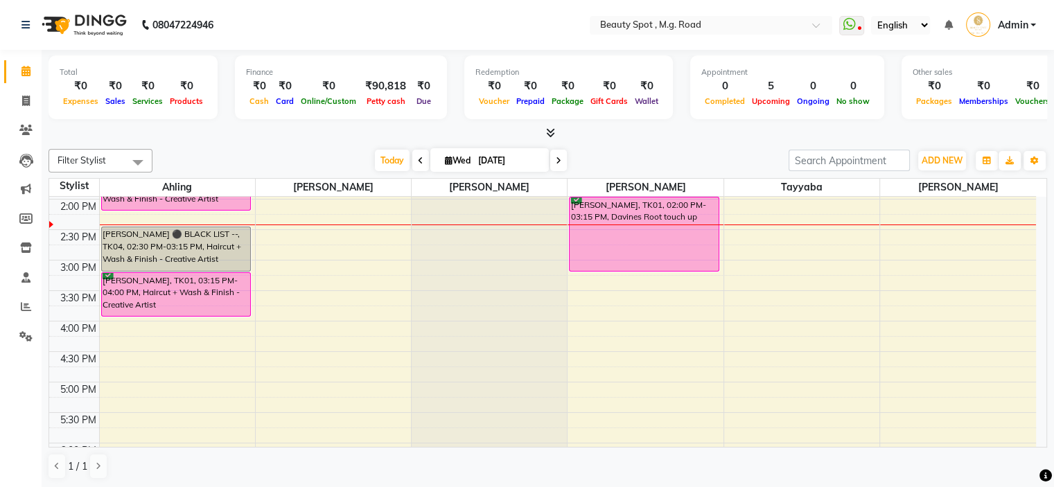
click at [942, 350] on div "9:00 AM 9:30 AM 10:00 AM 10:30 AM 11:00 AM 11:30 AM 12:00 PM 12:30 PM 1:00 PM 1…" at bounding box center [542, 230] width 987 height 670
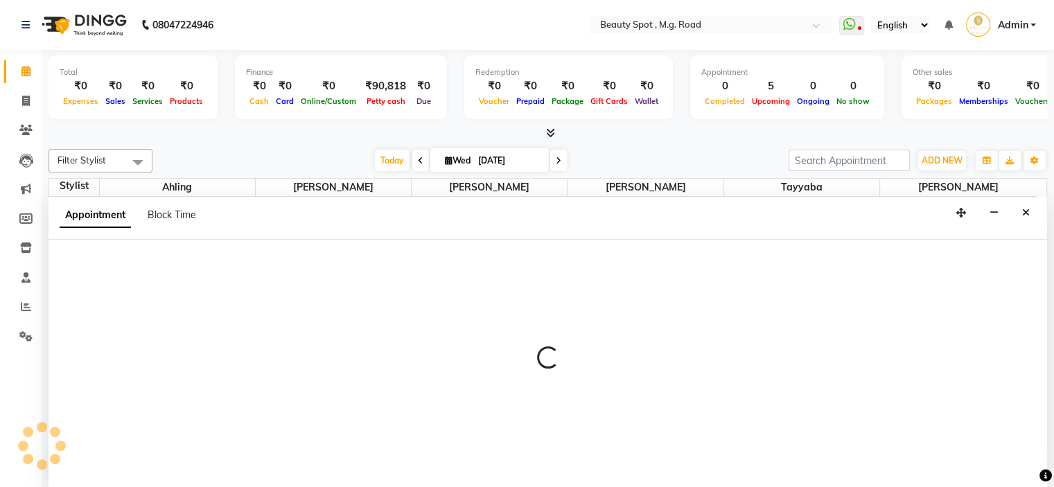
select select "71898"
select select "tentative"
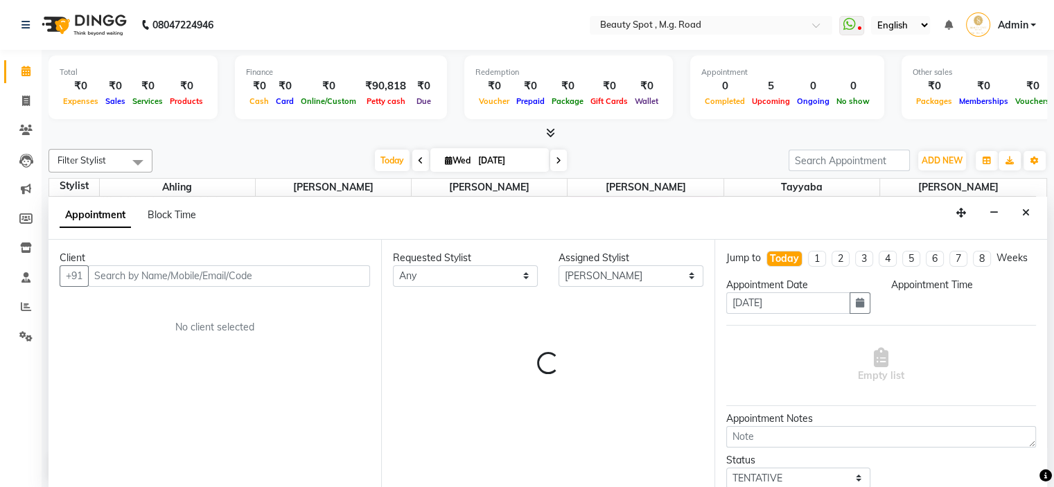
select select "990"
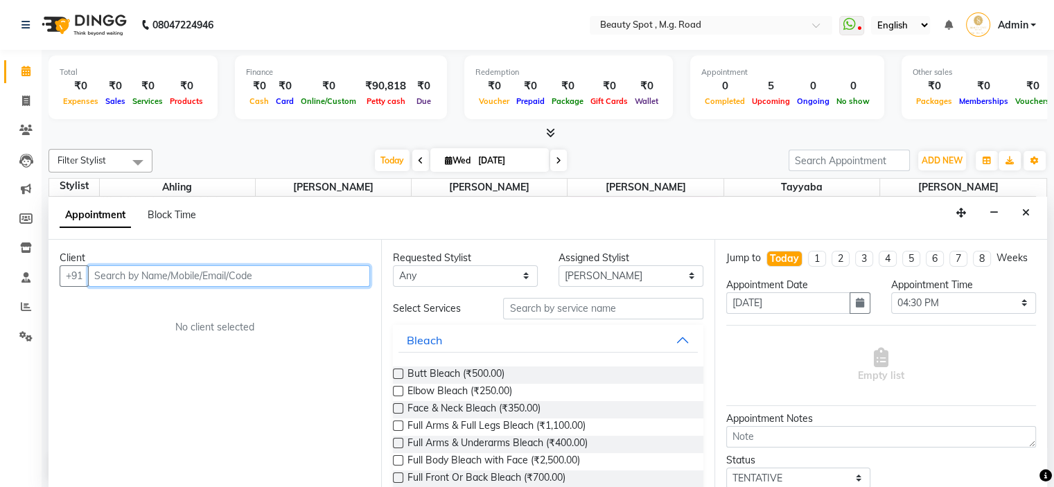
scroll to position [0, 0]
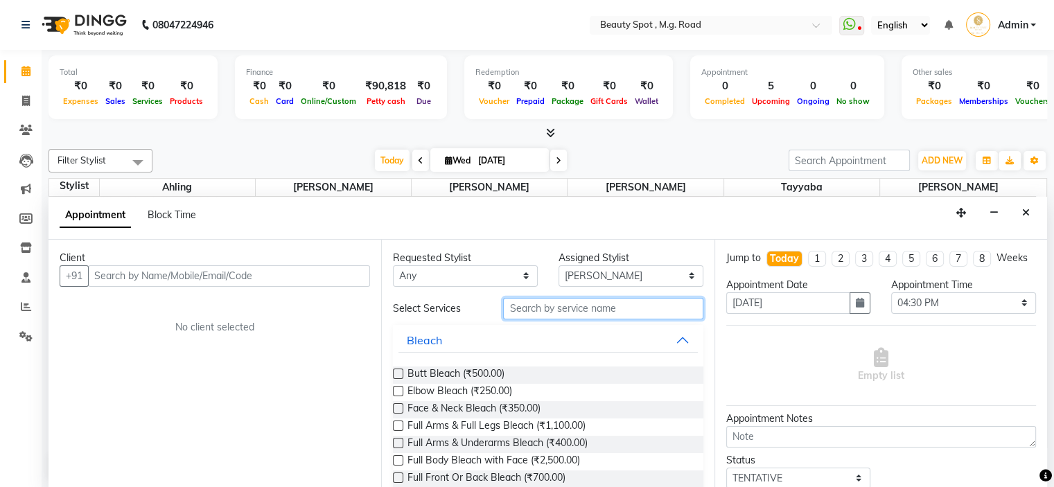
click at [624, 307] on input "text" at bounding box center [603, 308] width 200 height 21
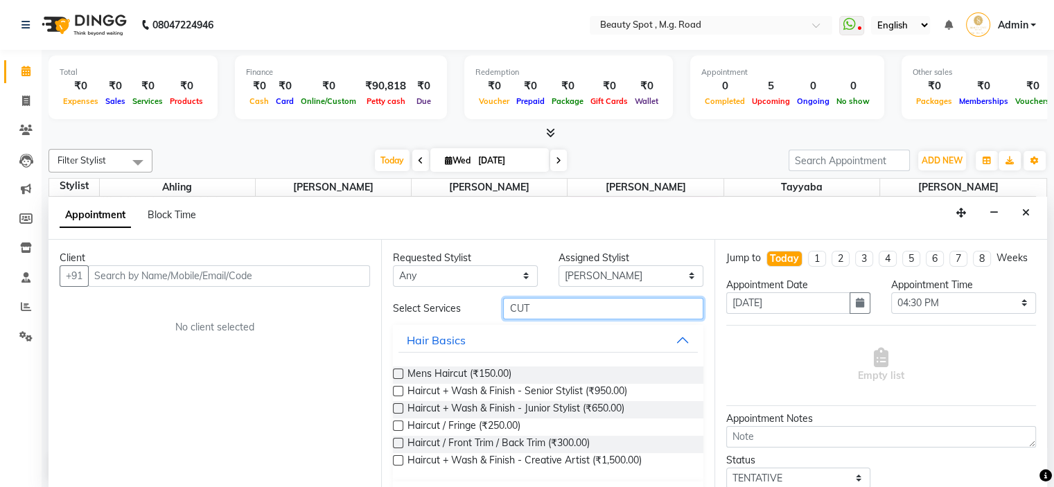
type input "CUT"
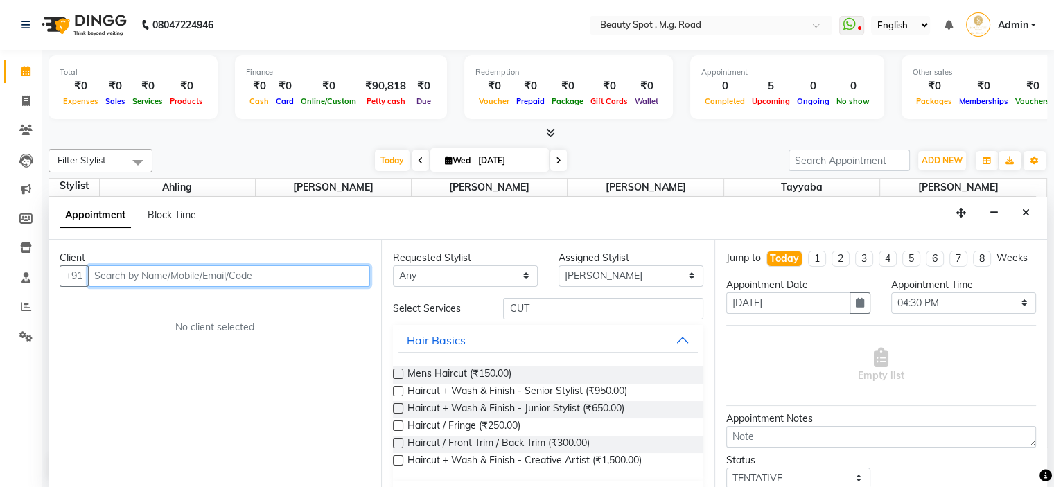
click at [288, 265] on input "text" at bounding box center [229, 275] width 282 height 21
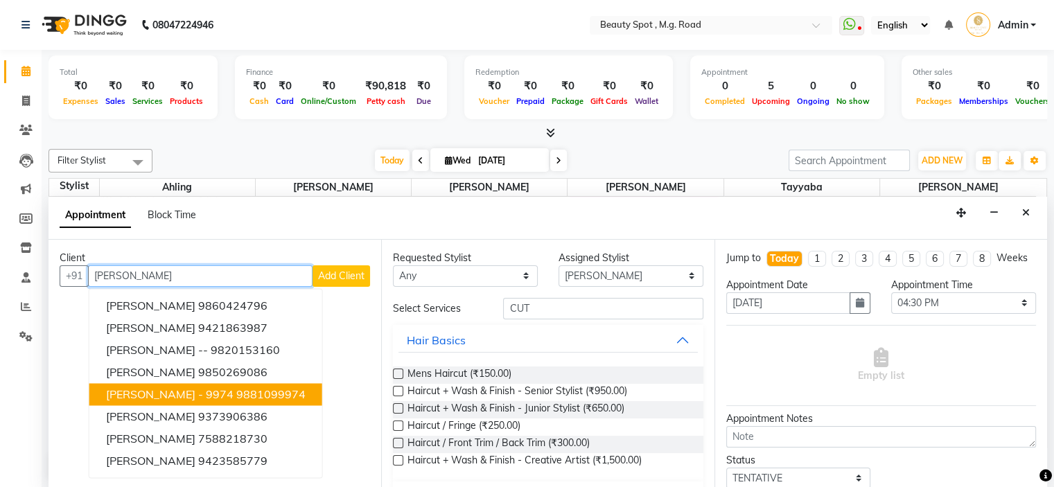
click at [209, 392] on span "[PERSON_NAME] - 9974" at bounding box center [170, 394] width 128 height 14
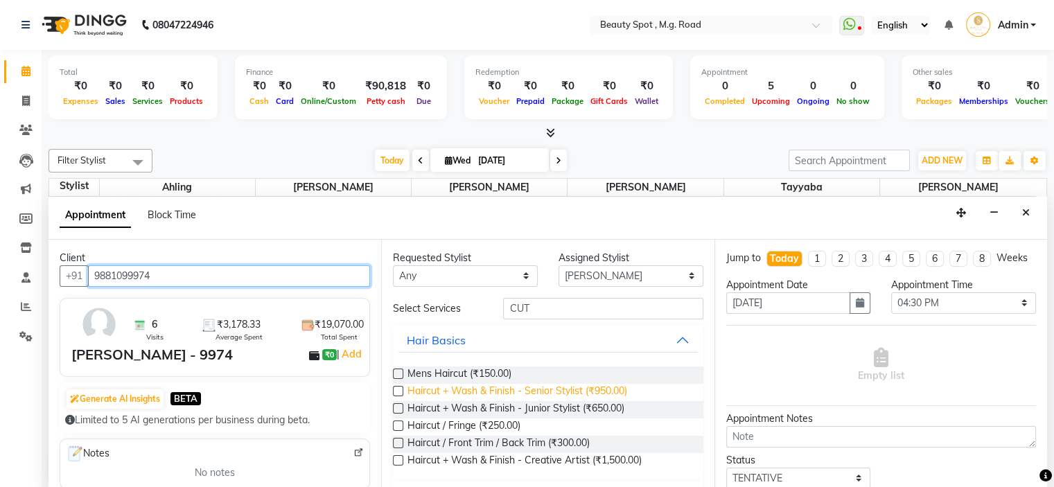
type input "9881099974"
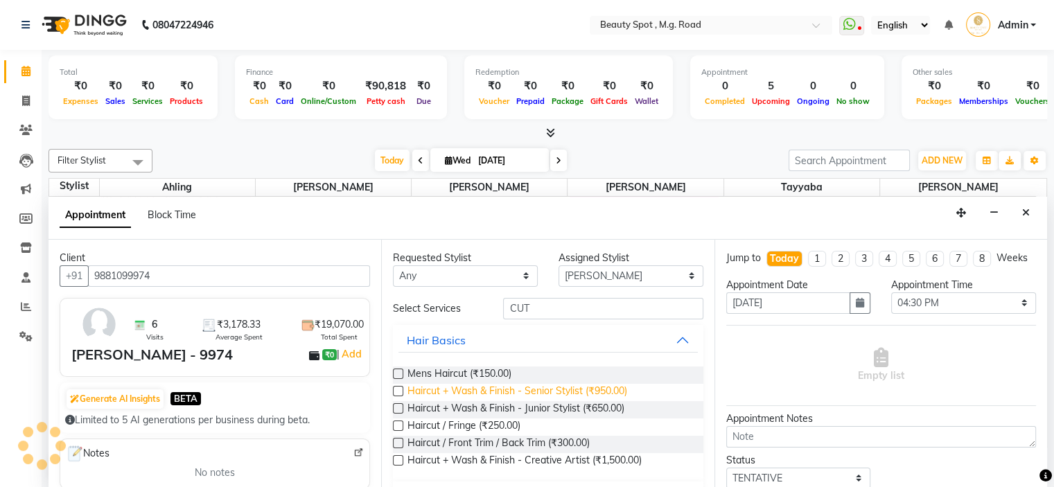
click at [477, 389] on span "Haircut + Wash & Finish - Senior Stylist (₹950.00)" at bounding box center [517, 392] width 220 height 17
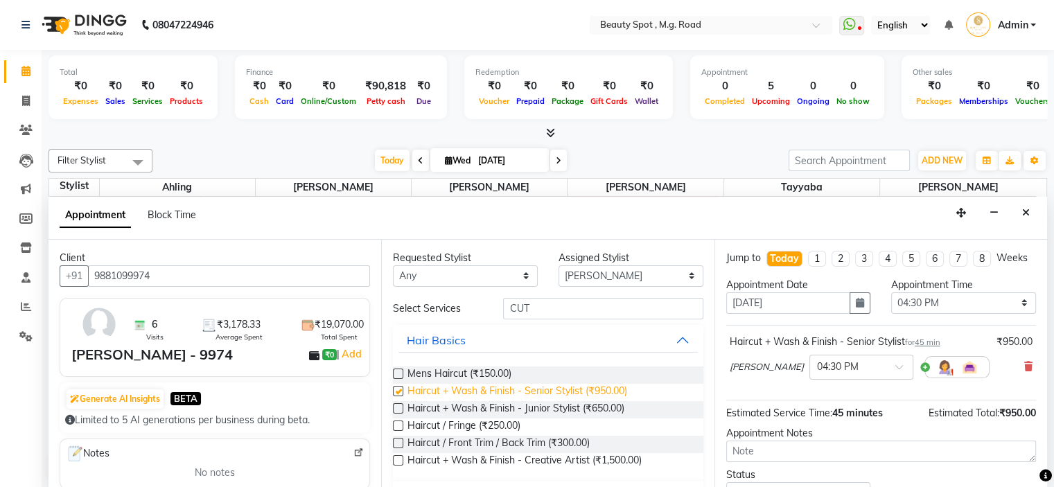
checkbox input "false"
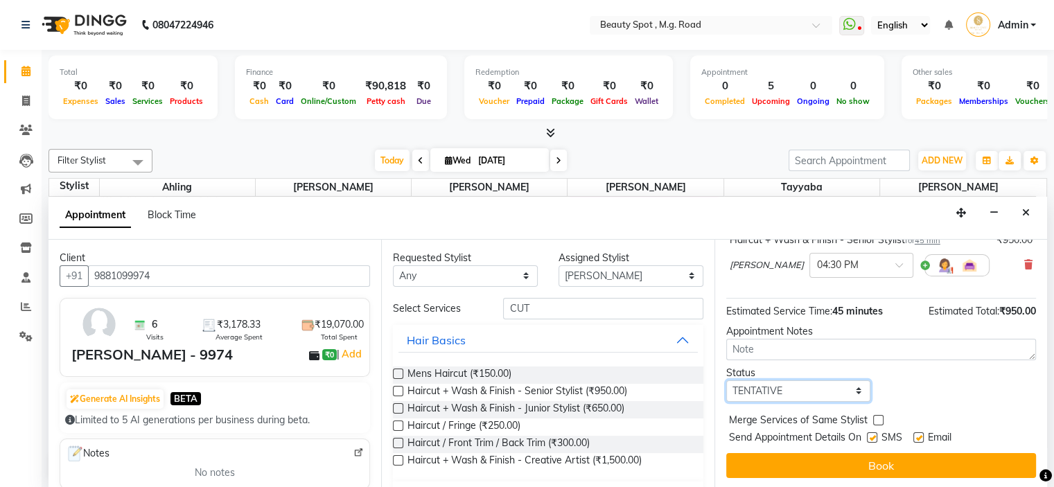
click at [757, 387] on select "Select TENTATIVE CONFIRM CHECK-IN UPCOMING" at bounding box center [798, 390] width 145 height 21
select select "confirm booking"
click at [726, 380] on select "Select TENTATIVE CONFIRM CHECK-IN UPCOMING" at bounding box center [798, 390] width 145 height 21
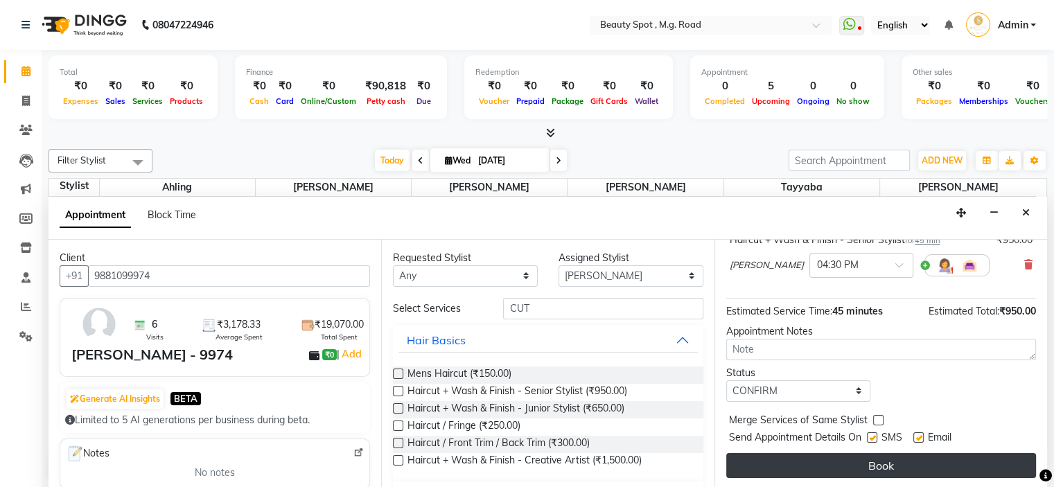
click at [865, 461] on button "Book" at bounding box center [881, 465] width 310 height 25
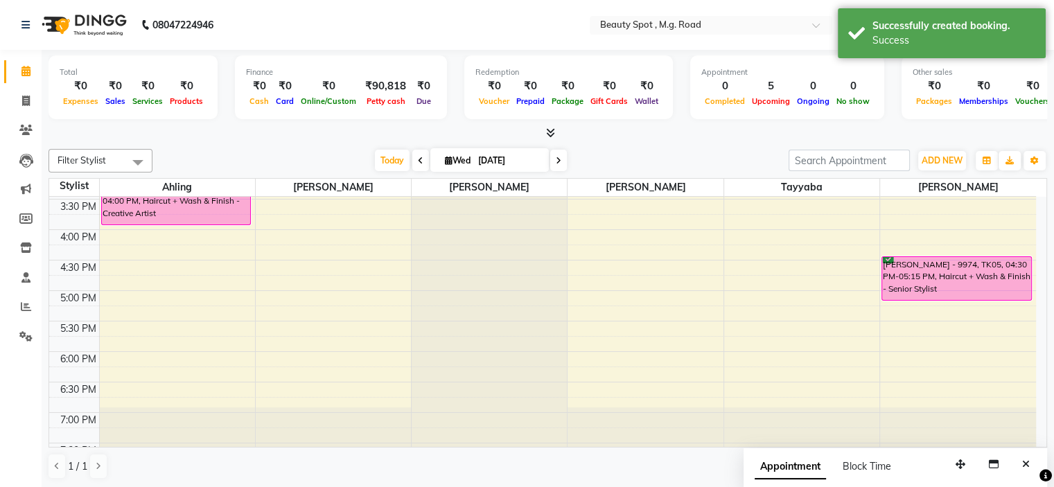
scroll to position [413, 0]
